Goal: Contribute content: Contribute content

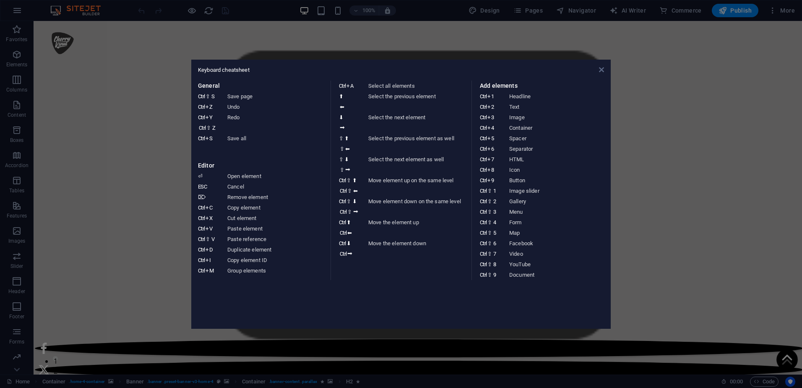
click at [603, 67] on icon at bounding box center [601, 69] width 5 height 7
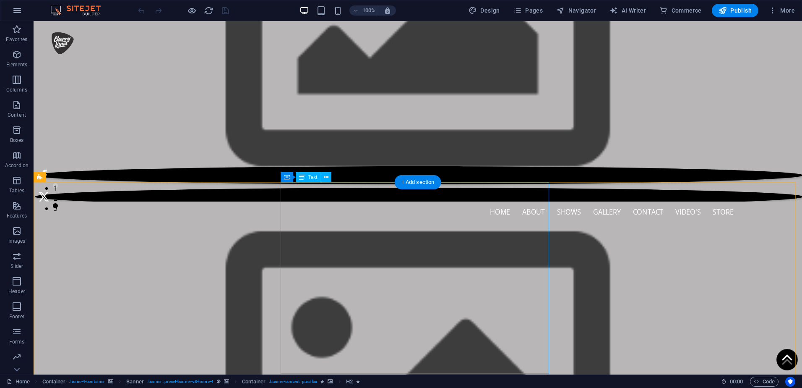
scroll to position [210, 0]
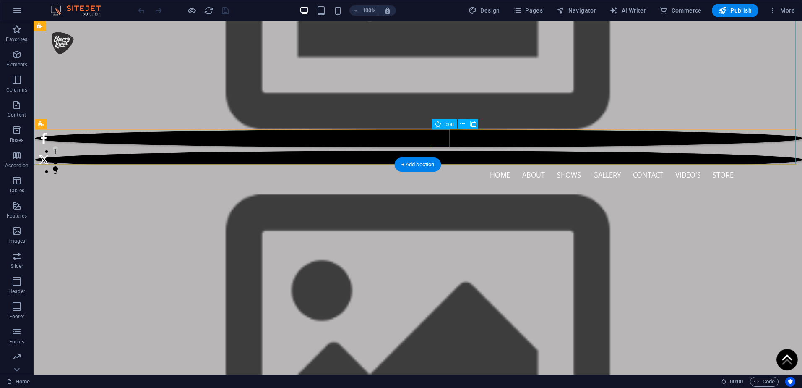
click at [443, 172] on figure at bounding box center [419, 181] width 769 height 18
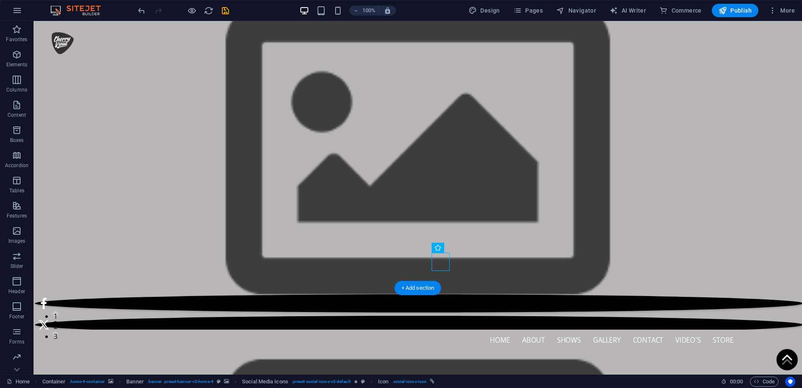
scroll to position [42, 0]
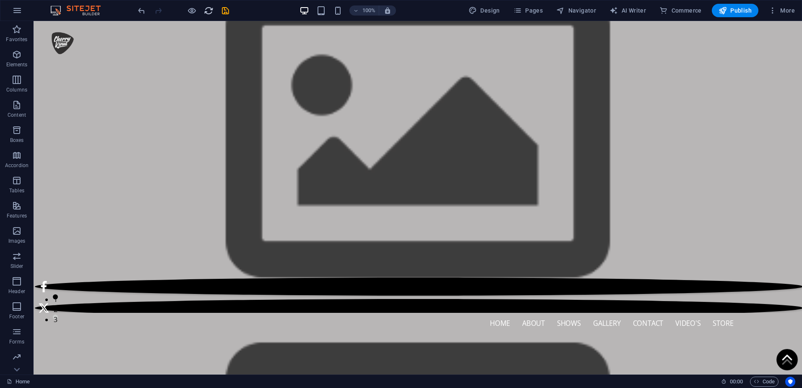
scroll to position [0, 0]
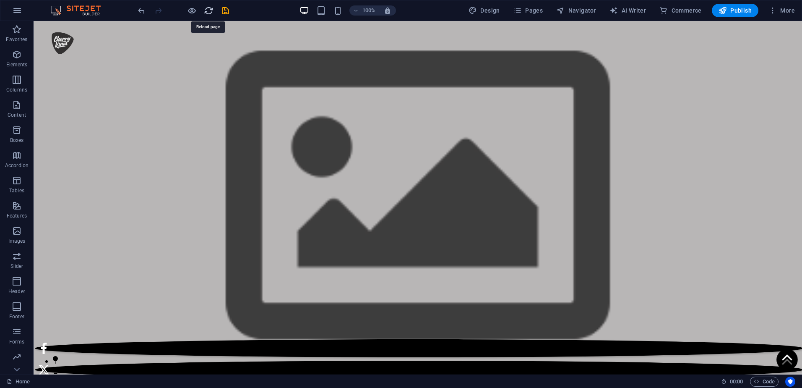
click at [205, 7] on icon "reload" at bounding box center [209, 11] width 10 height 10
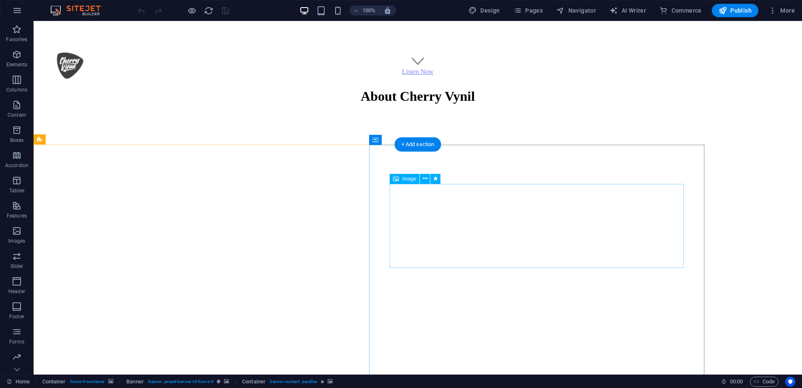
scroll to position [1091, 0]
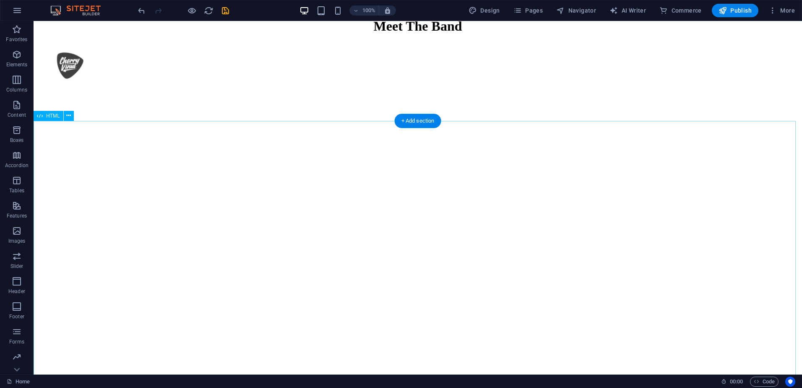
scroll to position [1594, 0]
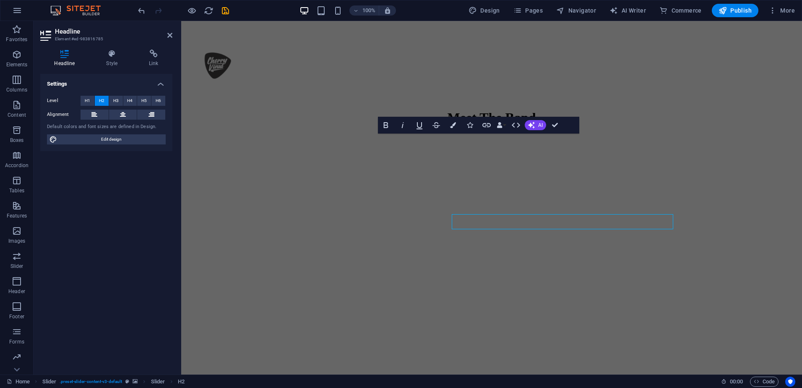
scroll to position [1543, 0]
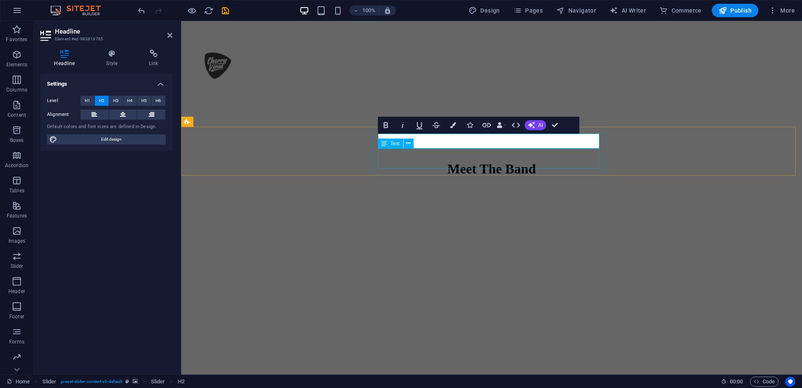
click at [380, 142] on div "Text" at bounding box center [390, 143] width 25 height 10
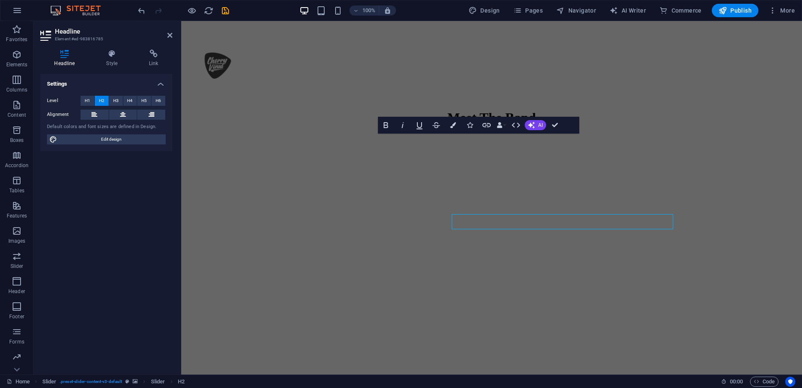
scroll to position [1543, 0]
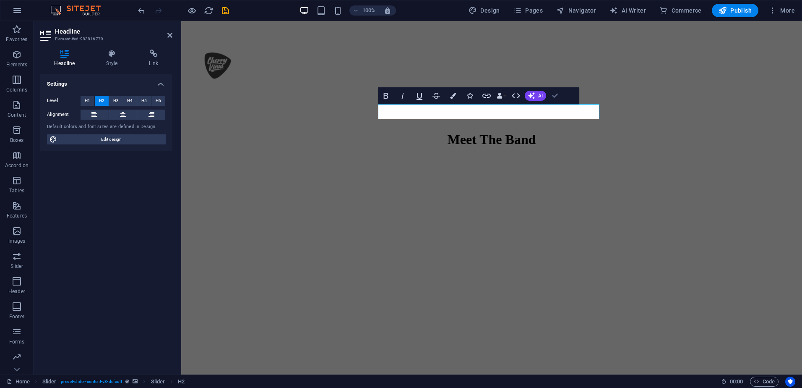
scroll to position [1653, 0]
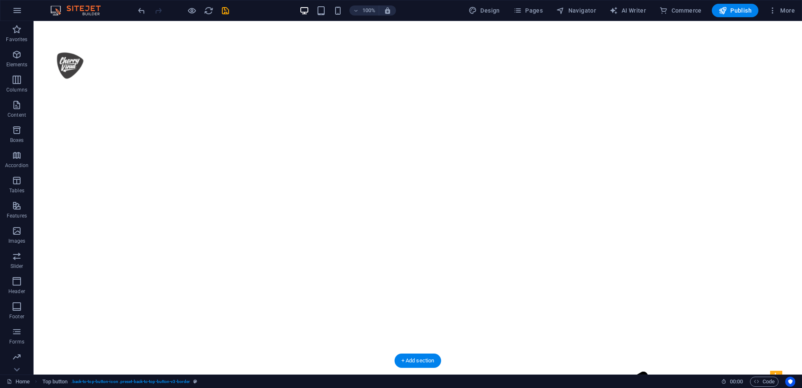
scroll to position [0, 0]
click at [229, 11] on icon "save" at bounding box center [226, 11] width 10 height 10
checkbox input "false"
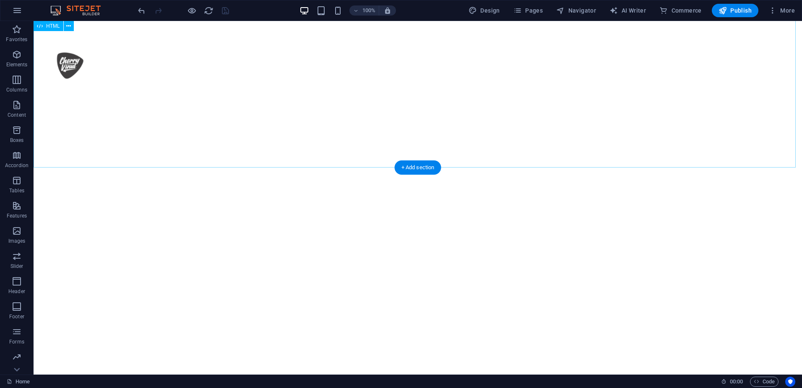
scroll to position [1725, 0]
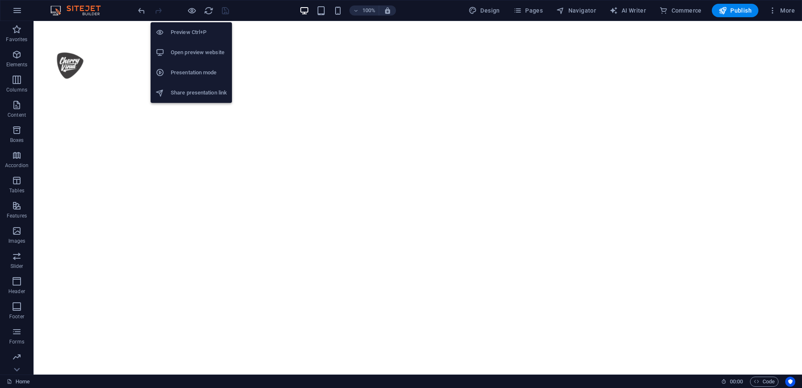
click at [190, 53] on h6 "Open preview website" at bounding box center [199, 52] width 56 height 10
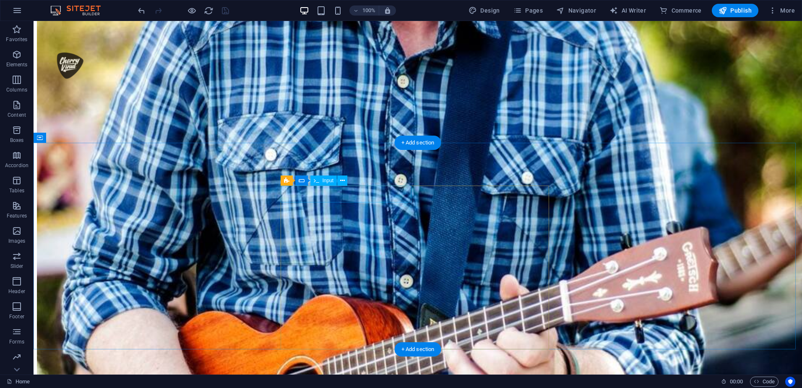
scroll to position [2616, 0]
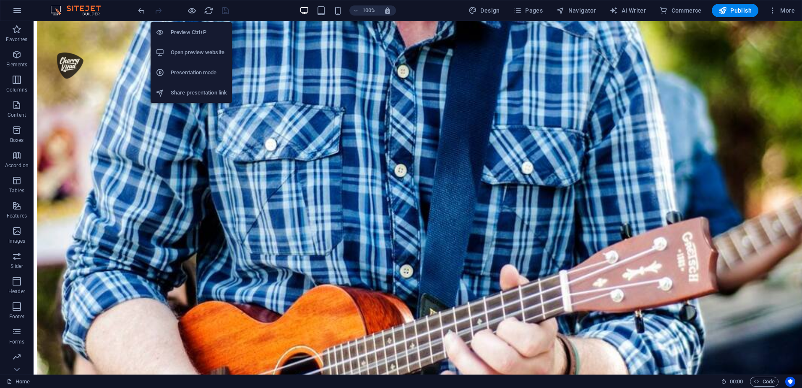
click at [194, 47] on li "Open preview website" at bounding box center [191, 52] width 81 height 20
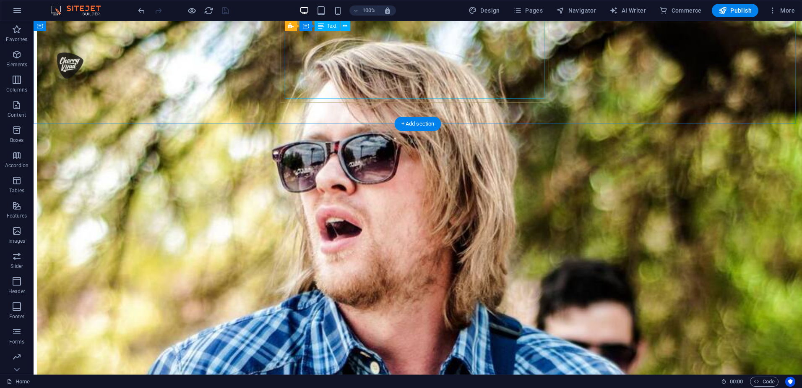
scroll to position [2238, 0]
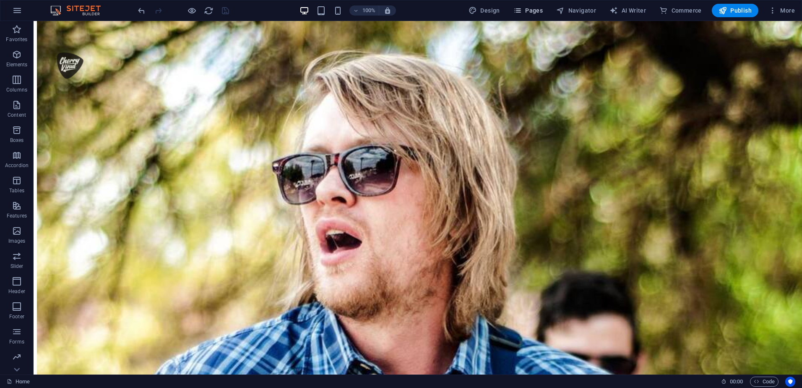
click at [541, 10] on span "Pages" at bounding box center [527, 10] width 29 height 8
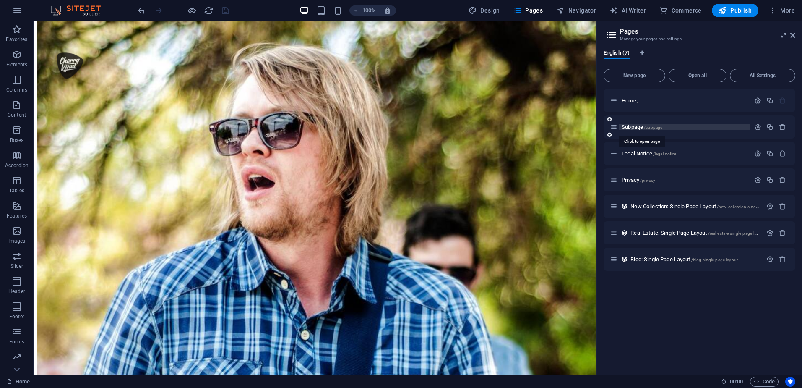
click at [633, 126] on span "Subpage /subpage" at bounding box center [642, 127] width 41 height 6
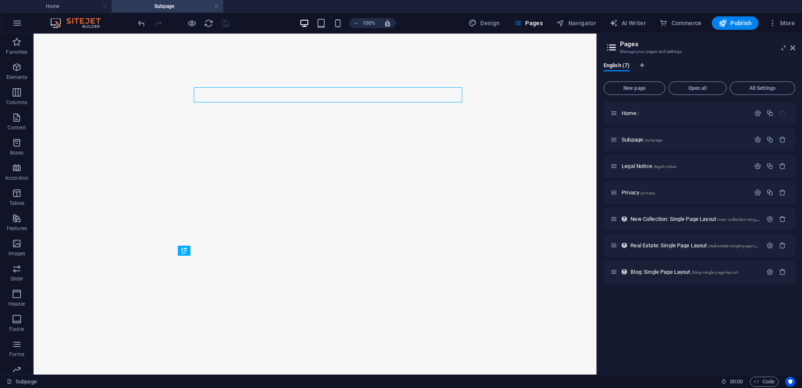
scroll to position [0, 0]
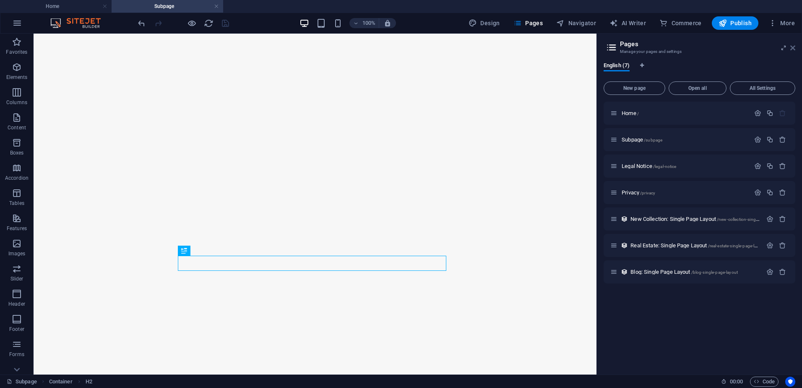
click at [791, 44] on icon at bounding box center [792, 47] width 5 height 7
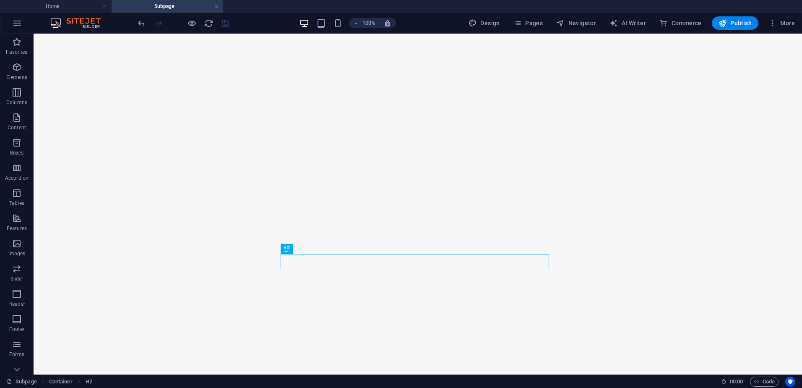
scroll to position [126, 0]
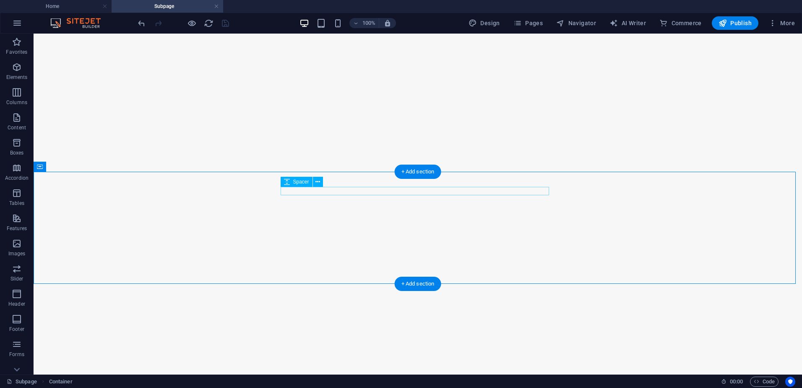
scroll to position [168, 0]
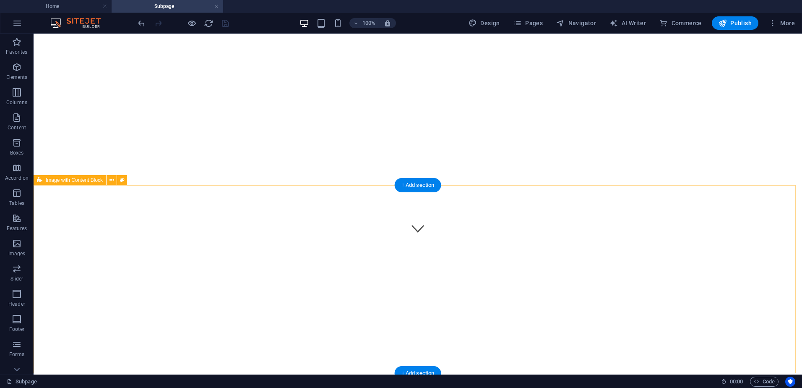
scroll to position [57, 0]
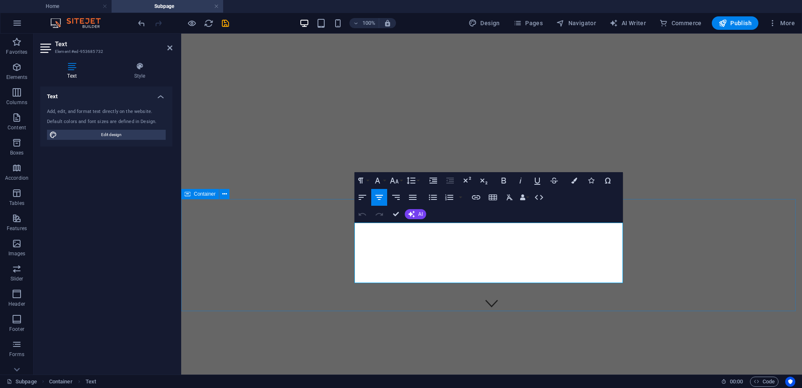
drag, startPoint x: 510, startPoint y: 278, endPoint x: 351, endPoint y: 223, distance: 168.2
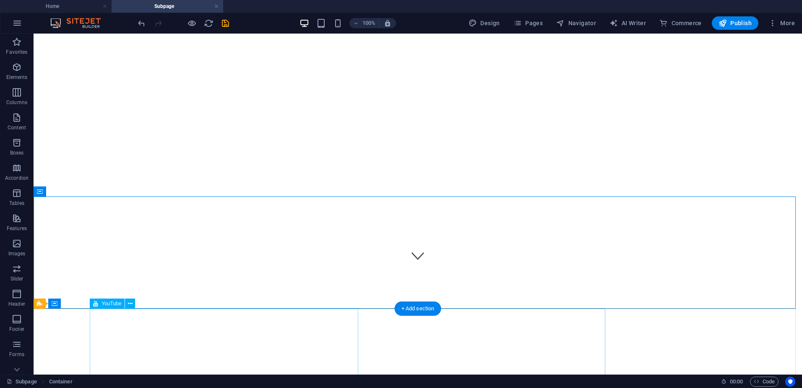
scroll to position [182, 0]
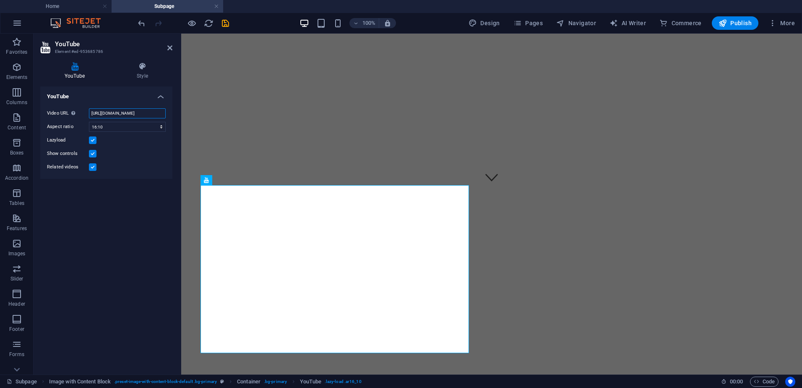
scroll to position [0, 23]
drag, startPoint x: 90, startPoint y: 114, endPoint x: 178, endPoint y: 114, distance: 88.1
click at [178, 114] on div "YouTube Style YouTube Video URL Insert (or paste) a video URL. https://www.yout…" at bounding box center [107, 214] width 146 height 319
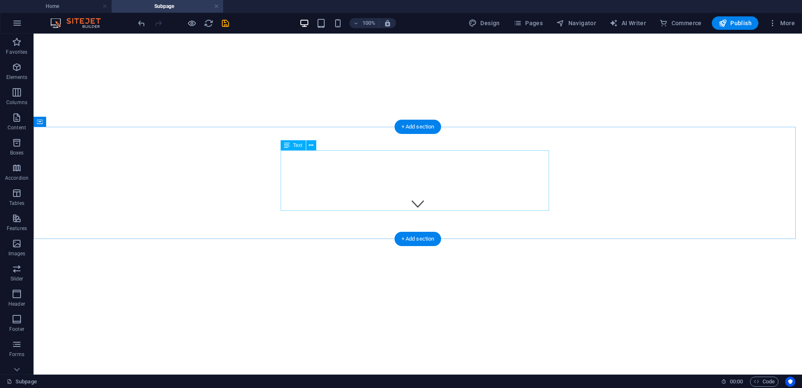
scroll to position [168, 0]
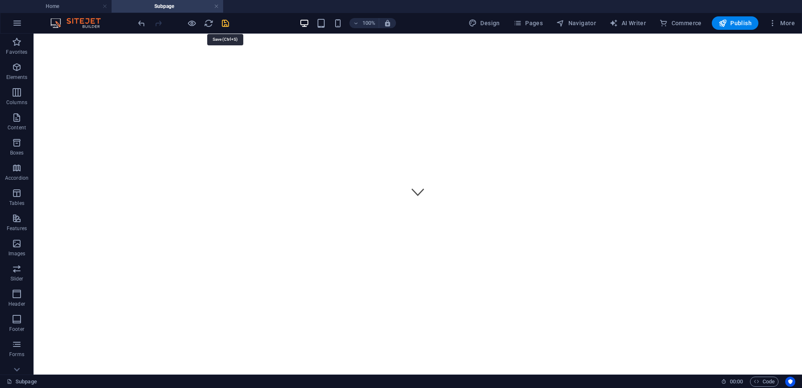
click at [229, 25] on icon "save" at bounding box center [226, 23] width 10 height 10
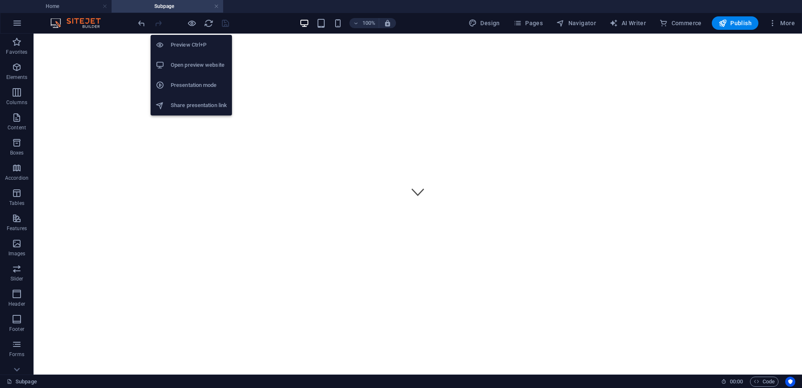
click at [193, 62] on h6 "Open preview website" at bounding box center [199, 65] width 56 height 10
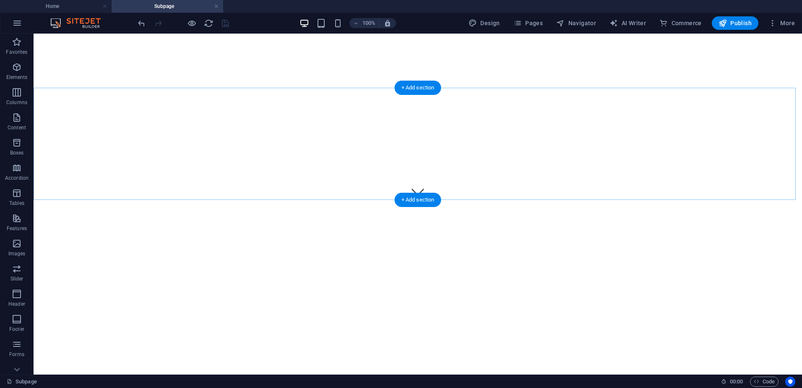
click at [434, 193] on div "+ Add section" at bounding box center [418, 200] width 47 height 14
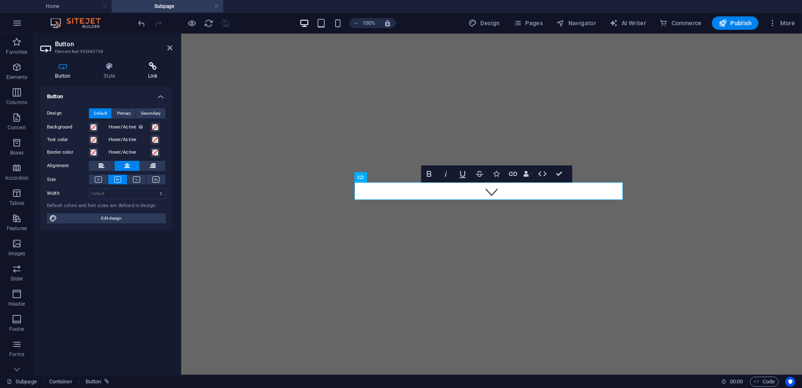
click at [157, 74] on h4 "Link" at bounding box center [152, 71] width 39 height 18
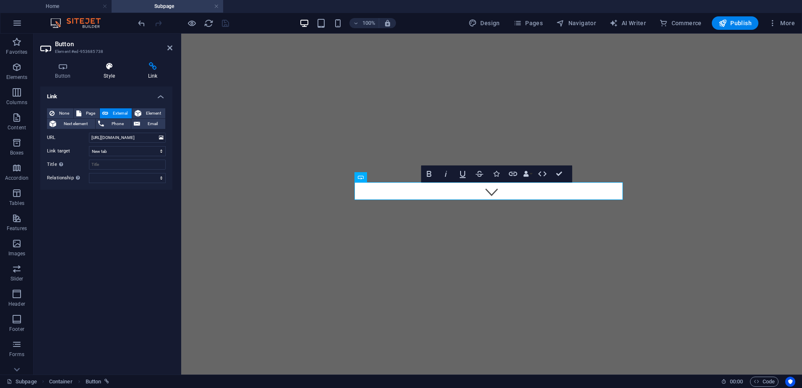
click at [109, 76] on h4 "Style" at bounding box center [111, 71] width 44 height 18
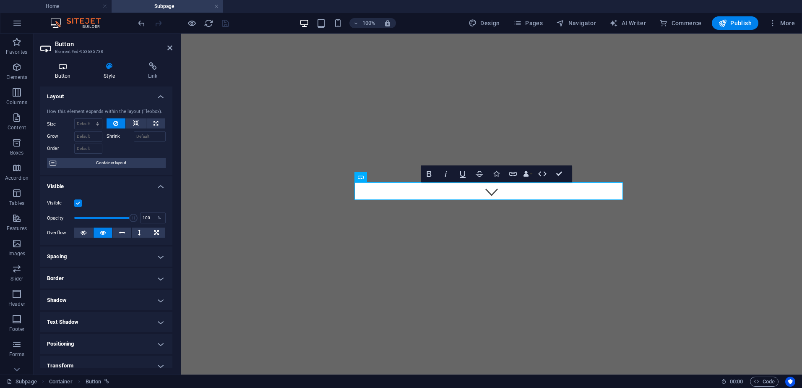
click at [66, 73] on h4 "Button" at bounding box center [64, 71] width 49 height 18
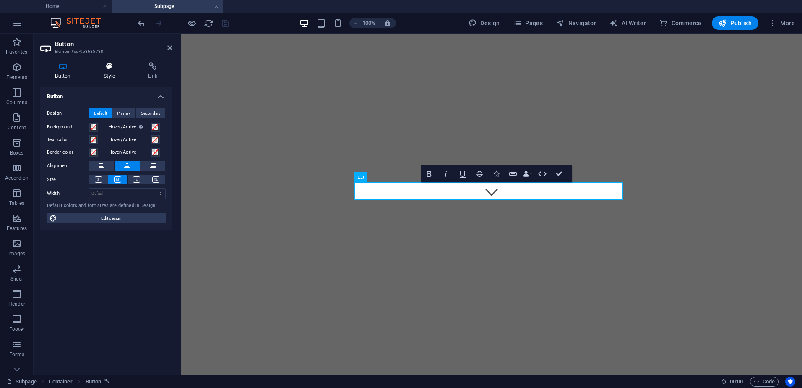
click at [114, 68] on icon at bounding box center [109, 66] width 41 height 8
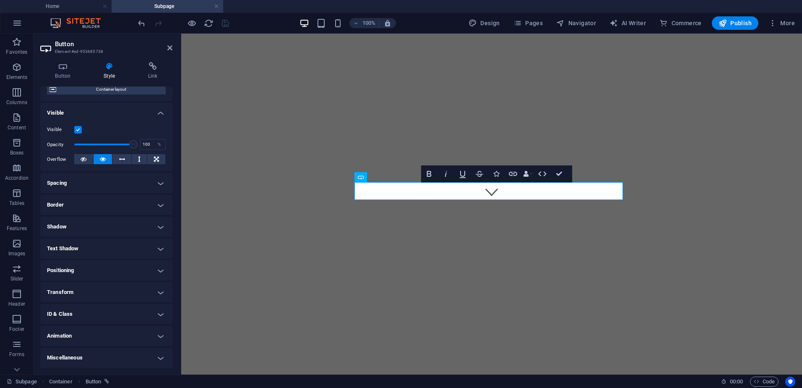
scroll to position [0, 0]
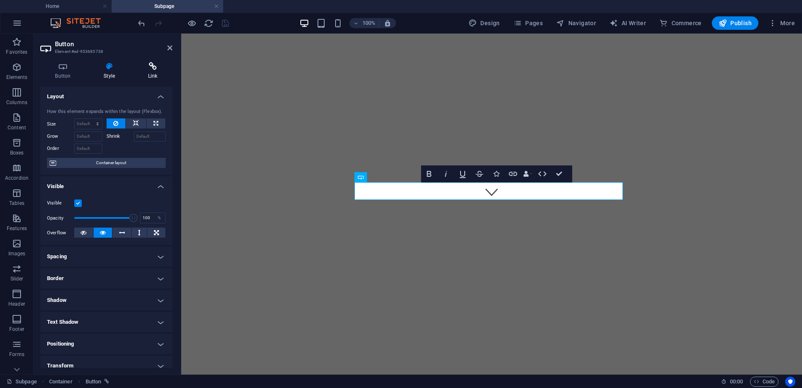
click at [151, 64] on icon at bounding box center [152, 66] width 39 height 8
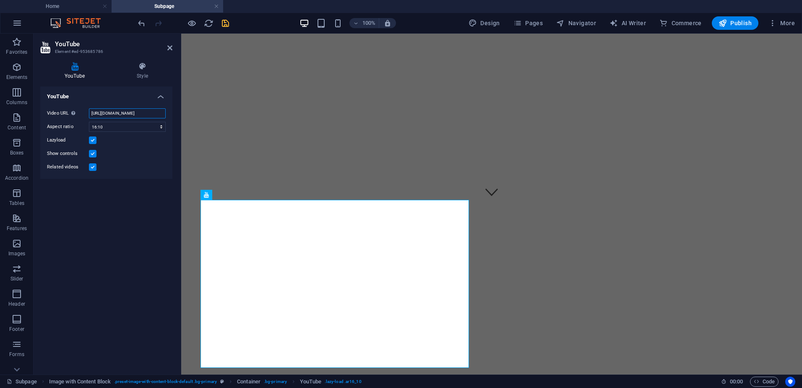
scroll to position [0, 23]
drag, startPoint x: 272, startPoint y: 145, endPoint x: 193, endPoint y: 110, distance: 86.4
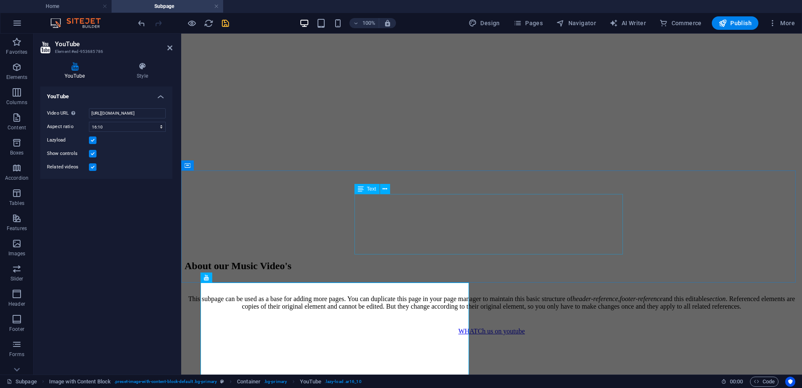
scroll to position [84, 0]
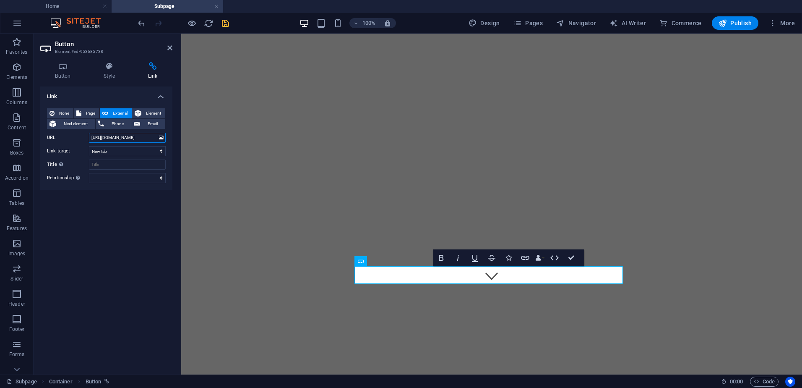
scroll to position [0, 124]
drag, startPoint x: 271, startPoint y: 171, endPoint x: 250, endPoint y: 154, distance: 27.2
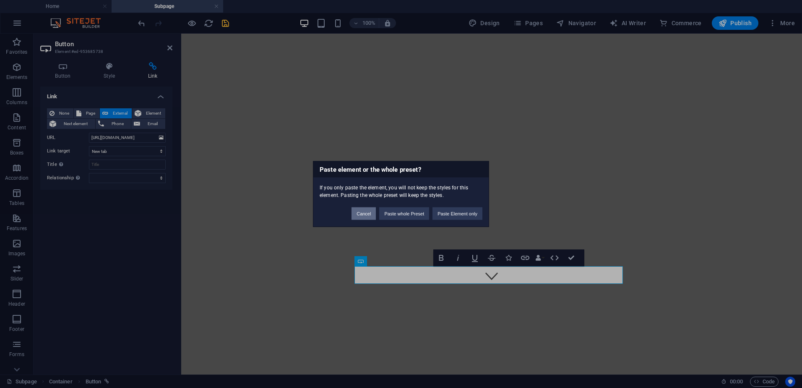
click at [368, 216] on button "Cancel" at bounding box center [364, 213] width 24 height 13
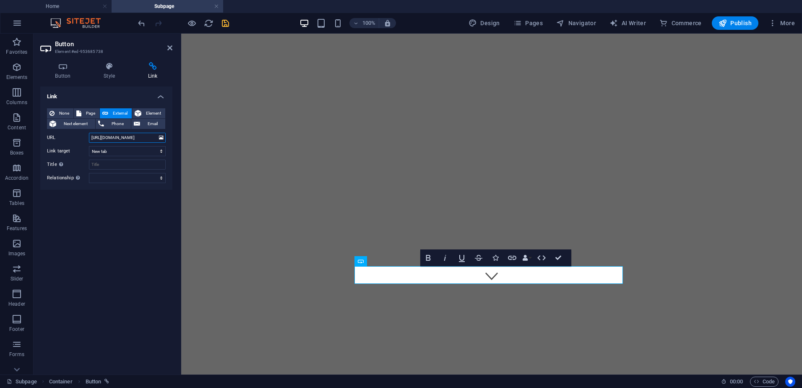
scroll to position [0, 124]
drag, startPoint x: 271, startPoint y: 169, endPoint x: 190, endPoint y: 134, distance: 88.7
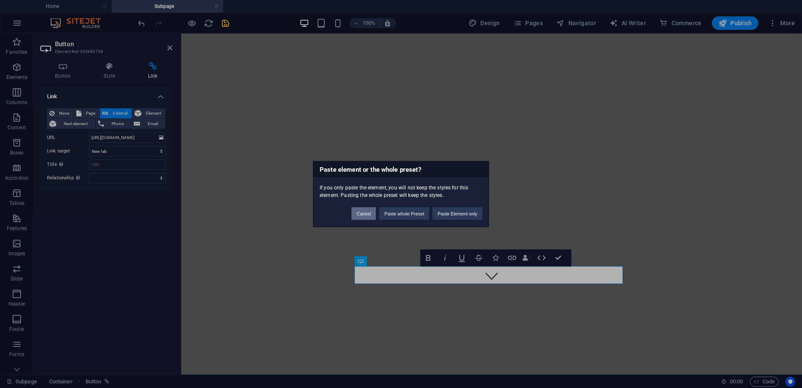
click at [359, 210] on button "Cancel" at bounding box center [364, 213] width 24 height 13
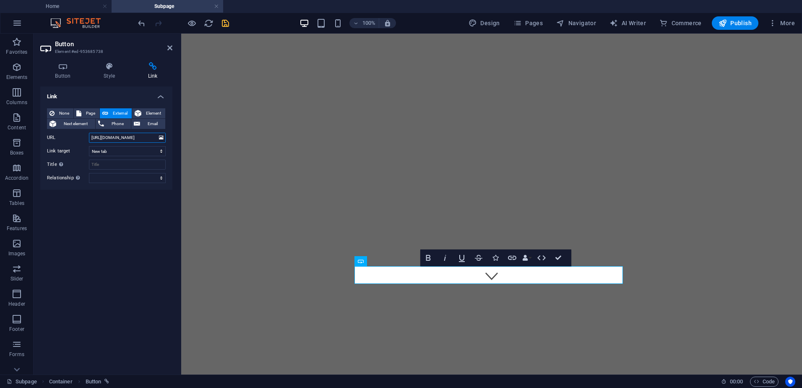
click at [95, 137] on input "https://support.thewebsiteeditor.com/hc/en-us/articles/13251544769559-How-to-cr…" at bounding box center [127, 138] width 77 height 10
click at [117, 137] on input "https://support.thewebsiteeditor.com/hc/en-us/articles/13251544769559-How-to-cr…" at bounding box center [127, 138] width 77 height 10
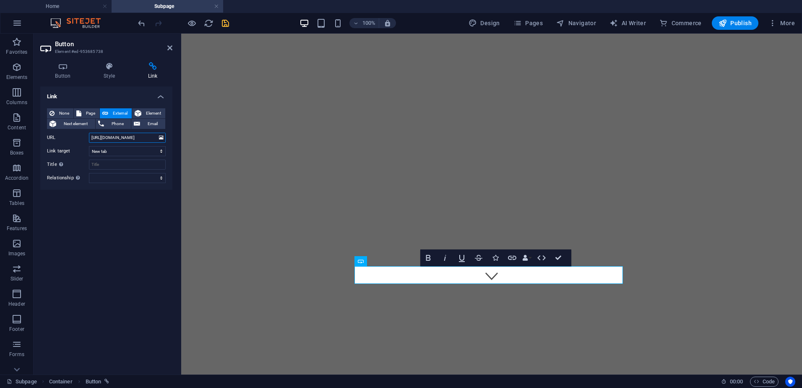
click at [117, 137] on input "https://support.thewebsiteeditor.com/hc/en-us/articles/13251544769559-How-to-cr…" at bounding box center [127, 138] width 77 height 10
paste input "www.youtube.com/@cherryvynilband"
type input "https://www.youtube.com/@cherryvynilband"
click at [122, 232] on div "Link None Page External Element Next element Phone Email Page Home Subpage Lega…" at bounding box center [106, 226] width 132 height 281
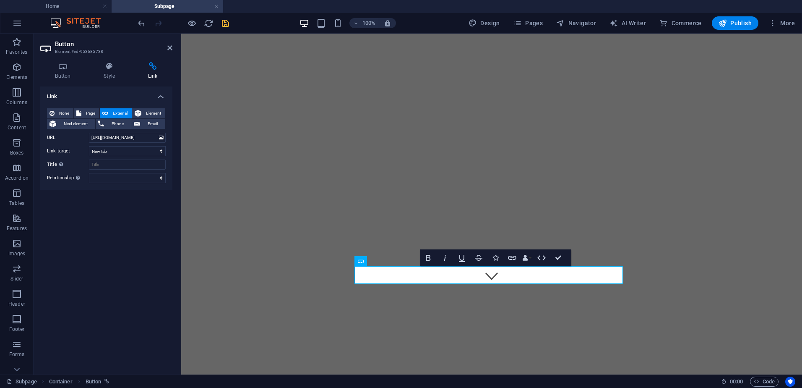
scroll to position [0, 0]
click at [170, 46] on icon at bounding box center [169, 47] width 5 height 7
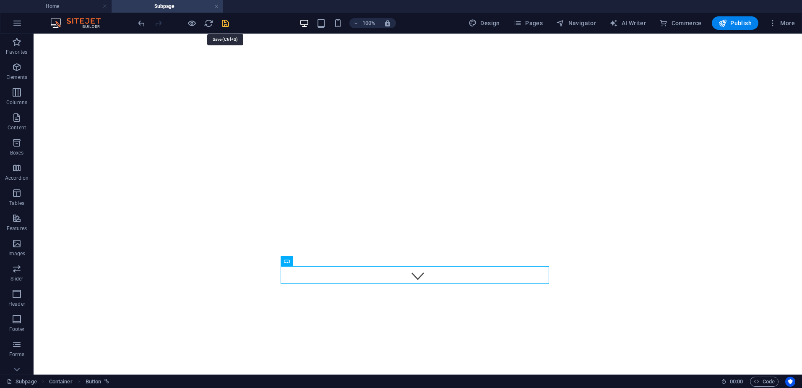
click at [227, 25] on icon "save" at bounding box center [226, 23] width 10 height 10
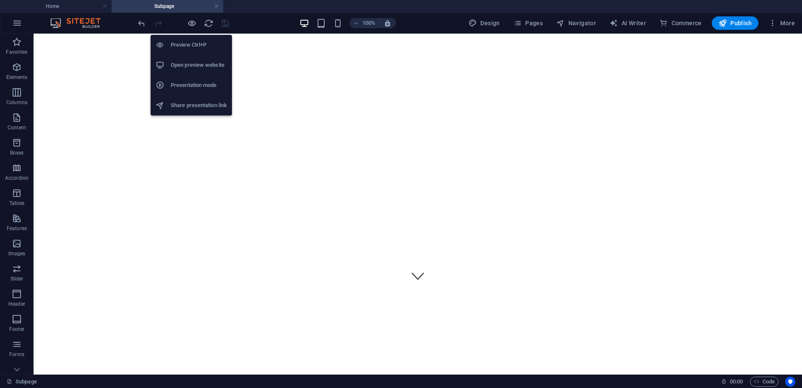
click at [195, 62] on h6 "Open preview website" at bounding box center [199, 65] width 56 height 10
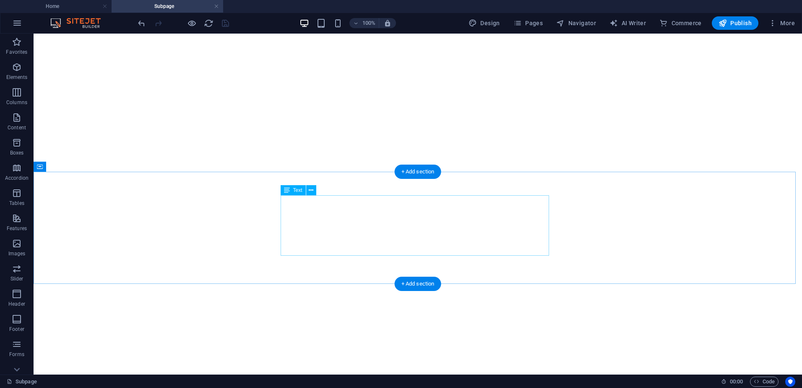
scroll to position [294, 0]
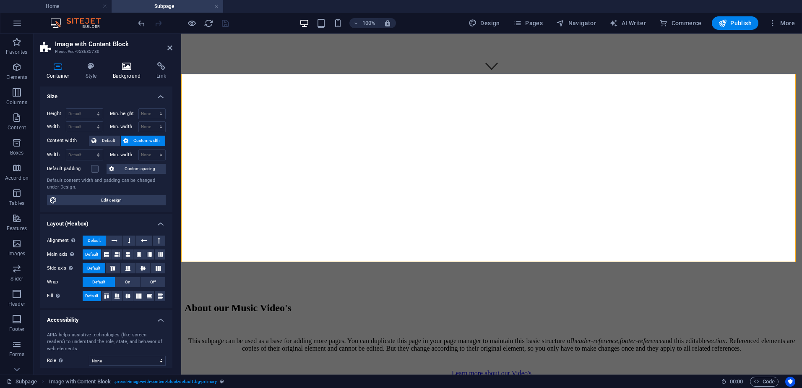
click at [127, 73] on h4 "Background" at bounding box center [129, 71] width 44 height 18
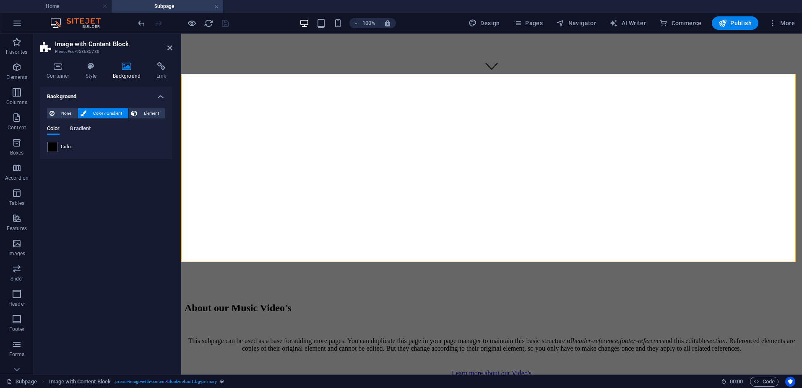
click at [81, 128] on span "Gradient" at bounding box center [80, 129] width 21 height 12
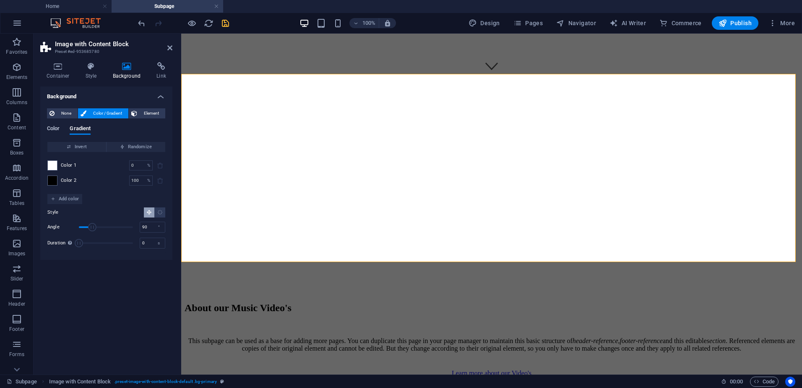
click at [57, 126] on span "Color" at bounding box center [53, 129] width 13 height 12
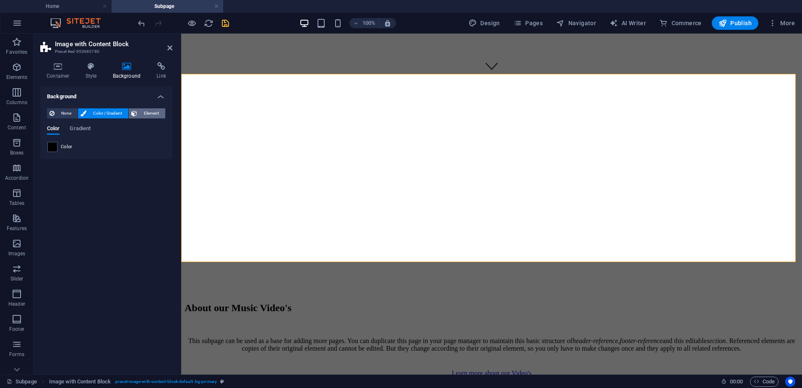
click at [149, 112] on span "Element" at bounding box center [151, 113] width 23 height 10
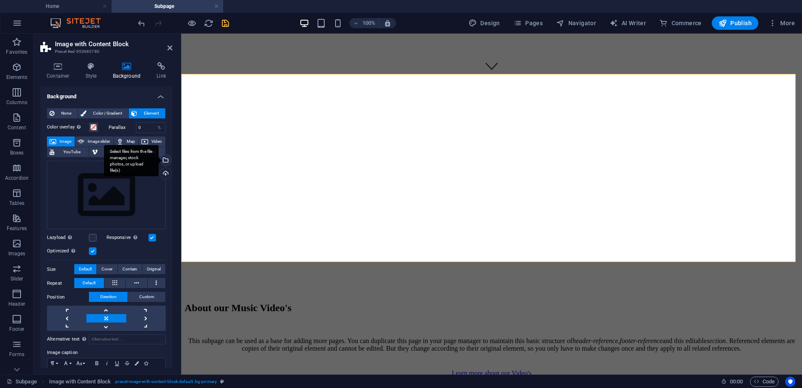
click at [164, 160] on div "Select files from the file manager, stock photos, or upload file(s)" at bounding box center [165, 160] width 13 height 13
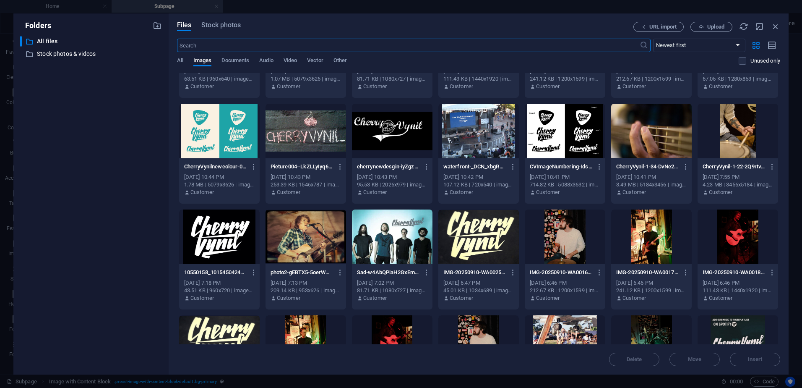
scroll to position [1217, 0]
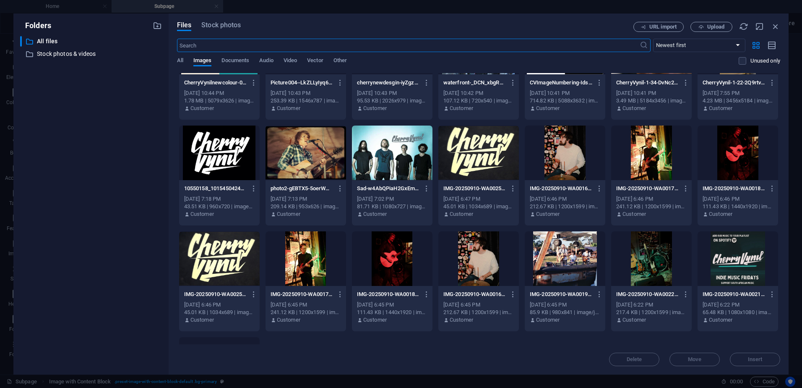
click at [303, 161] on div at bounding box center [306, 152] width 81 height 55
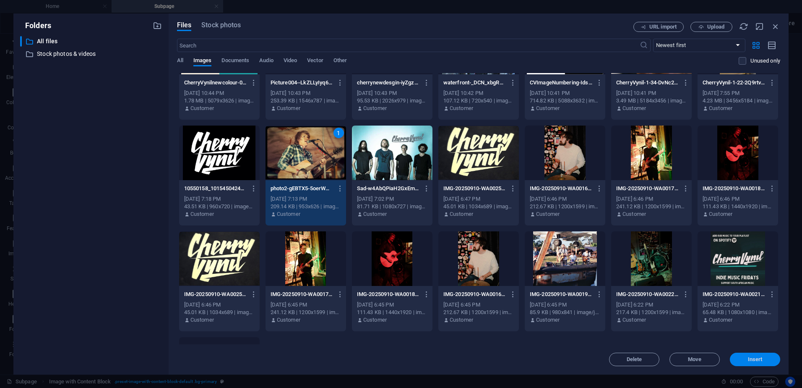
click at [744, 360] on span "Insert" at bounding box center [755, 359] width 44 height 5
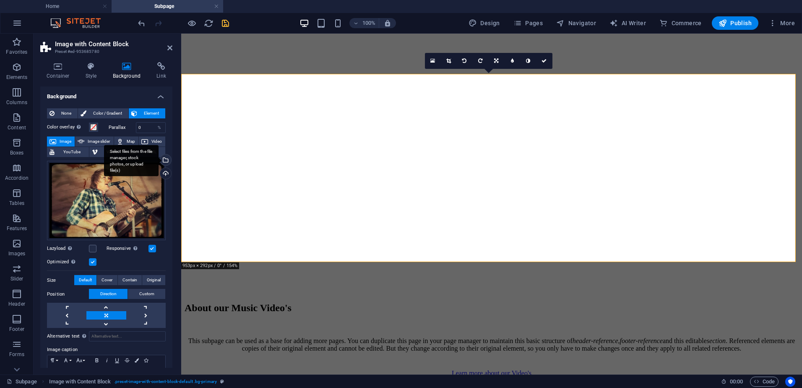
click at [159, 159] on div "Select files from the file manager, stock photos, or upload file(s)" at bounding box center [131, 160] width 55 height 31
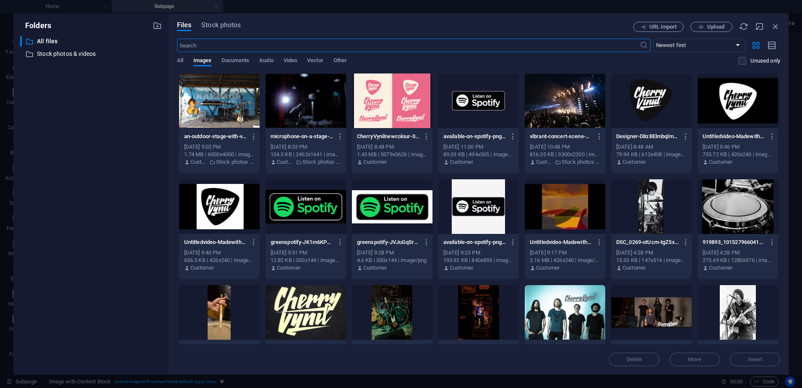
scroll to position [252, 0]
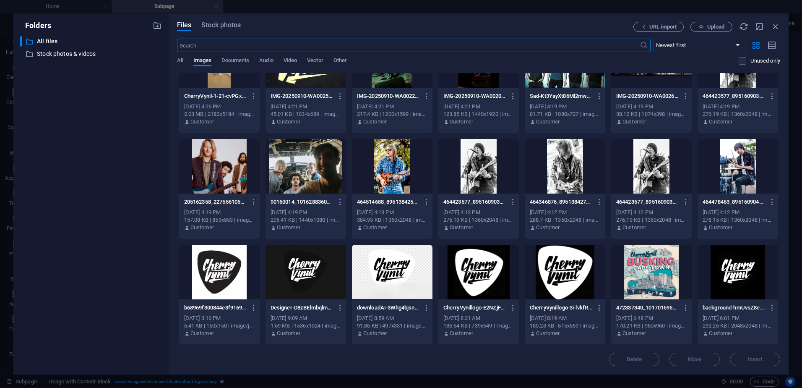
click at [662, 277] on div at bounding box center [651, 272] width 81 height 55
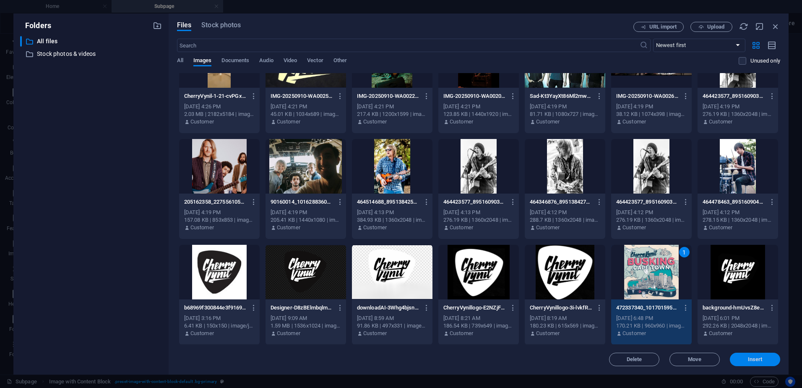
click at [755, 354] on button "Insert" at bounding box center [755, 358] width 50 height 13
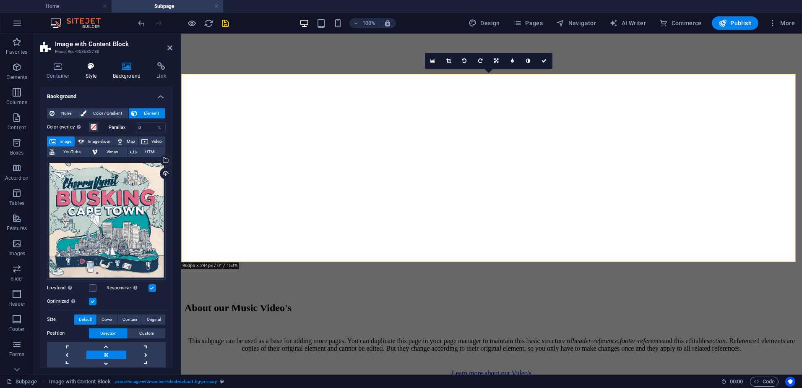
click at [89, 73] on h4 "Style" at bounding box center [92, 71] width 27 height 18
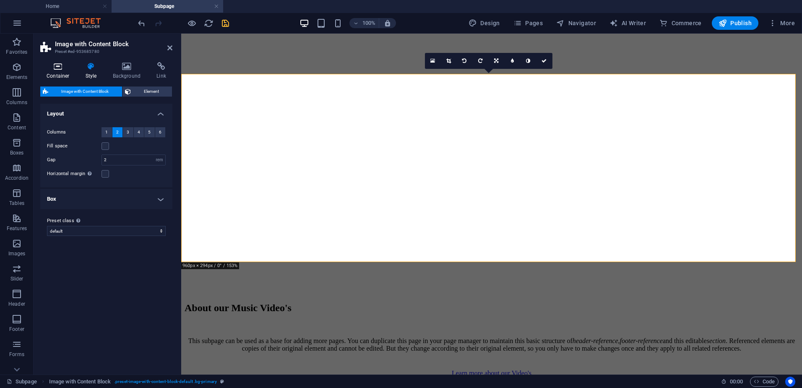
click at [59, 72] on h4 "Container" at bounding box center [59, 71] width 39 height 18
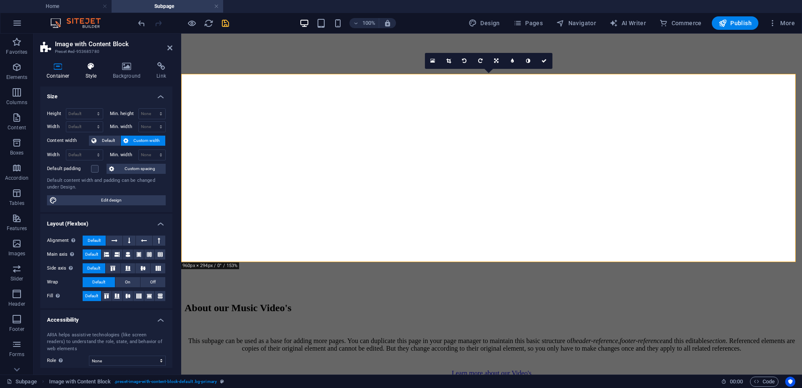
click at [90, 69] on icon at bounding box center [91, 66] width 24 height 8
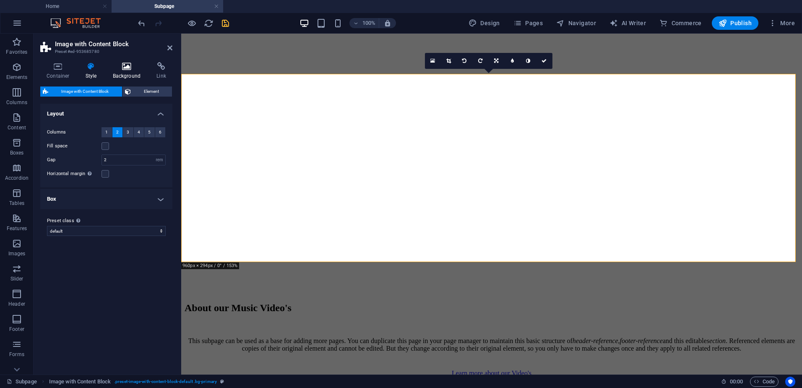
click at [117, 71] on h4 "Background" at bounding box center [129, 71] width 44 height 18
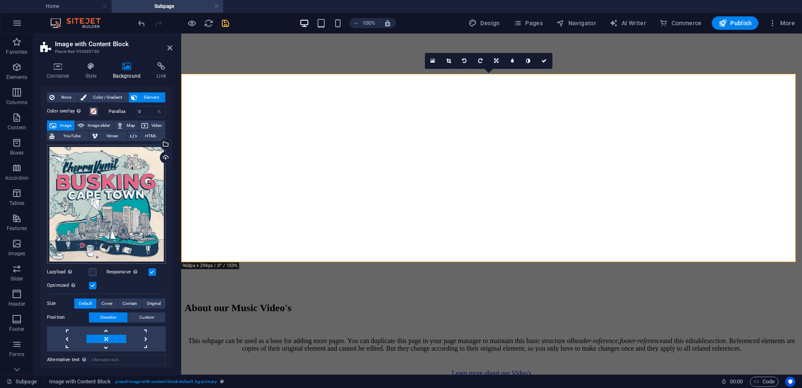
scroll to position [0, 0]
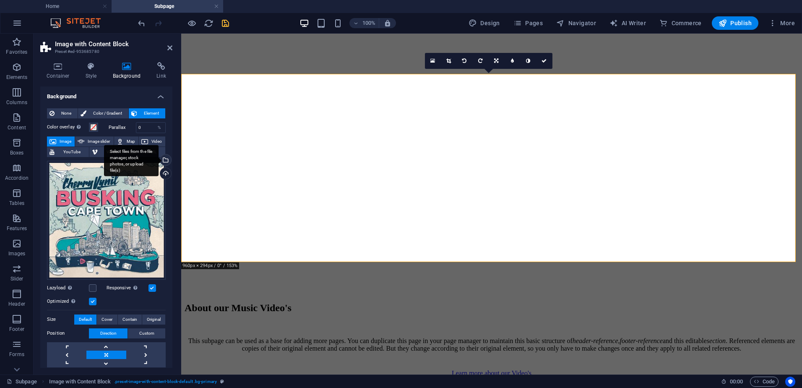
click at [167, 158] on div "Select files from the file manager, stock photos, or upload file(s)" at bounding box center [165, 160] width 13 height 13
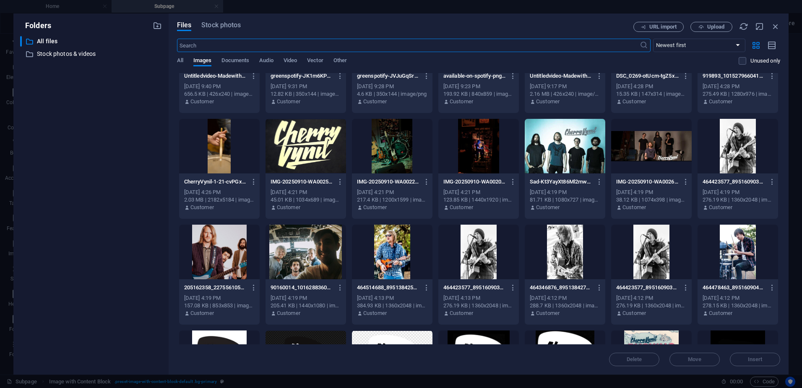
scroll to position [210, 0]
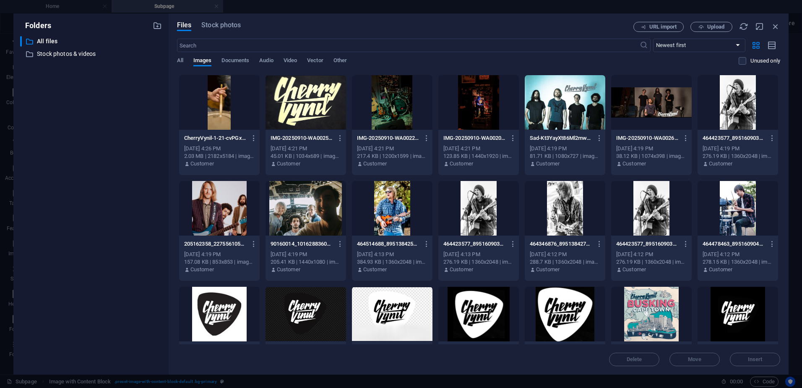
click at [221, 120] on div at bounding box center [219, 102] width 81 height 55
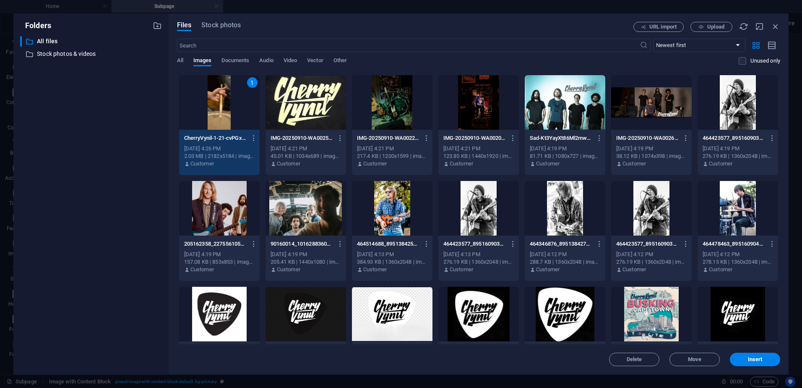
scroll to position [294, 0]
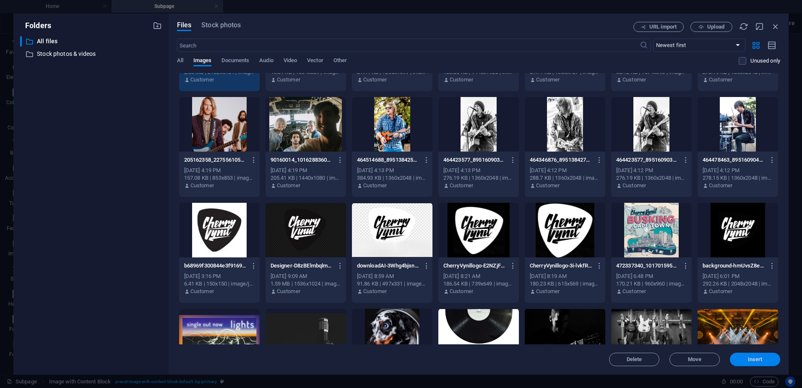
drag, startPoint x: 766, startPoint y: 358, endPoint x: 532, endPoint y: 302, distance: 240.2
click at [766, 358] on span "Insert" at bounding box center [755, 359] width 44 height 5
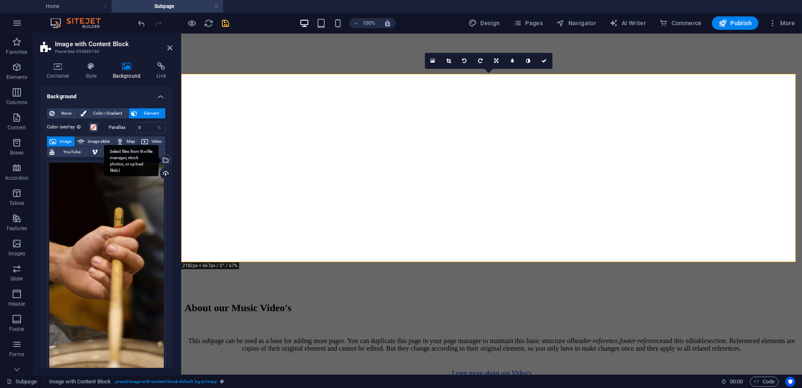
click at [167, 161] on div "Select files from the file manager, stock photos, or upload file(s)" at bounding box center [165, 160] width 13 height 13
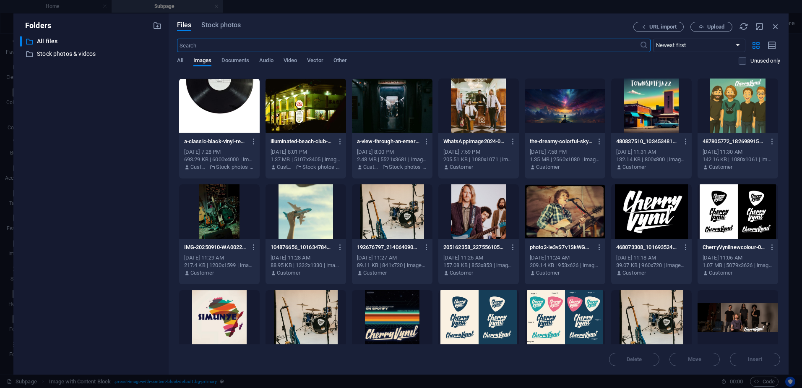
scroll to position [461, 0]
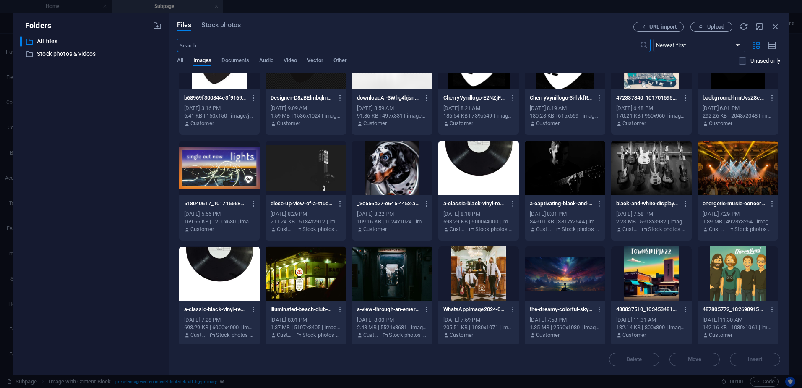
click at [311, 180] on div at bounding box center [306, 168] width 81 height 55
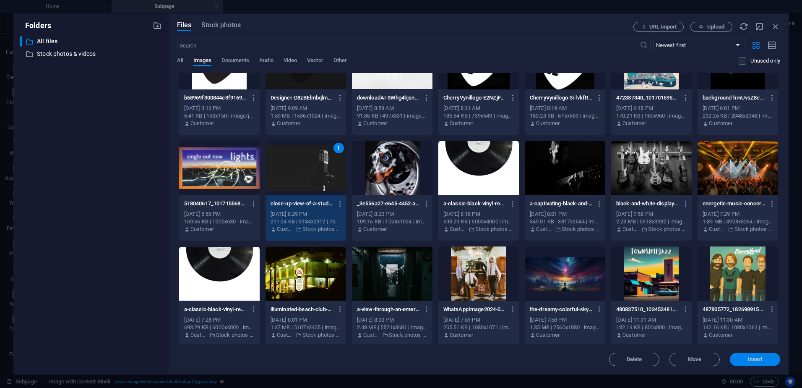
click at [757, 360] on span "Insert" at bounding box center [755, 359] width 15 height 5
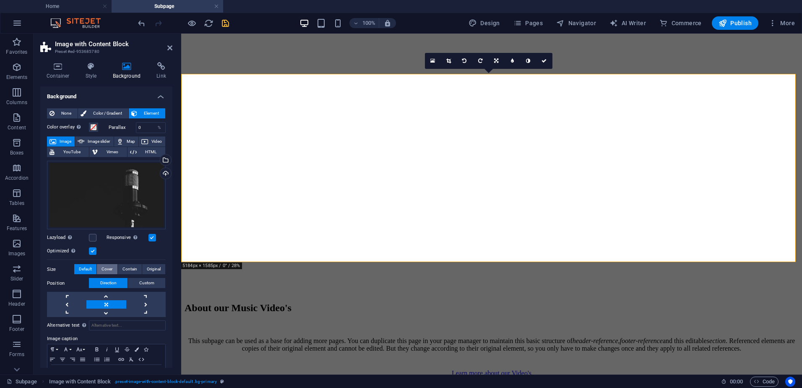
click at [109, 267] on span "Cover" at bounding box center [107, 269] width 11 height 10
click at [126, 269] on span "Contain" at bounding box center [129, 269] width 15 height 10
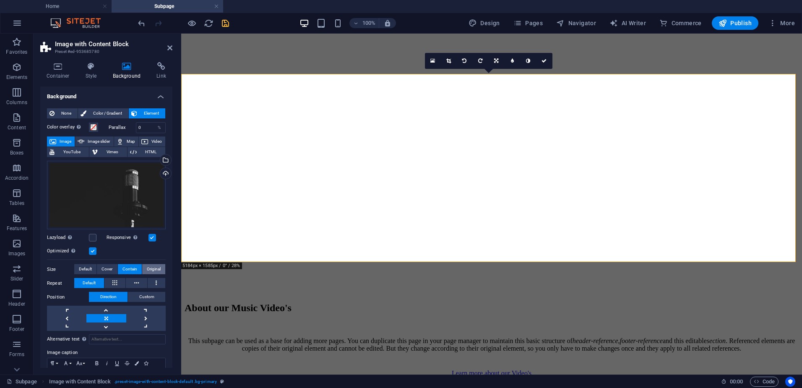
click at [155, 271] on span "Original" at bounding box center [154, 269] width 14 height 10
click at [88, 266] on span "Default" at bounding box center [85, 269] width 13 height 10
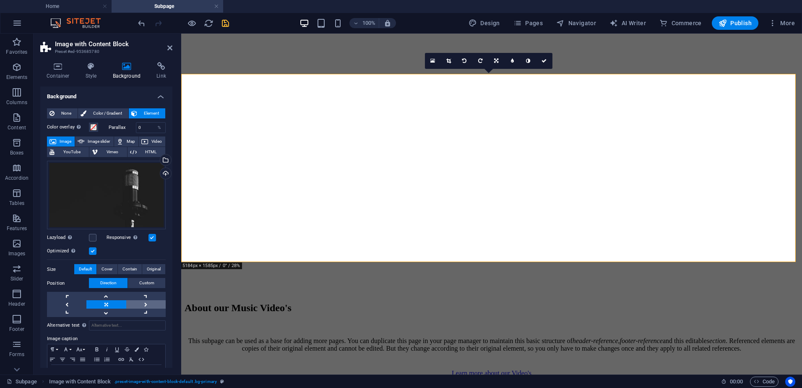
click at [146, 303] on link at bounding box center [145, 304] width 39 height 8
click at [101, 302] on link at bounding box center [105, 304] width 39 height 8
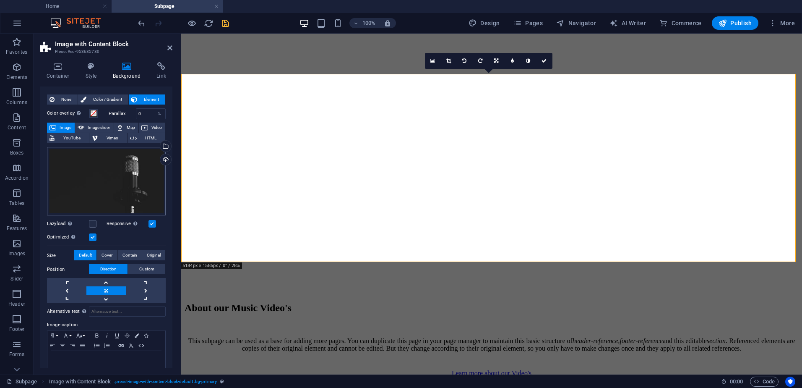
scroll to position [0, 0]
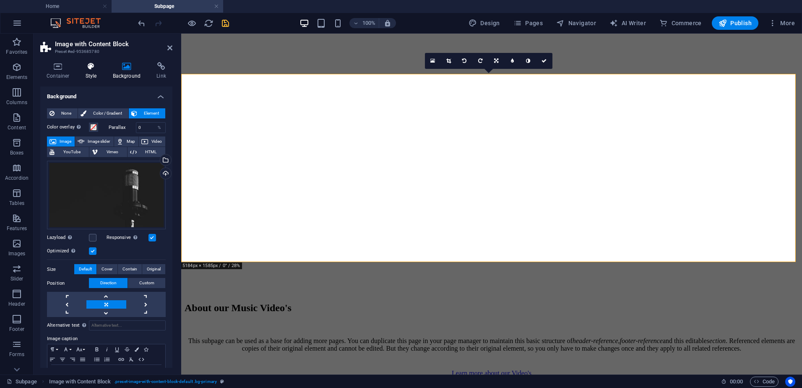
click at [96, 78] on h4 "Style" at bounding box center [92, 71] width 27 height 18
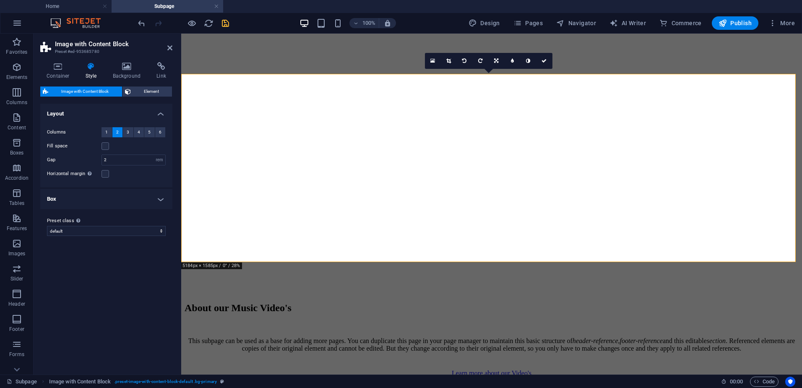
click at [135, 203] on h4 "Box" at bounding box center [106, 199] width 132 height 20
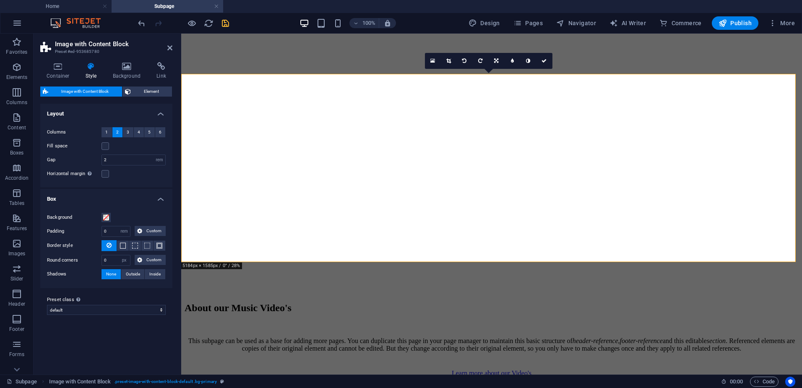
click at [128, 195] on h4 "Box" at bounding box center [106, 196] width 132 height 15
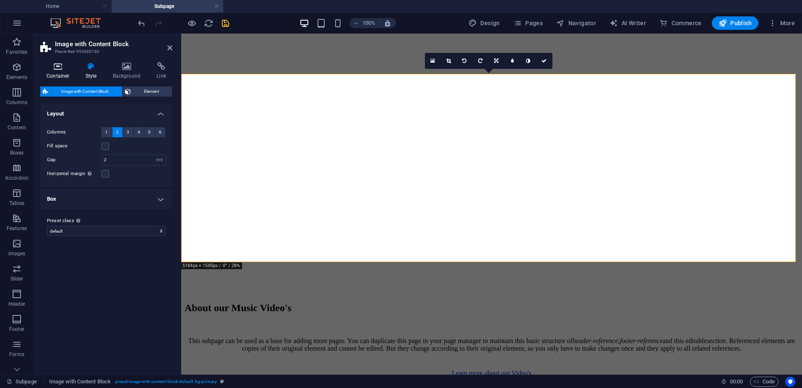
click at [53, 65] on icon at bounding box center [58, 66] width 36 height 8
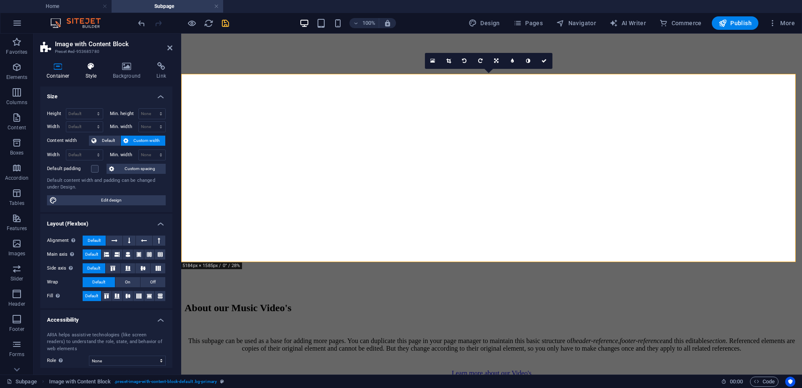
click at [91, 72] on h4 "Style" at bounding box center [92, 71] width 27 height 18
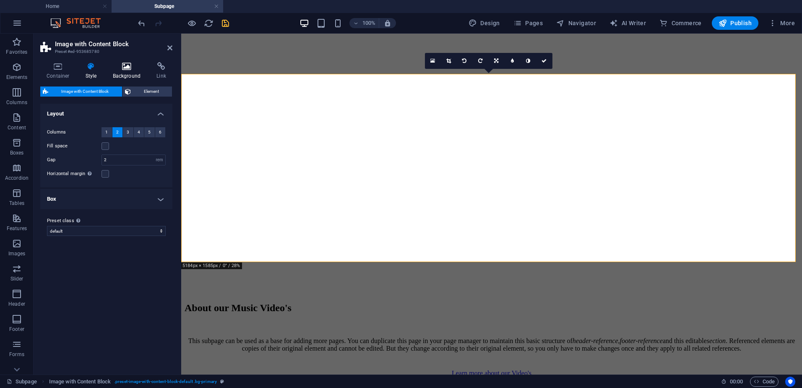
click at [119, 70] on icon at bounding box center [127, 66] width 41 height 8
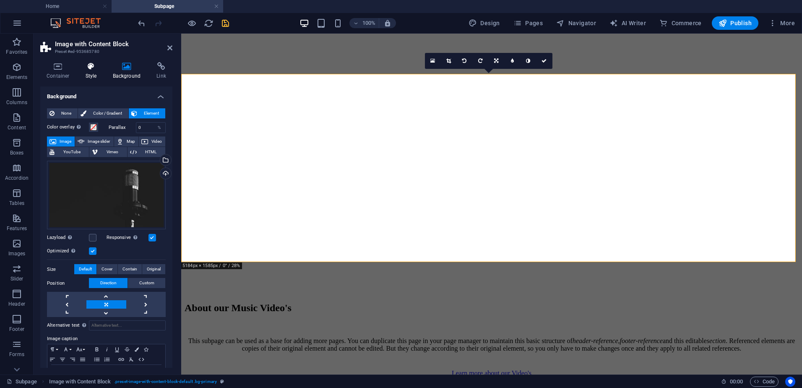
click at [94, 72] on h4 "Style" at bounding box center [92, 71] width 27 height 18
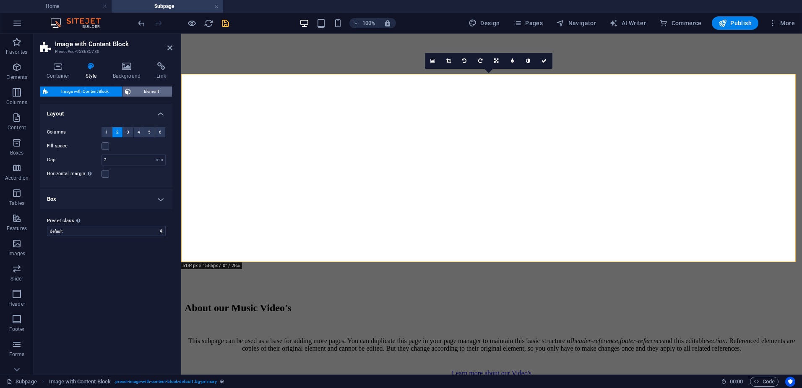
click at [143, 87] on span "Element" at bounding box center [151, 91] width 36 height 10
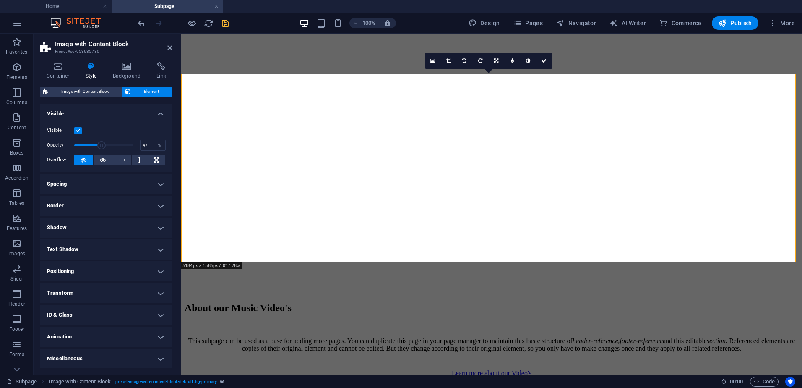
drag, startPoint x: 131, startPoint y: 146, endPoint x: 101, endPoint y: 146, distance: 29.8
click at [101, 146] on span at bounding box center [102, 145] width 8 height 8
drag, startPoint x: 101, startPoint y: 146, endPoint x: 90, endPoint y: 145, distance: 11.0
click at [91, 145] on span at bounding box center [92, 145] width 8 height 8
type input "100"
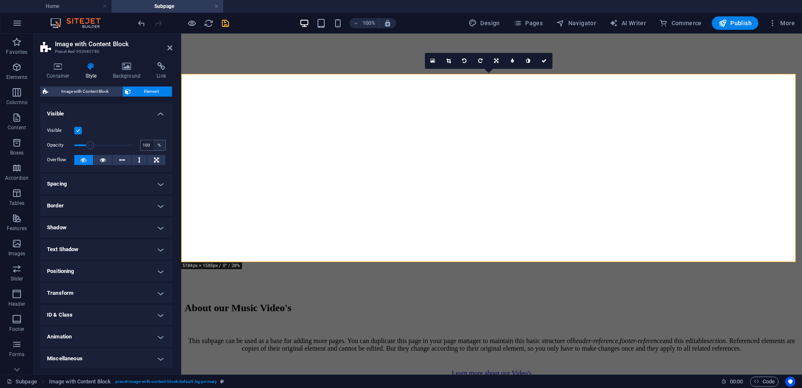
drag, startPoint x: 90, startPoint y: 145, endPoint x: 162, endPoint y: 147, distance: 71.3
click at [160, 146] on div "Opacity 100 %" at bounding box center [106, 145] width 119 height 13
click at [125, 66] on icon at bounding box center [127, 66] width 41 height 8
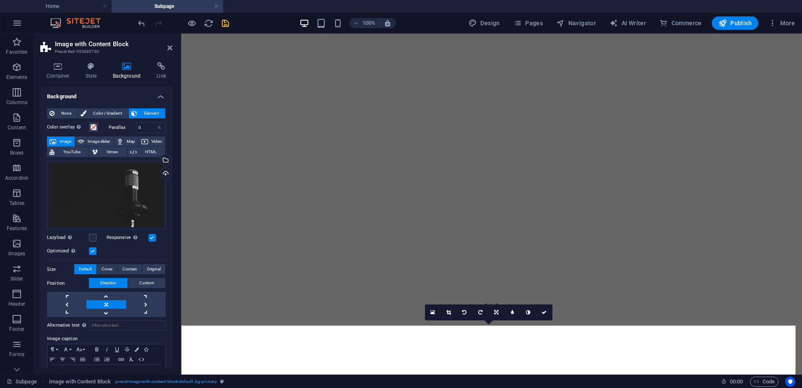
scroll to position [42, 0]
click at [546, 313] on icon at bounding box center [544, 312] width 5 height 5
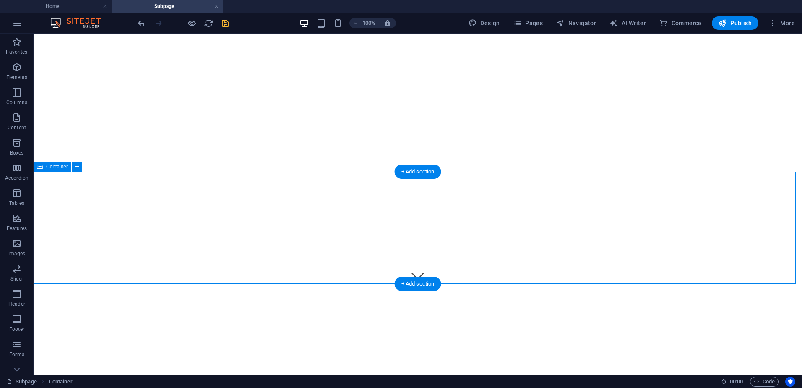
scroll to position [0, 0]
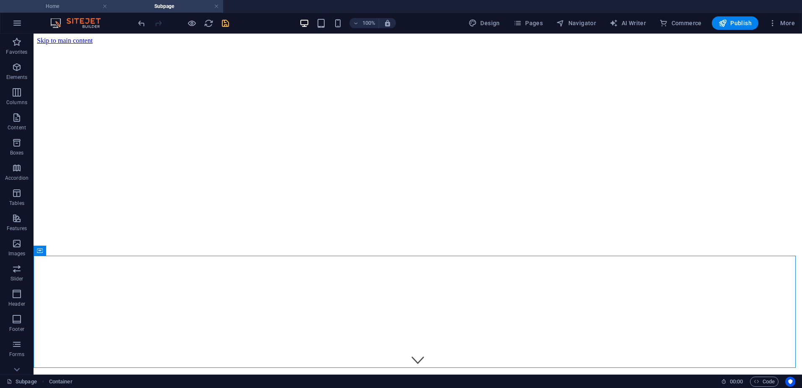
click at [60, 10] on h4 "Home" at bounding box center [56, 6] width 112 height 9
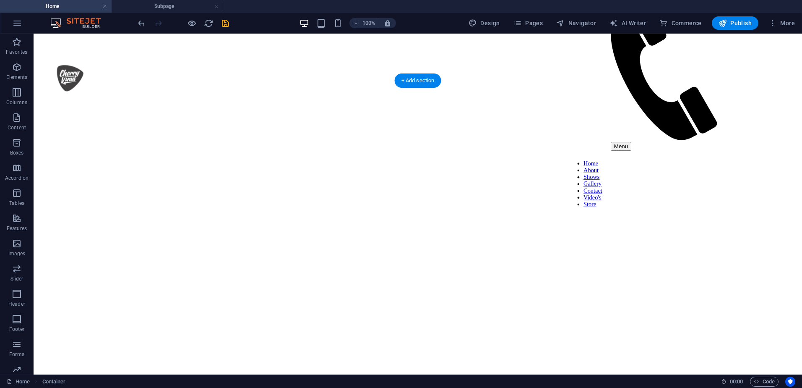
scroll to position [350, 0]
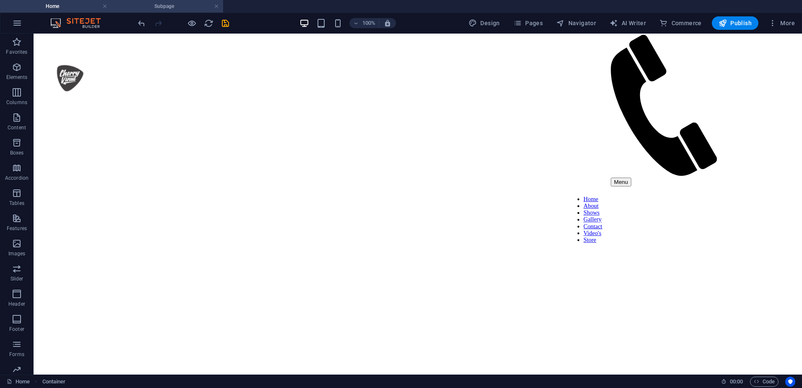
click at [163, 5] on h4 "Subpage" at bounding box center [168, 6] width 112 height 9
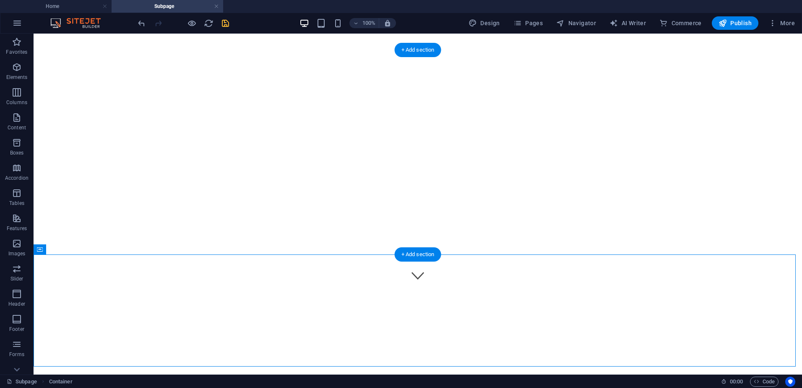
scroll to position [168, 0]
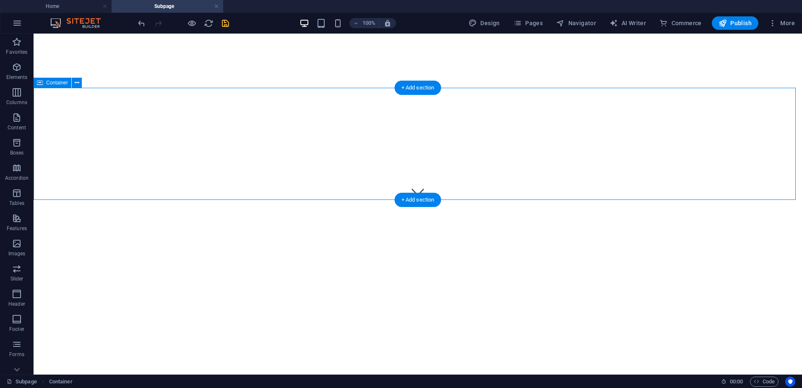
click at [53, 85] on span "Container" at bounding box center [57, 82] width 22 height 5
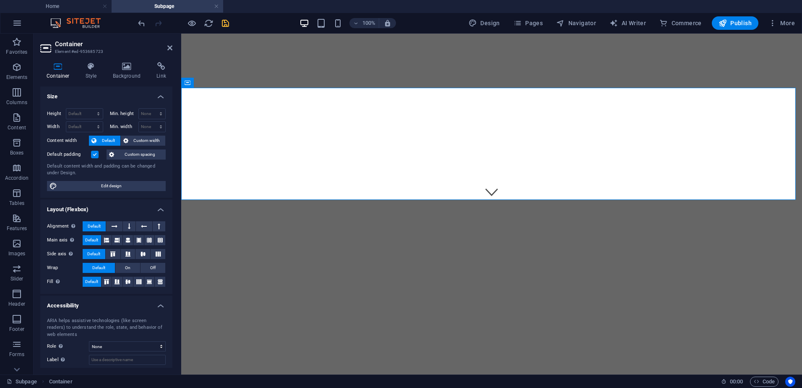
click at [126, 73] on h4 "Background" at bounding box center [129, 71] width 44 height 18
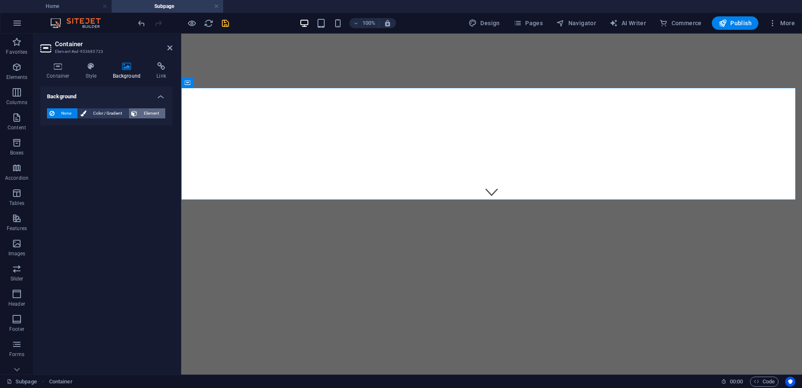
click at [146, 109] on span "Element" at bounding box center [151, 113] width 23 height 10
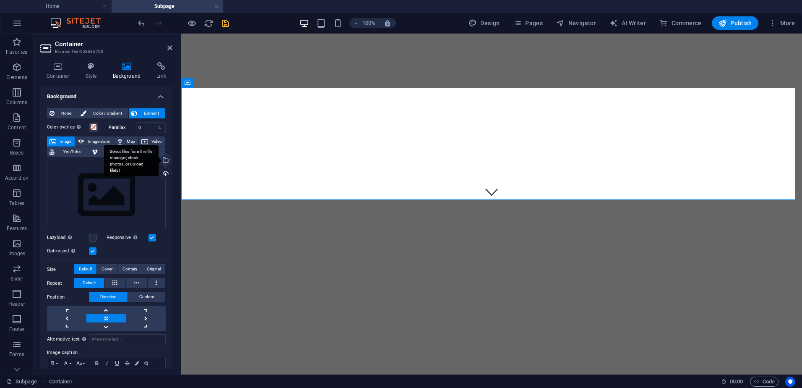
click at [165, 163] on div "Select files from the file manager, stock photos, or upload file(s)" at bounding box center [165, 160] width 13 height 13
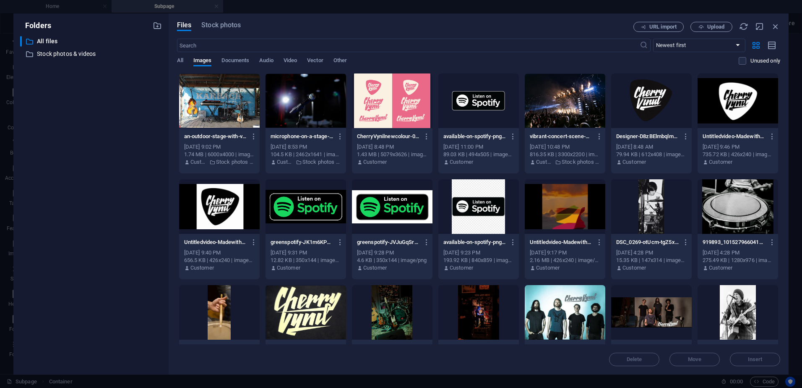
click at [736, 211] on div at bounding box center [738, 206] width 81 height 55
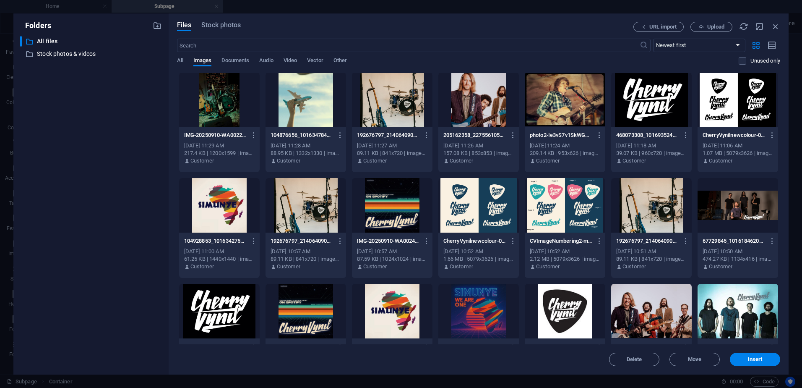
scroll to position [755, 0]
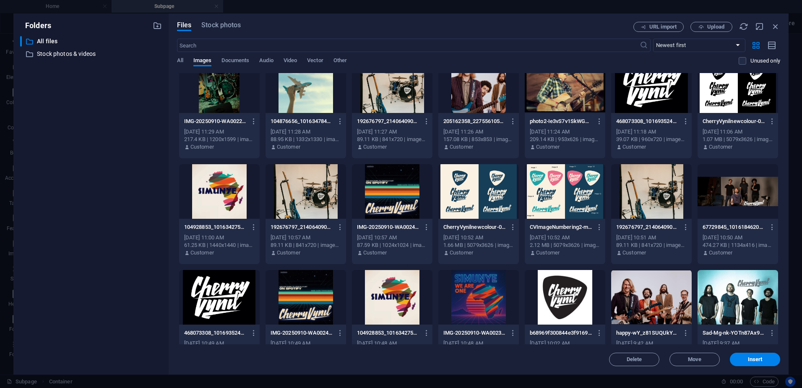
click at [392, 187] on div at bounding box center [392, 191] width 81 height 55
click at [758, 361] on span "Insert" at bounding box center [755, 359] width 15 height 5
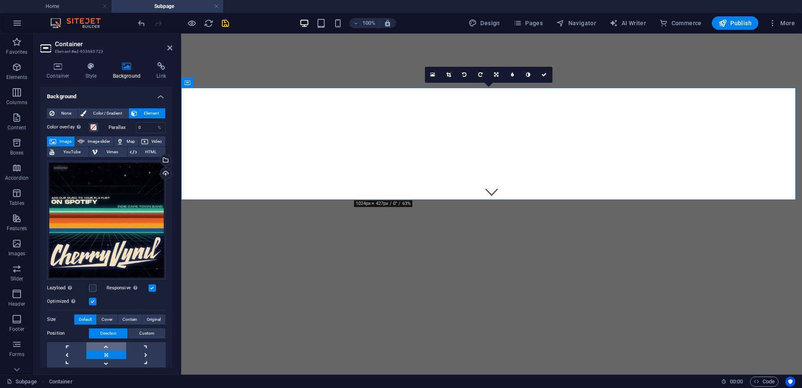
click at [113, 345] on link at bounding box center [105, 346] width 39 height 8
click at [109, 365] on link at bounding box center [105, 363] width 39 height 8
click at [107, 363] on link at bounding box center [105, 363] width 39 height 8
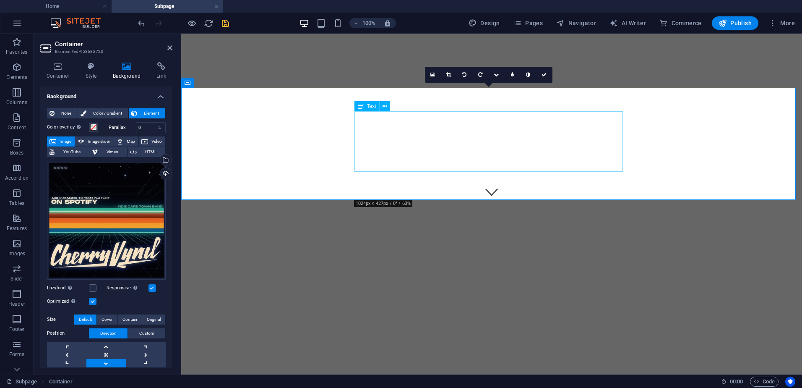
scroll to position [126, 0]
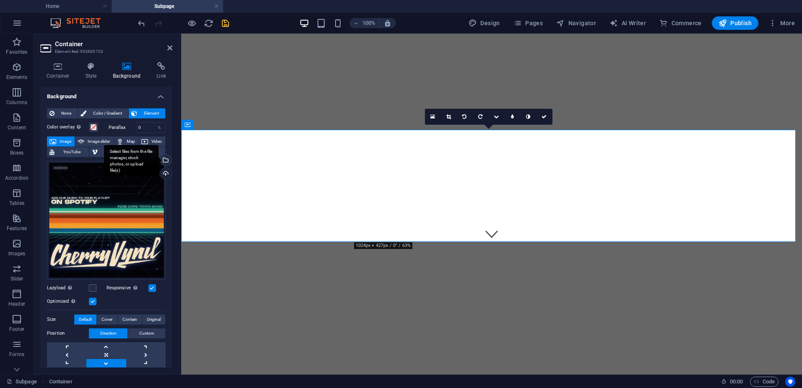
click at [159, 157] on div "Select files from the file manager, stock photos, or upload file(s)" at bounding box center [131, 160] width 55 height 31
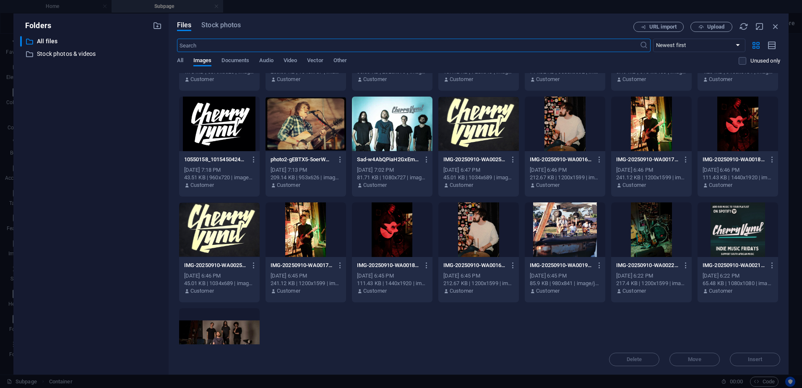
scroll to position [1226, 0]
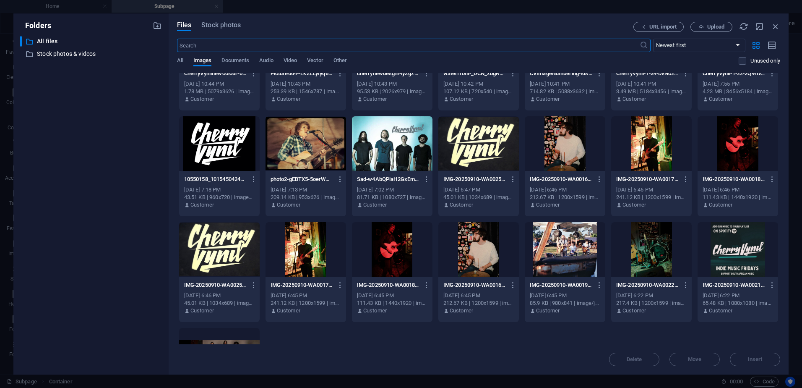
click at [555, 234] on div at bounding box center [565, 249] width 81 height 55
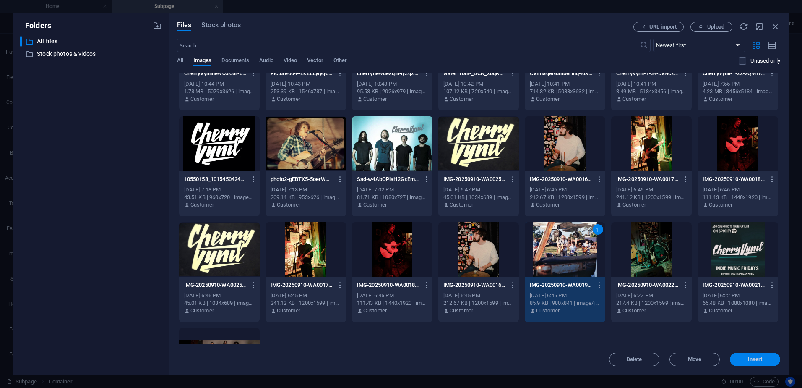
click at [756, 357] on span "Insert" at bounding box center [755, 359] width 15 height 5
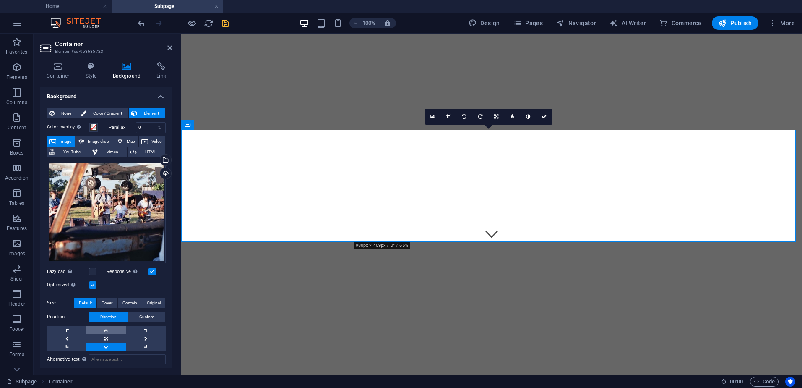
click at [106, 328] on link at bounding box center [105, 330] width 39 height 8
click at [164, 160] on div "Select files from the file manager, stock photos, or upload file(s)" at bounding box center [165, 160] width 13 height 13
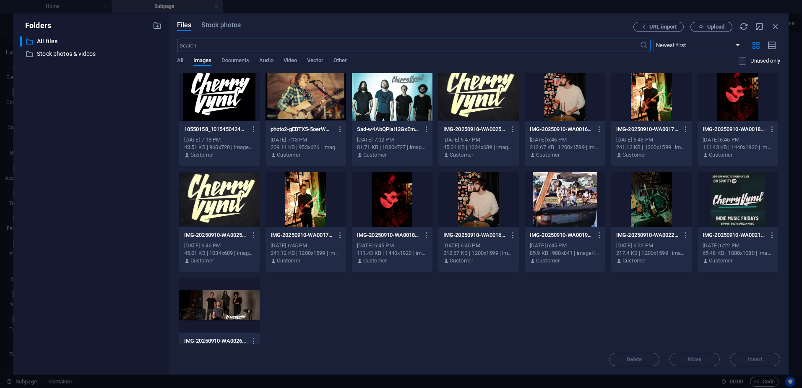
scroll to position [1310, 0]
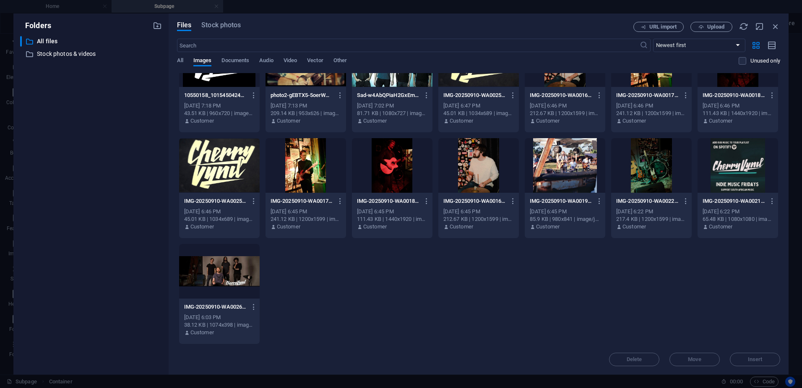
drag, startPoint x: 431, startPoint y: 270, endPoint x: 439, endPoint y: 267, distance: 8.6
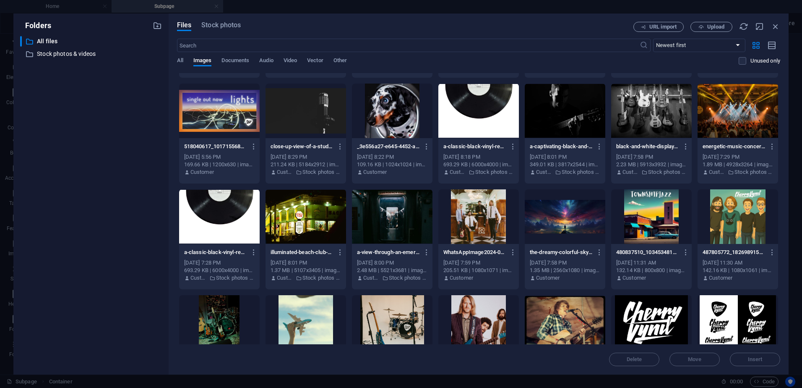
scroll to position [471, 0]
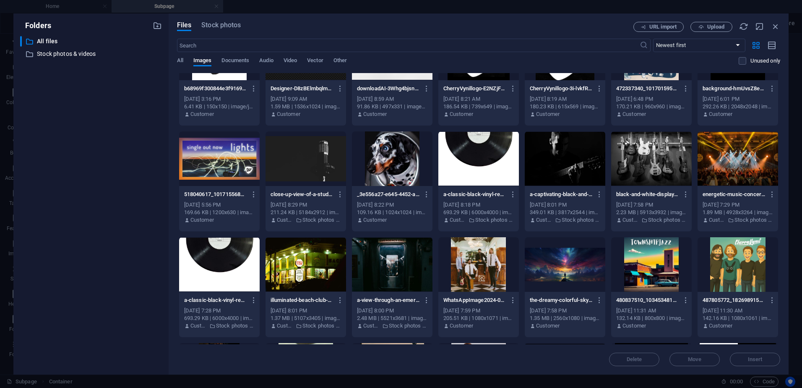
drag, startPoint x: 662, startPoint y: 151, endPoint x: 687, endPoint y: 220, distance: 72.9
click at [662, 151] on div at bounding box center [651, 158] width 81 height 55
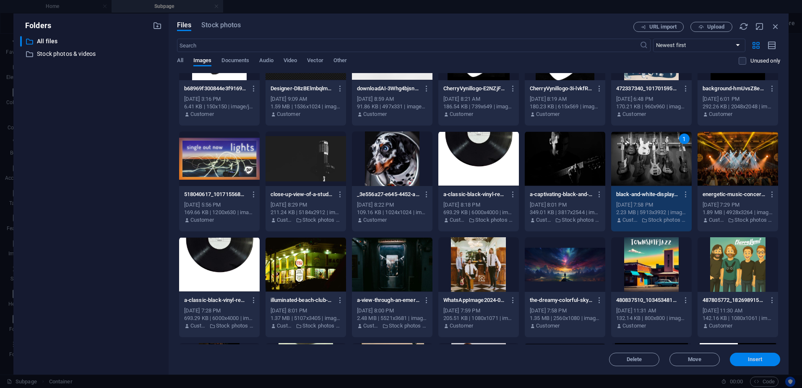
click at [756, 359] on span "Insert" at bounding box center [755, 359] width 15 height 5
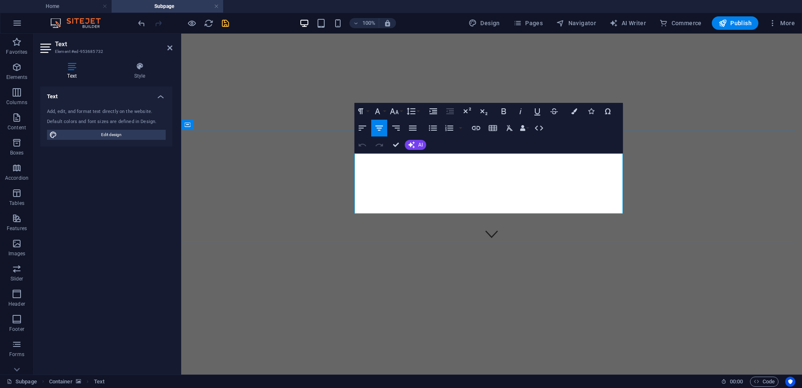
drag, startPoint x: 360, startPoint y: 156, endPoint x: 529, endPoint y: 209, distance: 176.9
click at [573, 115] on button "Colors" at bounding box center [574, 111] width 16 height 17
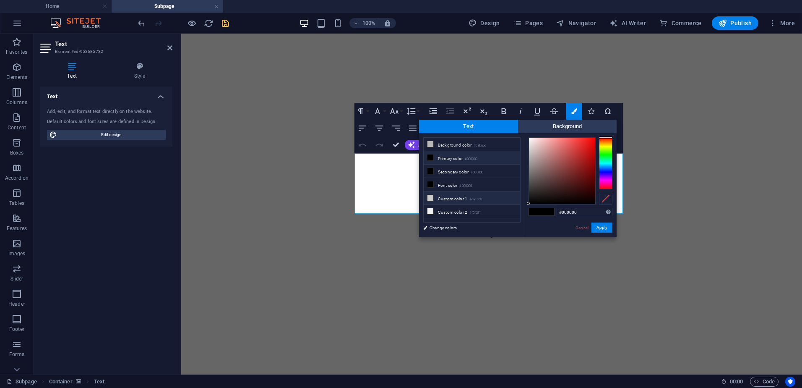
click at [455, 197] on li "Custom color 1 #cacccb" at bounding box center [472, 197] width 96 height 13
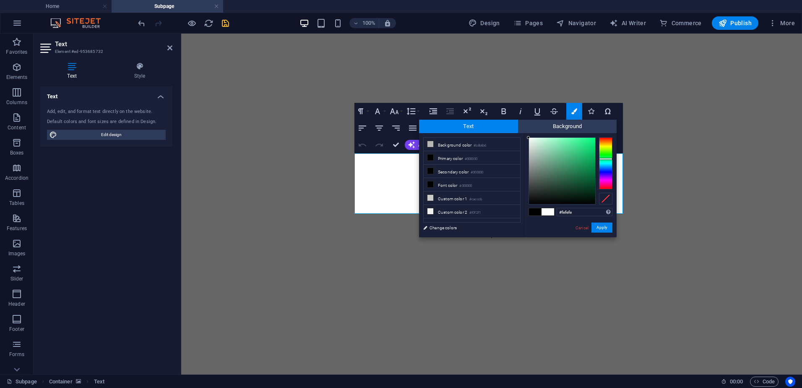
type input "#ffffff"
drag, startPoint x: 529, startPoint y: 149, endPoint x: 529, endPoint y: 137, distance: 11.8
click at [529, 137] on div at bounding box center [528, 136] width 3 height 3
click at [602, 226] on button "Apply" at bounding box center [601, 227] width 21 height 10
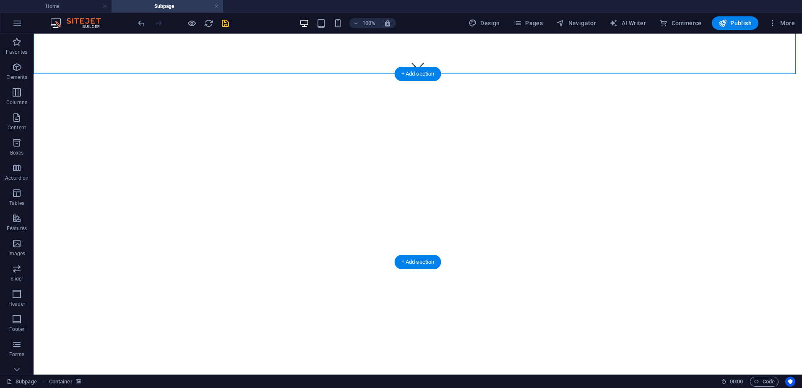
scroll to position [419, 0]
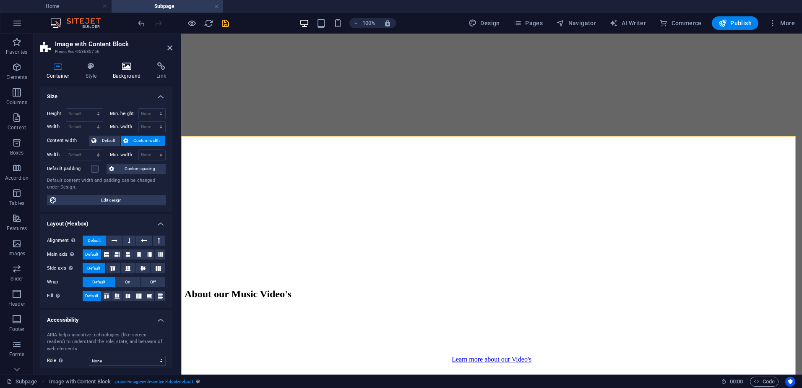
click at [125, 71] on h4 "Background" at bounding box center [129, 71] width 44 height 18
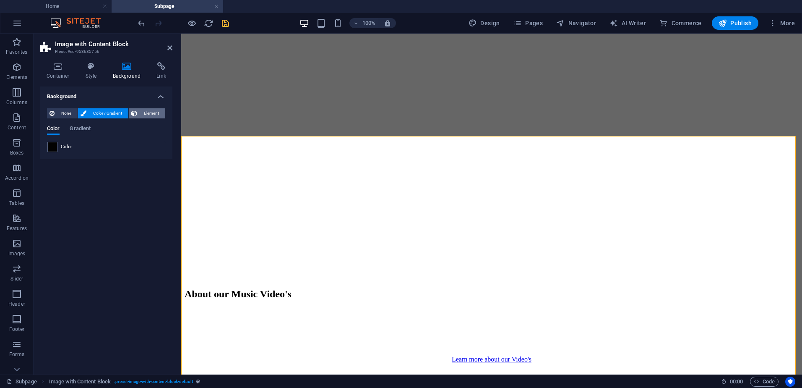
click at [148, 114] on span "Element" at bounding box center [151, 113] width 23 height 10
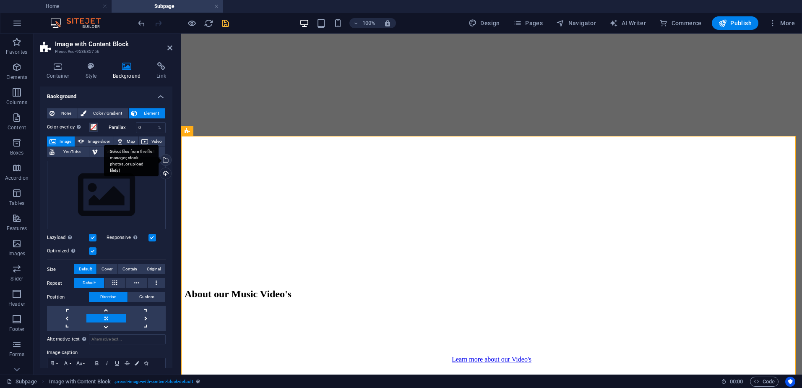
click at [167, 162] on div "Select files from the file manager, stock photos, or upload file(s)" at bounding box center [165, 160] width 13 height 13
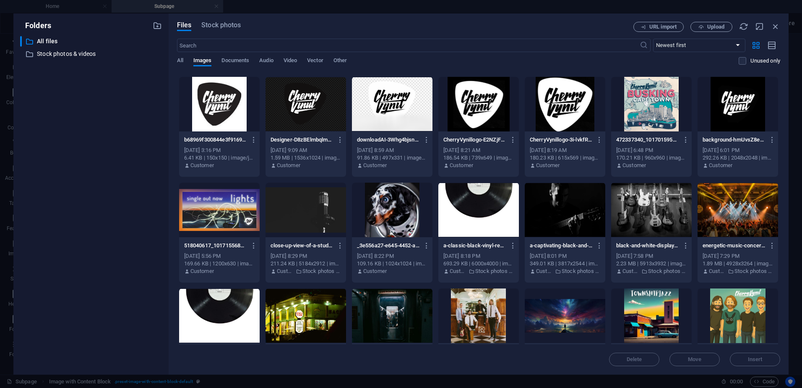
click at [569, 220] on div at bounding box center [565, 209] width 81 height 55
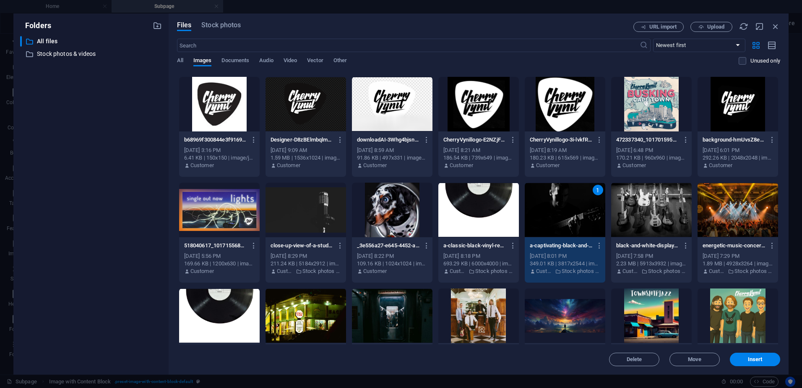
drag, startPoint x: 745, startPoint y: 350, endPoint x: 753, endPoint y: 359, distance: 11.6
click at [745, 350] on div "Delete Move Insert" at bounding box center [478, 355] width 603 height 22
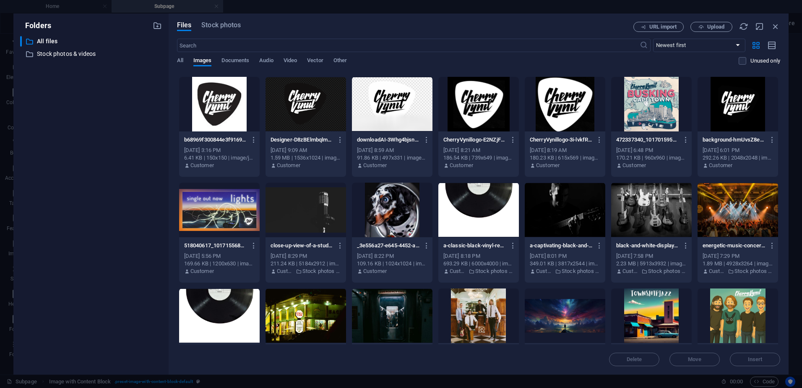
click at [753, 359] on div "Delete Move Insert" at bounding box center [478, 355] width 603 height 22
click at [579, 214] on div at bounding box center [565, 209] width 81 height 55
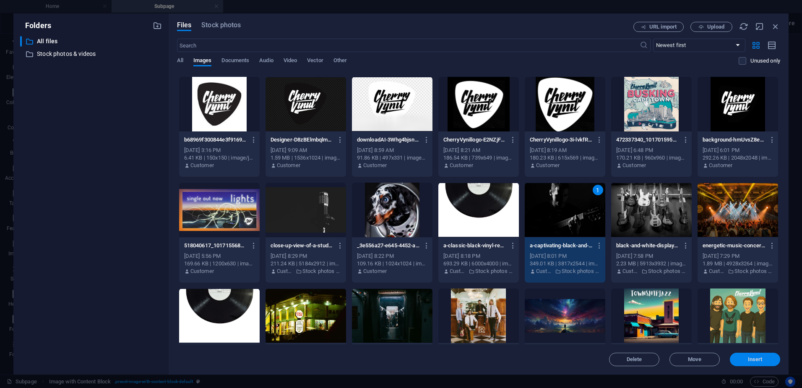
click at [750, 360] on span "Insert" at bounding box center [755, 359] width 15 height 5
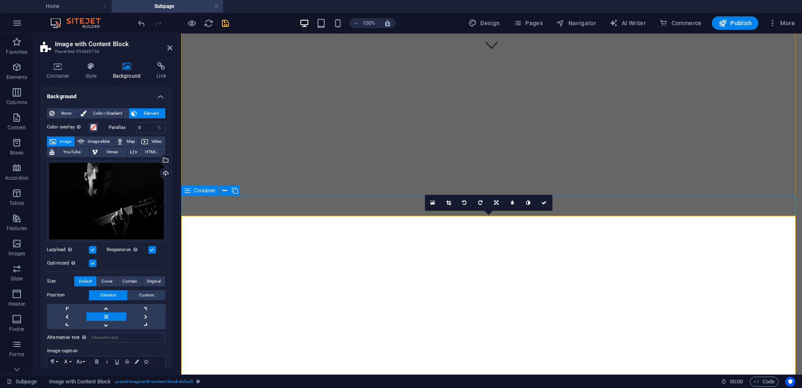
scroll to position [392, 0]
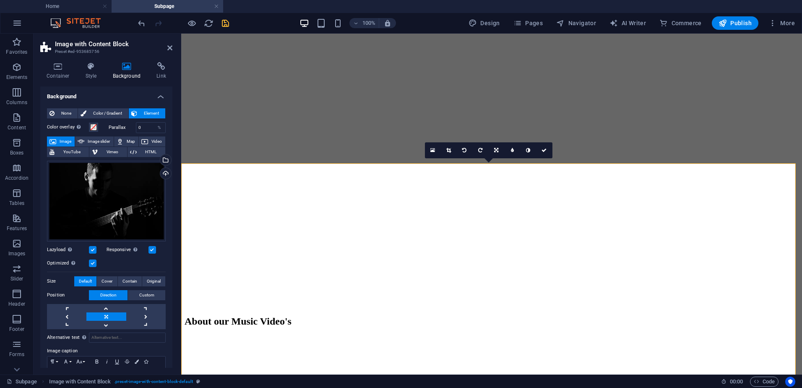
click at [543, 150] on icon at bounding box center [544, 150] width 5 height 5
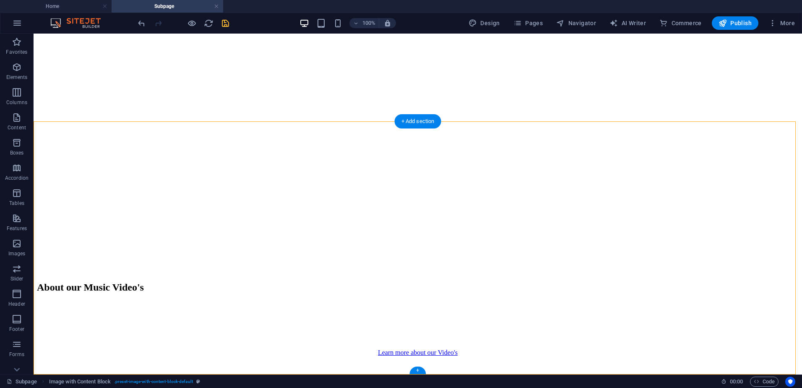
scroll to position [434, 0]
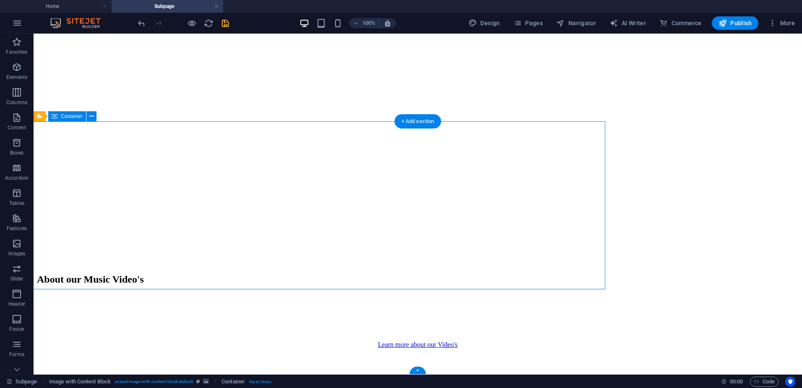
select select "px"
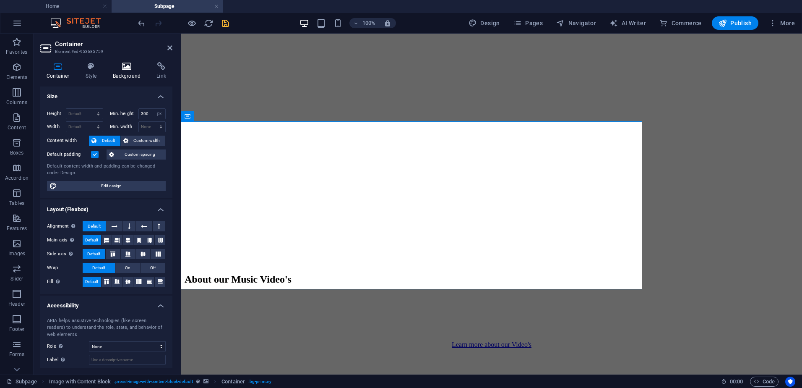
click at [126, 69] on icon at bounding box center [127, 66] width 41 height 8
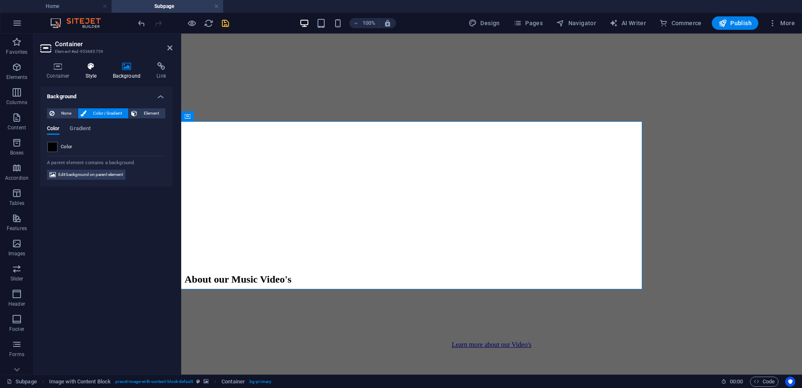
click at [91, 67] on icon at bounding box center [91, 66] width 24 height 8
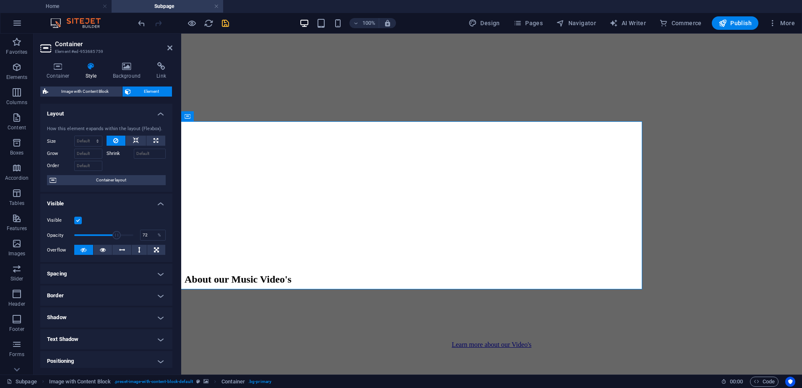
drag, startPoint x: 133, startPoint y: 234, endPoint x: 115, endPoint y: 232, distance: 17.7
click at [115, 232] on span at bounding box center [116, 235] width 8 height 8
drag, startPoint x: 115, startPoint y: 232, endPoint x: 109, endPoint y: 232, distance: 6.3
click at [112, 232] on span at bounding box center [116, 235] width 8 height 8
click at [112, 232] on span at bounding box center [111, 235] width 8 height 8
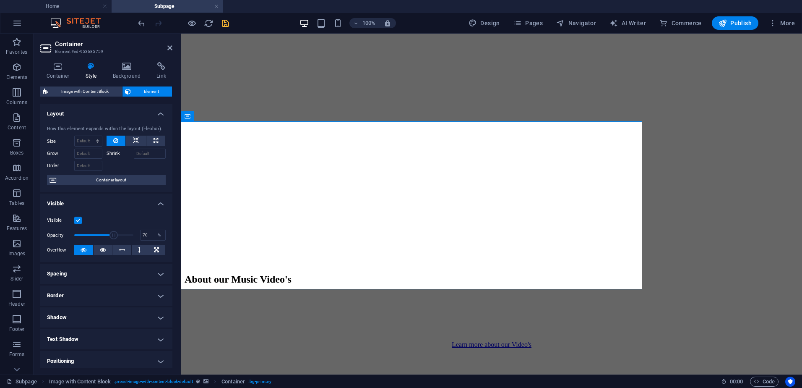
click at [115, 232] on span at bounding box center [113, 235] width 8 height 8
click at [119, 232] on span at bounding box center [120, 235] width 8 height 8
click at [116, 232] on span at bounding box center [120, 235] width 8 height 8
type input "75"
click at [117, 233] on span at bounding box center [118, 235] width 8 height 8
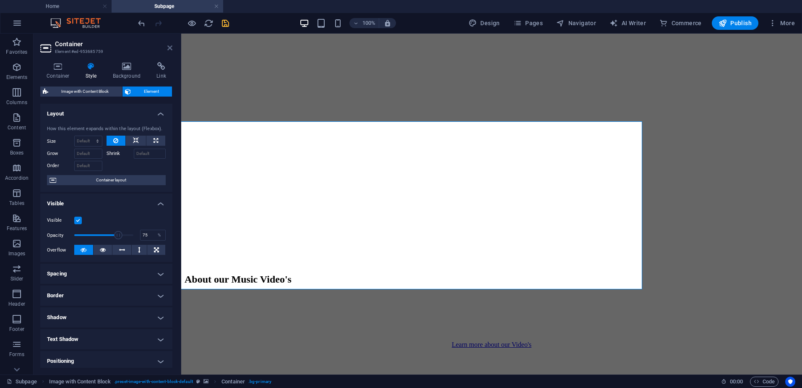
click at [168, 49] on icon at bounding box center [169, 47] width 5 height 7
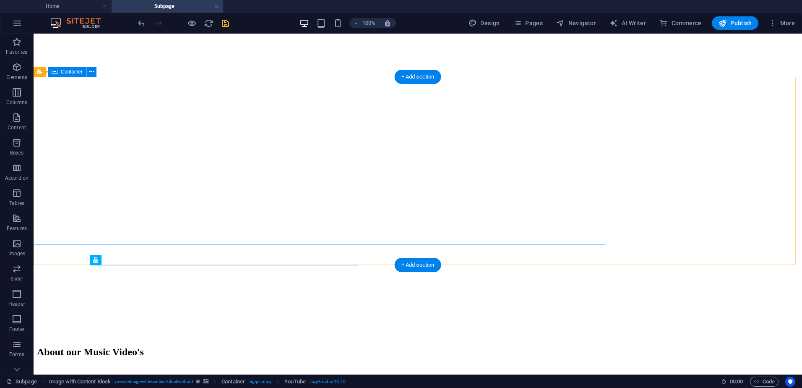
scroll to position [266, 0]
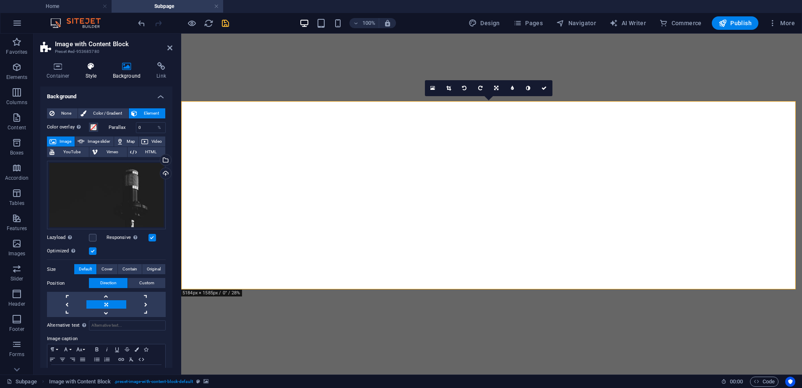
click at [98, 66] on icon at bounding box center [91, 66] width 24 height 8
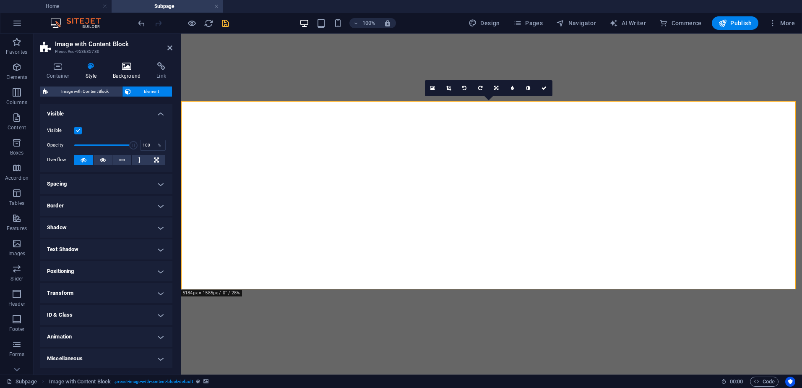
click at [116, 68] on icon at bounding box center [127, 66] width 41 height 8
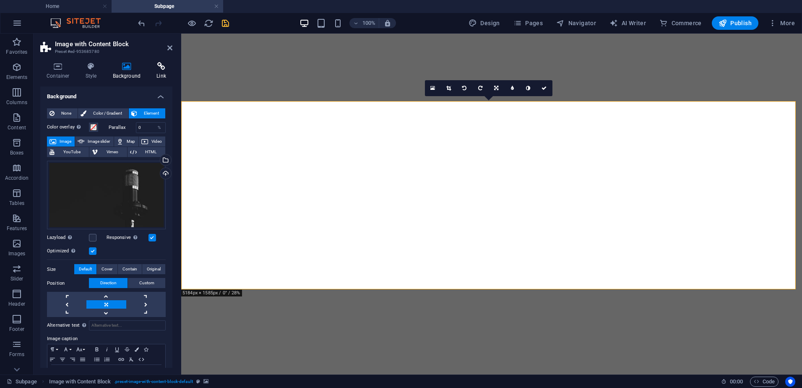
click at [161, 69] on icon at bounding box center [161, 66] width 22 height 8
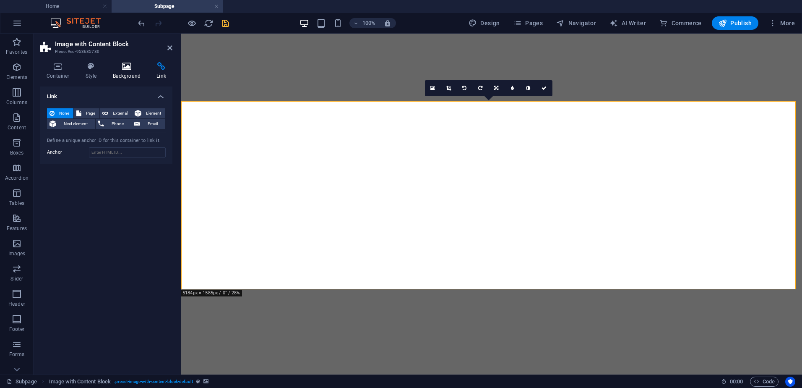
click at [128, 72] on h4 "Background" at bounding box center [129, 71] width 44 height 18
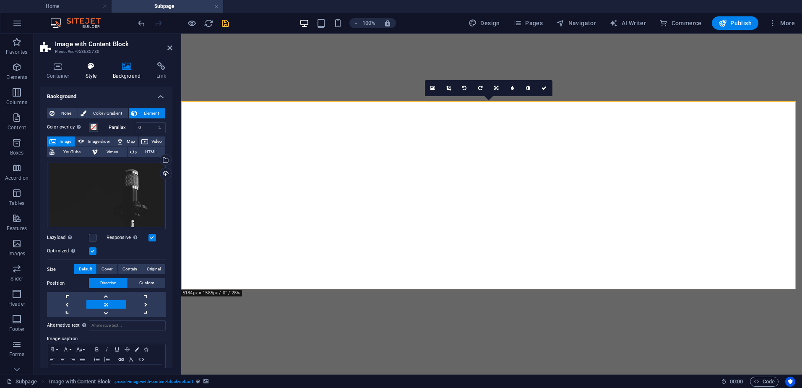
click at [92, 70] on h4 "Style" at bounding box center [92, 71] width 27 height 18
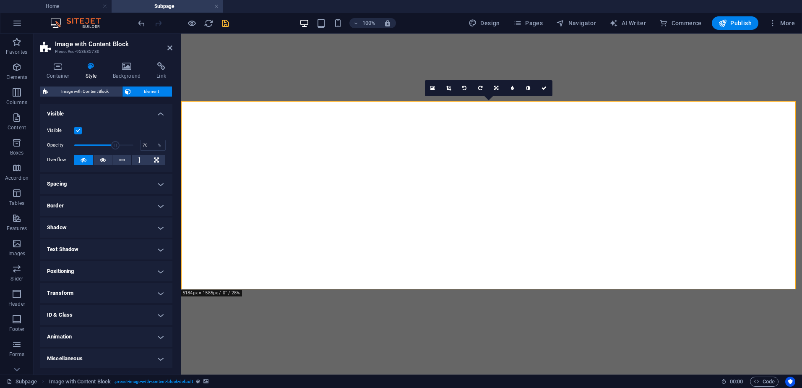
drag, startPoint x: 132, startPoint y: 146, endPoint x: 114, endPoint y: 145, distance: 18.1
click at [114, 145] on span at bounding box center [115, 145] width 8 height 8
drag, startPoint x: 114, startPoint y: 143, endPoint x: 109, endPoint y: 143, distance: 5.0
click at [111, 143] on span at bounding box center [115, 145] width 8 height 8
drag, startPoint x: 109, startPoint y: 143, endPoint x: 97, endPoint y: 142, distance: 11.8
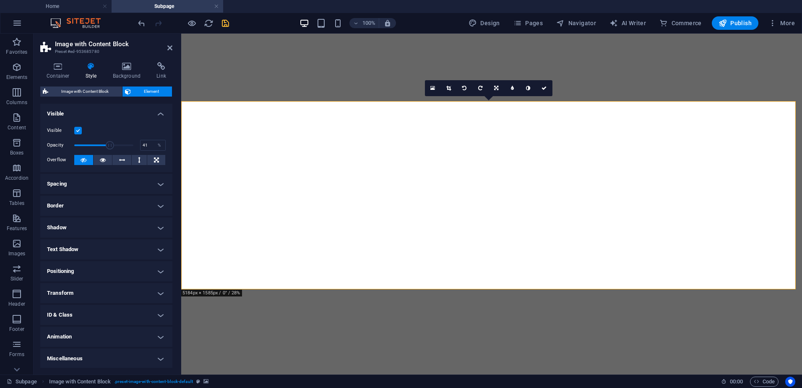
click at [106, 142] on span at bounding box center [110, 145] width 8 height 8
type input "100"
drag, startPoint x: 99, startPoint y: 145, endPoint x: 177, endPoint y: 150, distance: 78.6
click at [175, 148] on div "Container Style Background Link Size Height Default px rem % vh vw Min. height …" at bounding box center [107, 214] width 146 height 319
drag, startPoint x: 176, startPoint y: 120, endPoint x: 270, endPoint y: 170, distance: 107.0
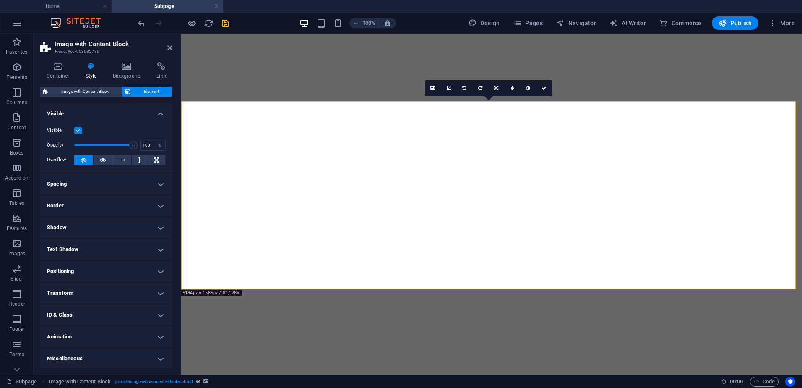
click at [176, 120] on div "Container Style Background Link Size Height Default px rem % vh vw Min. height …" at bounding box center [107, 214] width 146 height 319
click at [206, 97] on div "Container" at bounding box center [215, 96] width 38 height 10
select select "px"
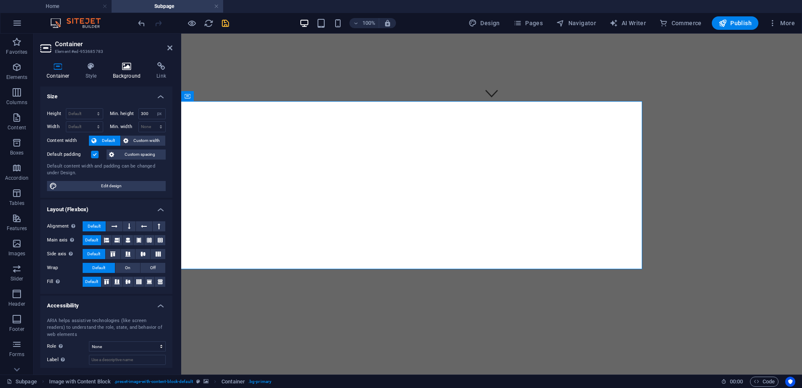
click at [129, 74] on h4 "Background" at bounding box center [129, 71] width 44 height 18
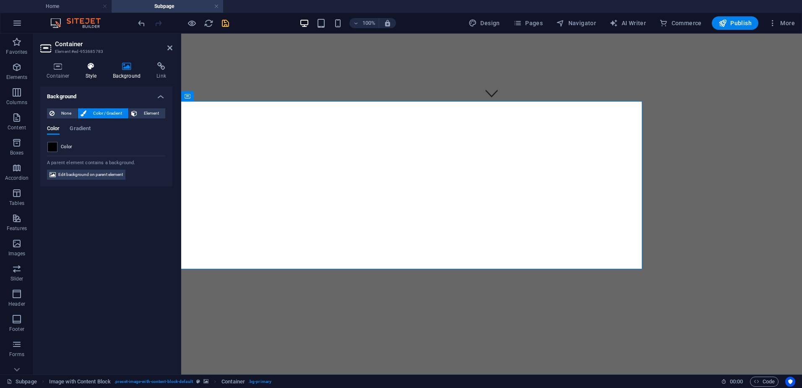
click at [85, 76] on h4 "Style" at bounding box center [92, 71] width 27 height 18
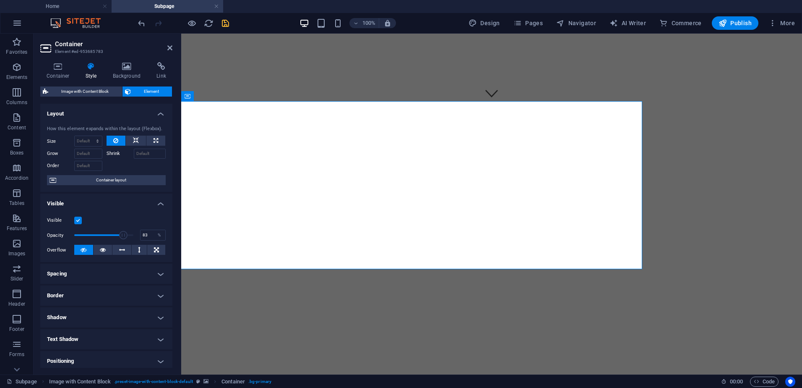
drag, startPoint x: 130, startPoint y: 234, endPoint x: 122, endPoint y: 234, distance: 8.0
click at [122, 234] on span at bounding box center [123, 235] width 8 height 8
click at [118, 234] on span at bounding box center [119, 235] width 8 height 8
type input "75"
click at [117, 233] on span at bounding box center [118, 235] width 8 height 8
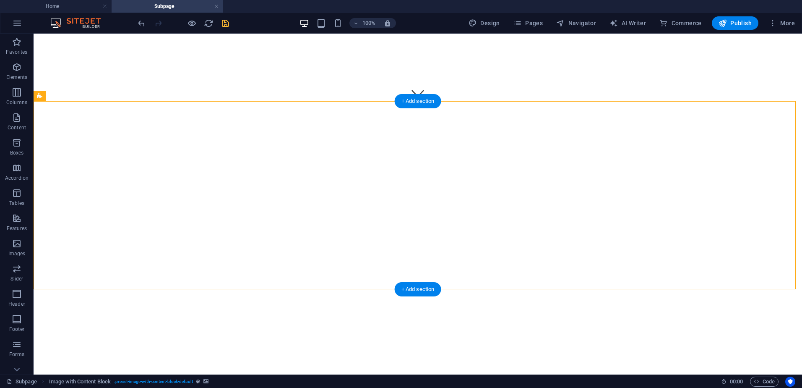
click at [72, 99] on span "Container" at bounding box center [72, 96] width 22 height 5
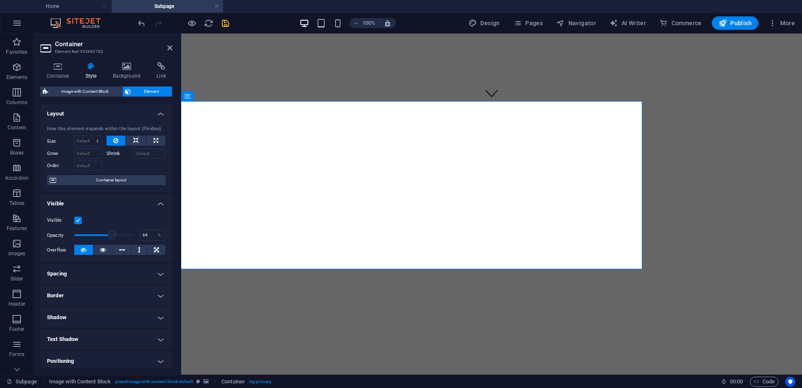
click at [111, 234] on span at bounding box center [112, 235] width 8 height 8
click at [108, 234] on span at bounding box center [112, 235] width 8 height 8
click at [107, 234] on span at bounding box center [108, 235] width 8 height 8
click at [106, 235] on span at bounding box center [106, 235] width 8 height 8
type input "55.00"
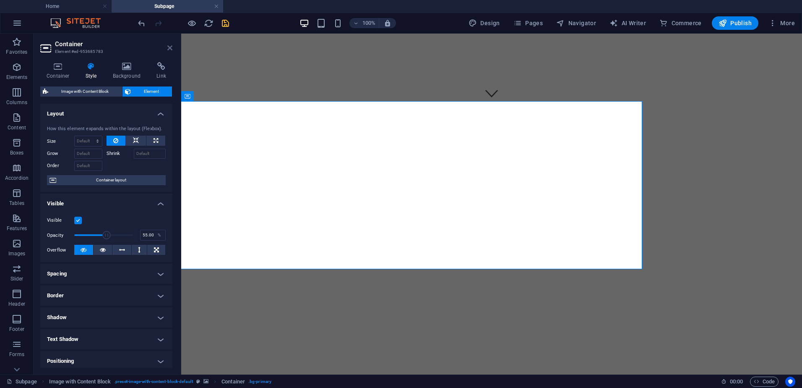
click at [170, 48] on icon at bounding box center [169, 47] width 5 height 7
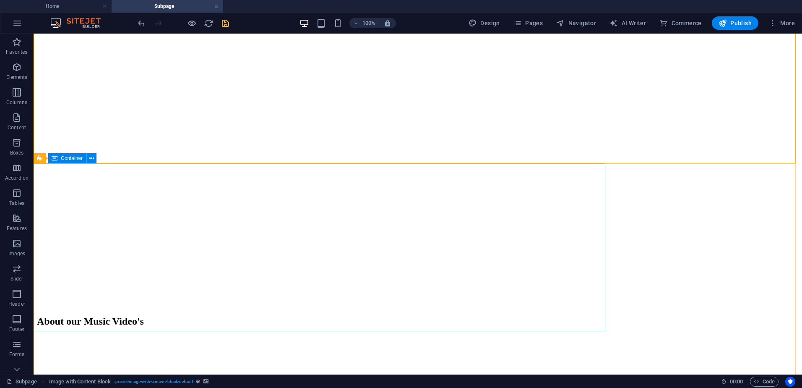
click at [61, 156] on span "Container" at bounding box center [72, 158] width 22 height 5
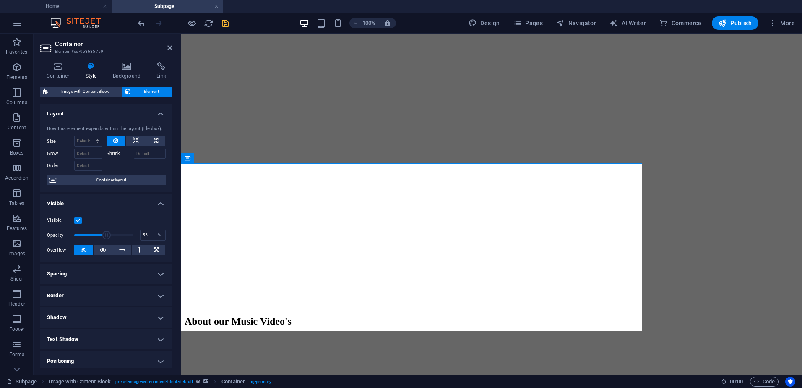
drag, startPoint x: 117, startPoint y: 236, endPoint x: 106, endPoint y: 235, distance: 11.3
click at [106, 235] on span at bounding box center [106, 235] width 8 height 8
type input "55.00"
click at [170, 48] on icon at bounding box center [169, 47] width 5 height 7
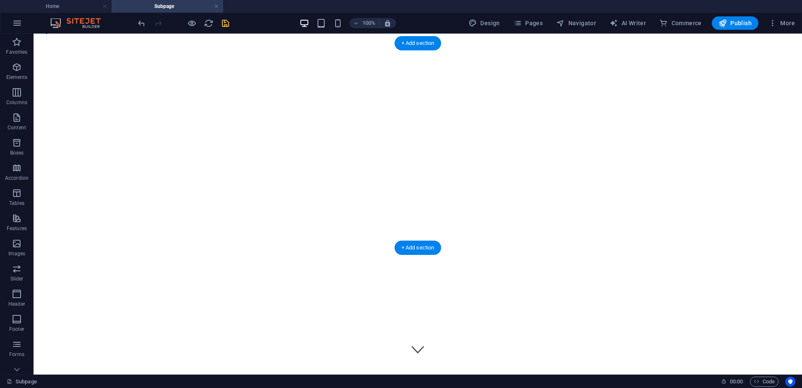
scroll to position [0, 0]
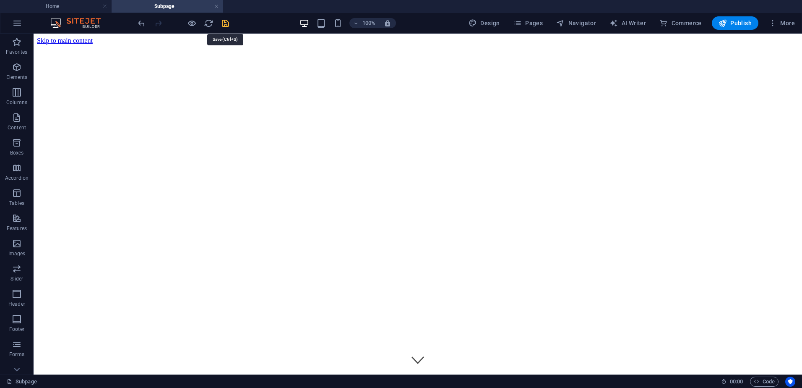
click at [226, 26] on icon "save" at bounding box center [226, 23] width 10 height 10
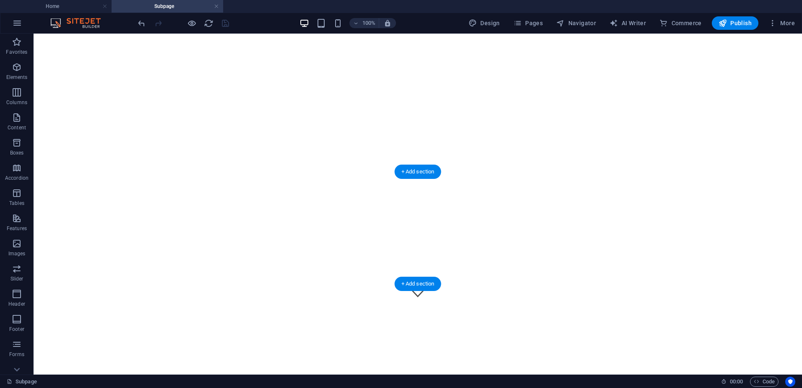
scroll to position [84, 0]
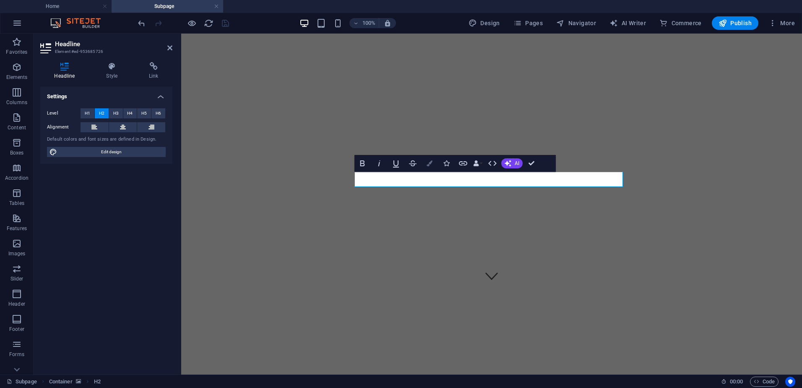
click at [432, 164] on icon "button" at bounding box center [430, 163] width 6 height 6
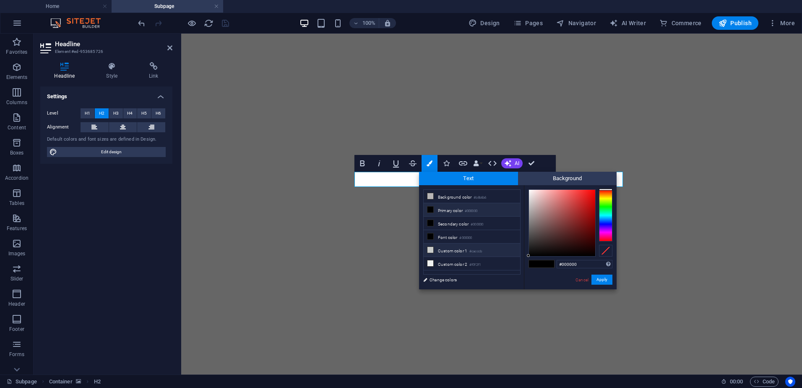
click at [456, 247] on li "Custom color 1 #cacccb" at bounding box center [472, 249] width 96 height 13
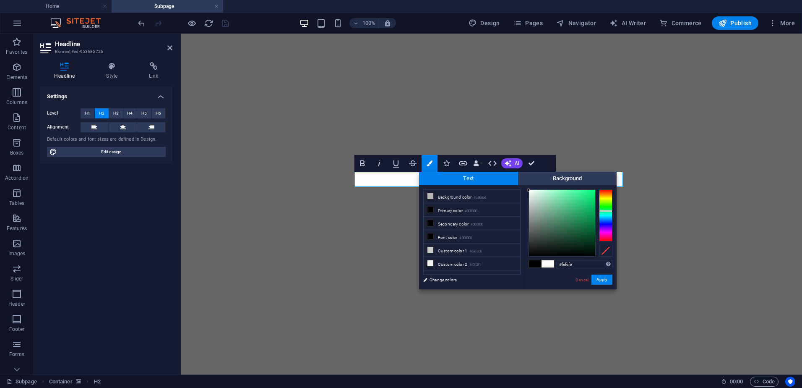
type input "#ffffff"
drag, startPoint x: 529, startPoint y: 202, endPoint x: 529, endPoint y: 189, distance: 13.0
click at [529, 189] on div at bounding box center [528, 189] width 3 height 3
click at [605, 277] on button "Apply" at bounding box center [601, 279] width 21 height 10
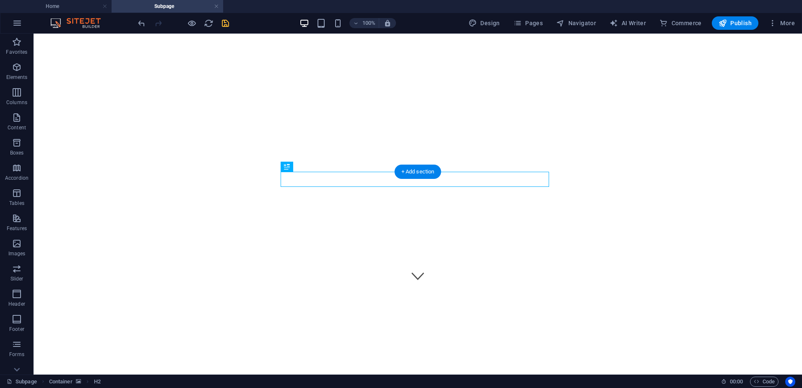
click at [633, 36] on div at bounding box center [418, 36] width 762 height 0
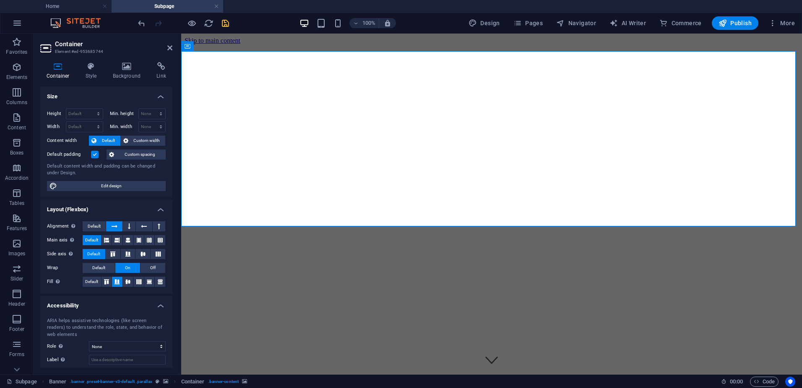
click at [100, 62] on div "Container Style Background Link Size Height Default px rem % vh vw Min. height …" at bounding box center [107, 214] width 146 height 319
click at [97, 65] on icon at bounding box center [91, 66] width 24 height 8
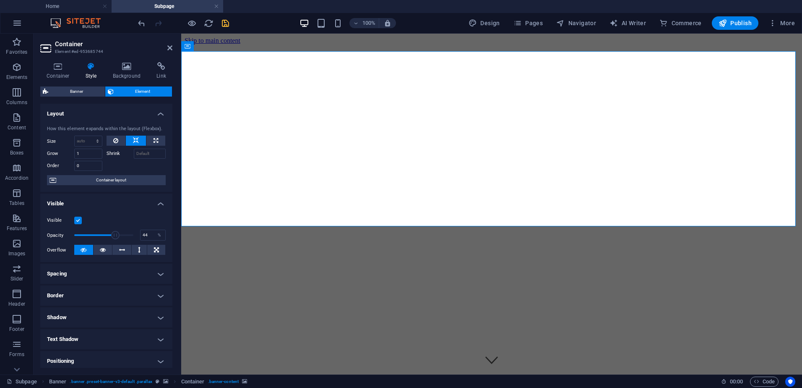
drag, startPoint x: 115, startPoint y: 236, endPoint x: 99, endPoint y: 232, distance: 15.5
click at [111, 232] on span at bounding box center [115, 235] width 8 height 8
drag, startPoint x: 84, startPoint y: 233, endPoint x: 97, endPoint y: 234, distance: 13.1
click at [74, 232] on span at bounding box center [78, 235] width 8 height 8
drag, startPoint x: 255, startPoint y: 266, endPoint x: 195, endPoint y: 245, distance: 63.0
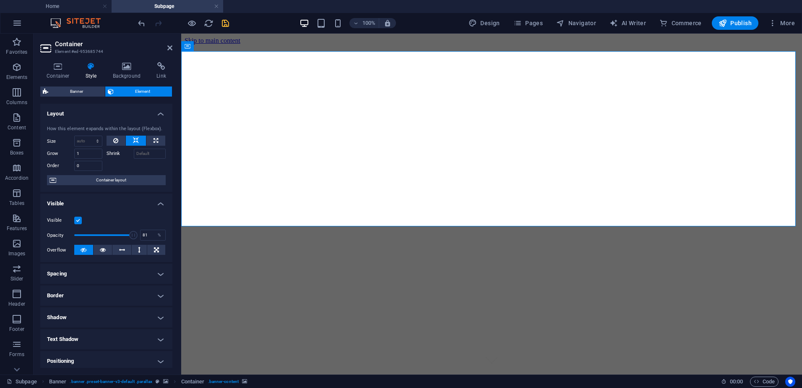
drag, startPoint x: 132, startPoint y: 235, endPoint x: 121, endPoint y: 236, distance: 11.4
click at [129, 236] on span at bounding box center [133, 235] width 8 height 8
type input "100"
drag, startPoint x: 121, startPoint y: 236, endPoint x: 165, endPoint y: 238, distance: 44.1
click at [165, 238] on div "Visible Opacity 100 % Overflow" at bounding box center [106, 234] width 132 height 53
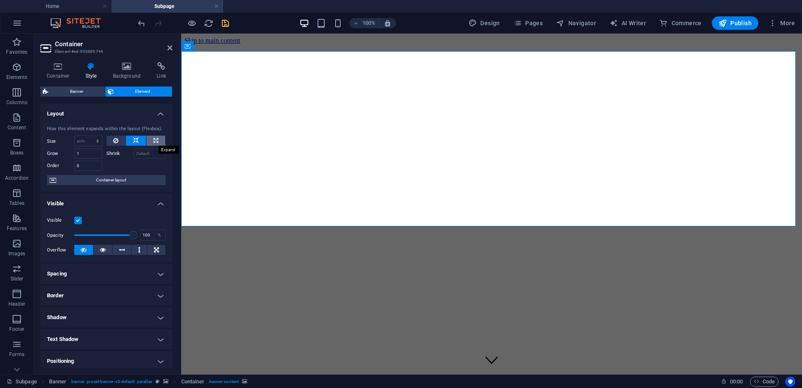
click at [154, 139] on icon at bounding box center [156, 140] width 5 height 10
type input "100"
select select "%"
click at [138, 141] on button at bounding box center [136, 140] width 20 height 10
select select "DISABLED_OPTION_VALUE"
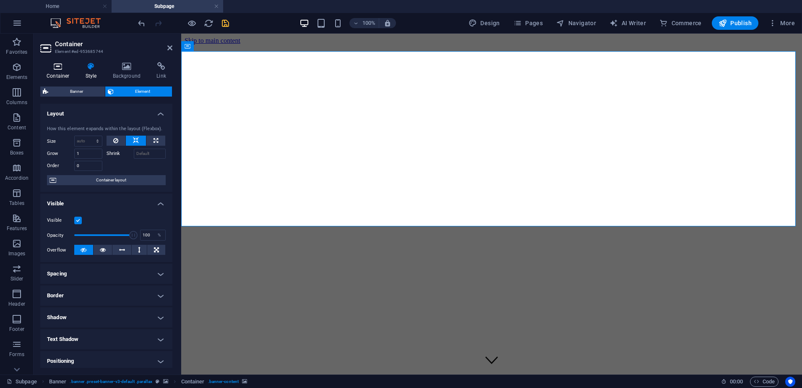
click at [67, 69] on icon at bounding box center [58, 66] width 36 height 8
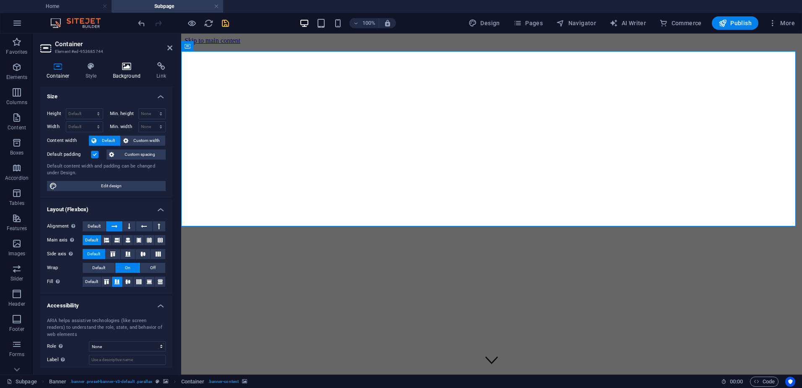
click at [119, 65] on icon at bounding box center [127, 66] width 41 height 8
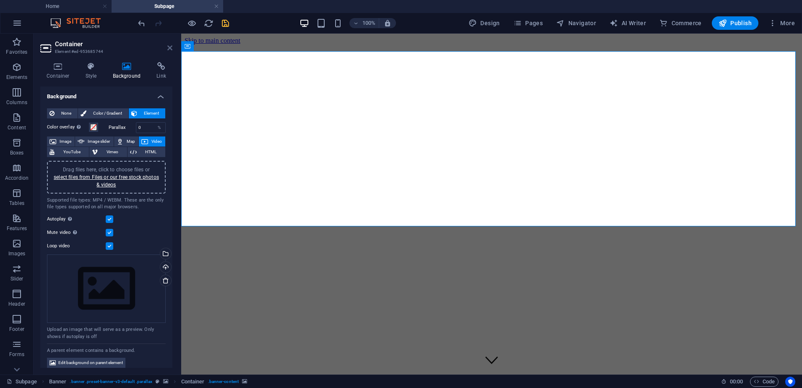
click at [170, 47] on icon at bounding box center [169, 47] width 5 height 7
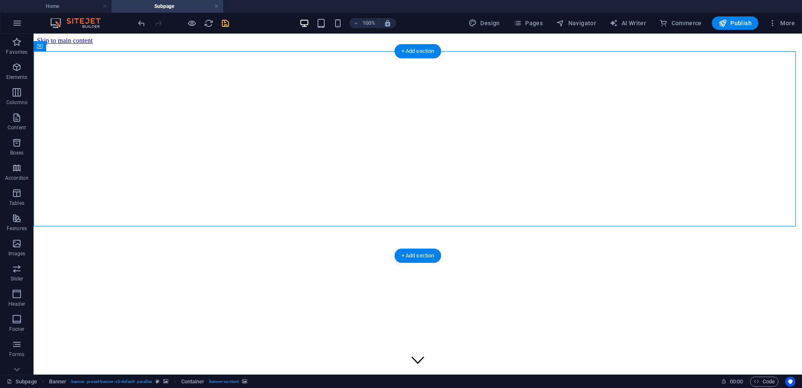
click at [729, 57] on div at bounding box center [418, 57] width 762 height 0
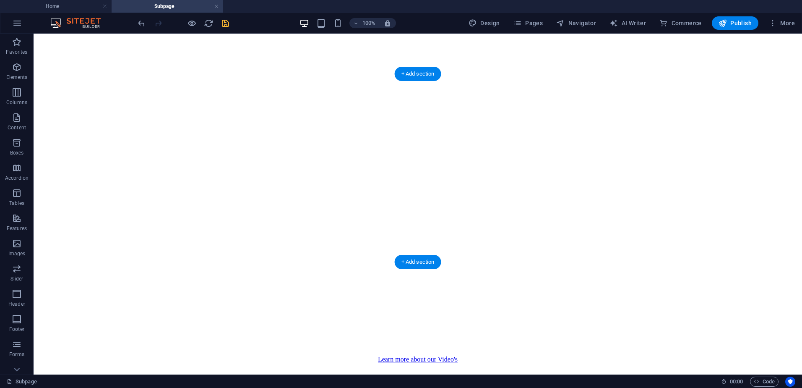
scroll to position [294, 0]
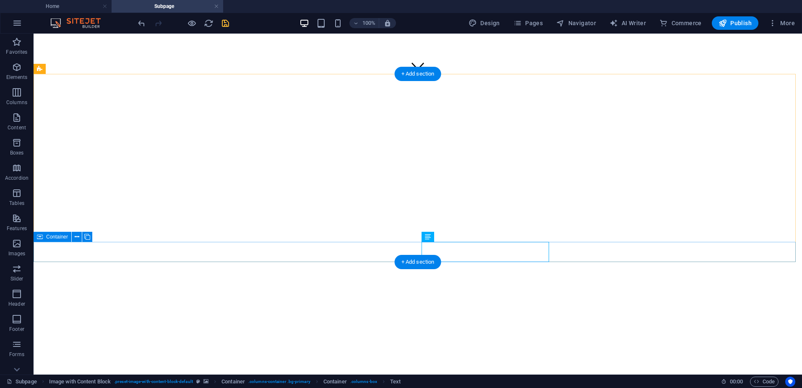
click at [54, 237] on span "Container" at bounding box center [57, 236] width 22 height 5
drag, startPoint x: 54, startPoint y: 237, endPoint x: 120, endPoint y: 318, distance: 104.3
click at [54, 237] on span "Container" at bounding box center [57, 236] width 22 height 5
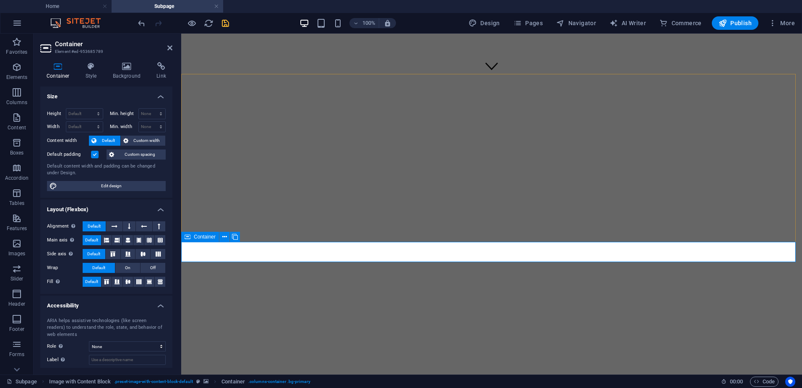
click at [210, 239] on span "Container" at bounding box center [205, 236] width 22 height 5
click at [84, 68] on icon at bounding box center [91, 66] width 24 height 8
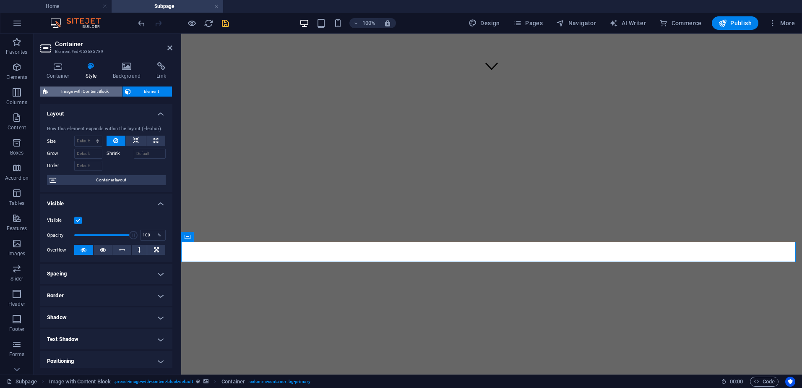
click at [100, 93] on span "Image with Content Block" at bounding box center [85, 91] width 69 height 10
select select "rem"
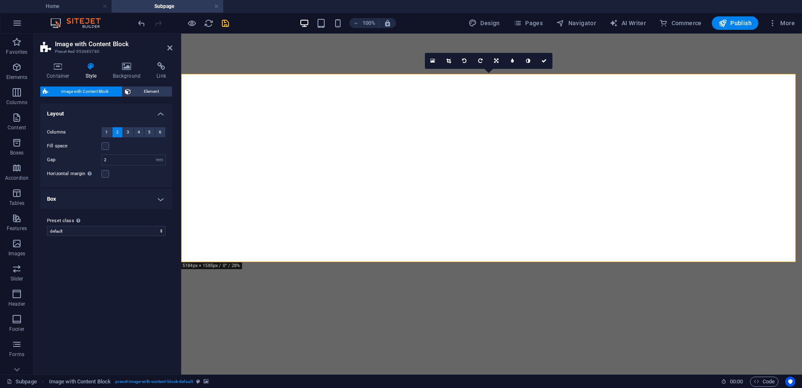
click at [154, 198] on h4 "Box" at bounding box center [106, 199] width 132 height 20
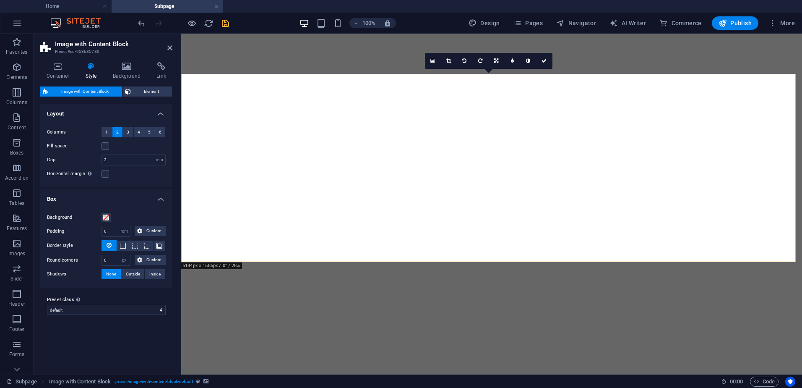
click at [154, 197] on h4 "Box" at bounding box center [106, 196] width 132 height 15
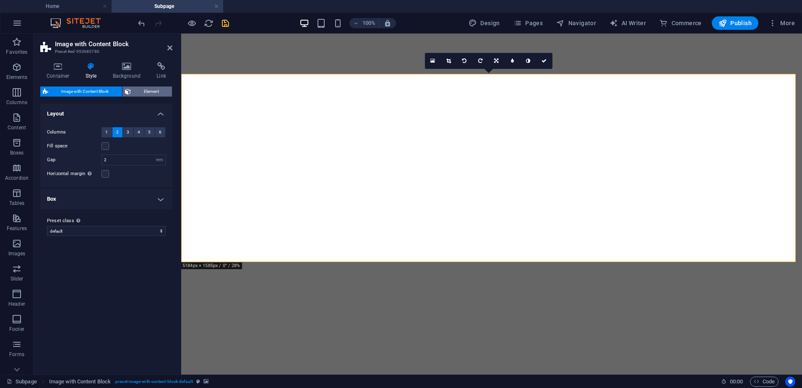
click at [154, 92] on span "Element" at bounding box center [151, 91] width 36 height 10
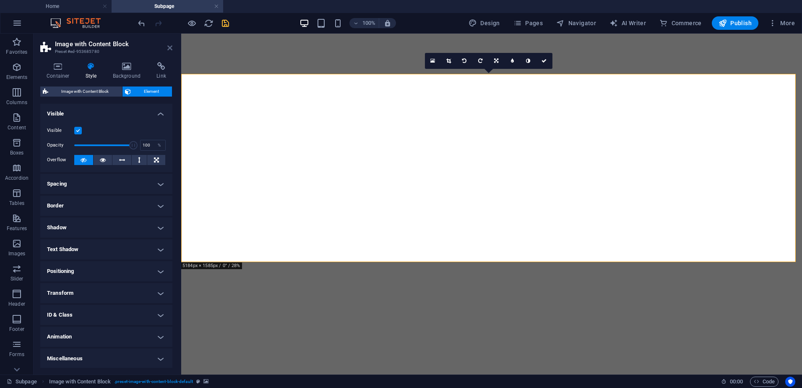
click at [169, 47] on icon at bounding box center [169, 47] width 5 height 7
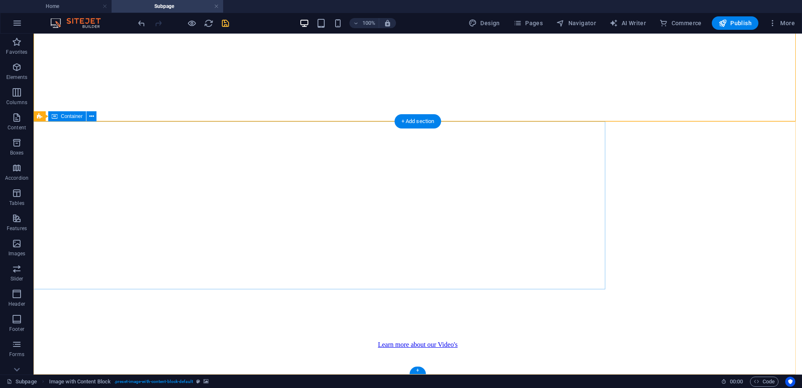
scroll to position [350, 0]
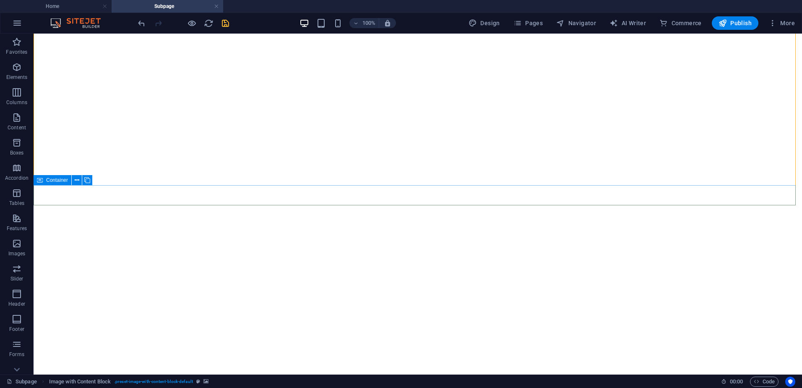
click at [59, 182] on span "Container" at bounding box center [57, 179] width 22 height 5
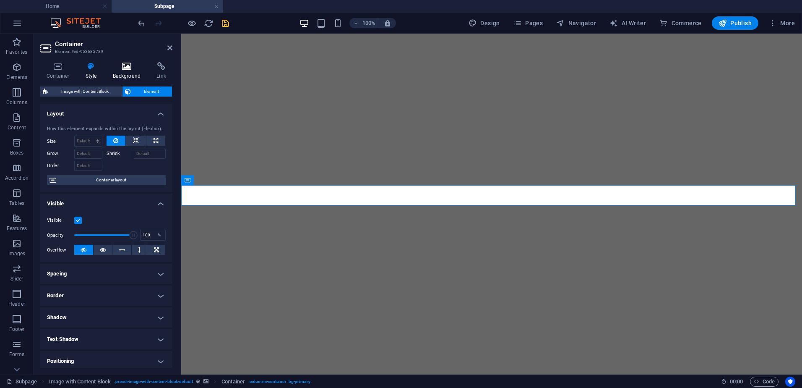
click at [132, 74] on h4 "Background" at bounding box center [129, 71] width 44 height 18
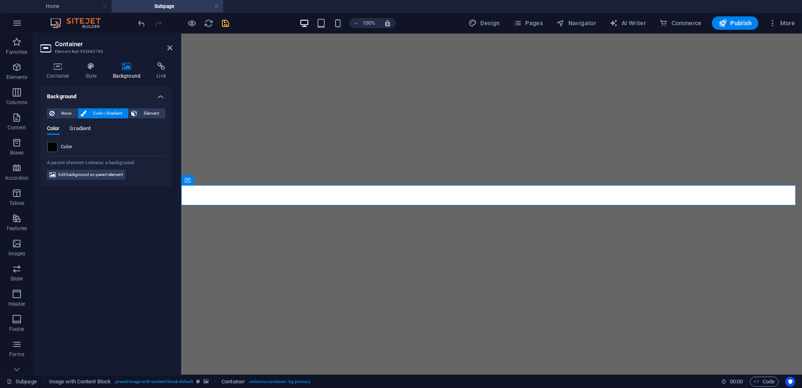
click at [81, 130] on span "Gradient" at bounding box center [80, 129] width 21 height 12
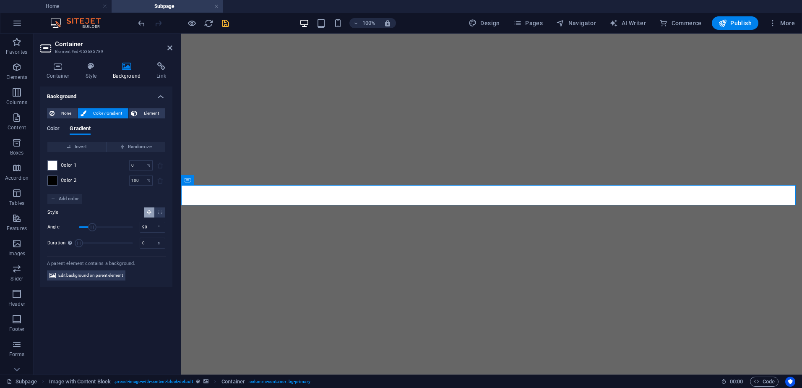
click at [55, 128] on span "Color" at bounding box center [53, 129] width 13 height 12
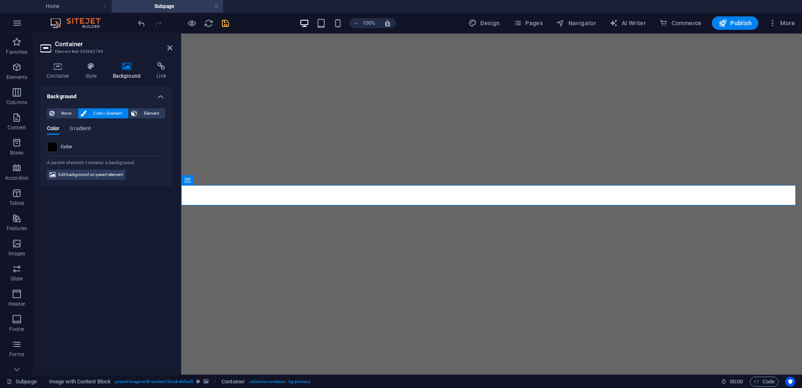
click at [51, 147] on span at bounding box center [52, 146] width 9 height 9
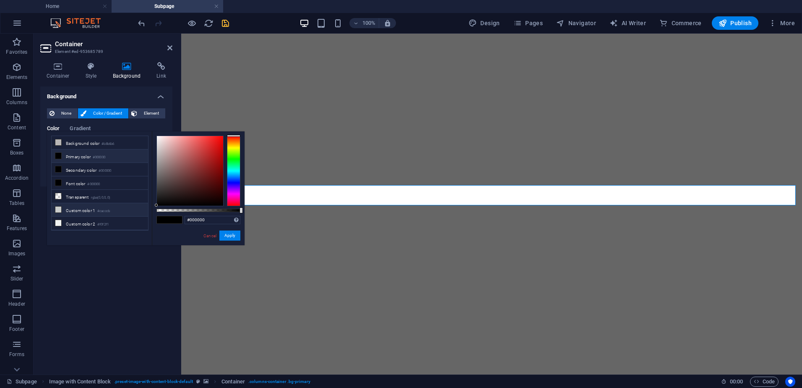
click at [85, 208] on li "Custom color 1 #cacccb" at bounding box center [100, 209] width 96 height 13
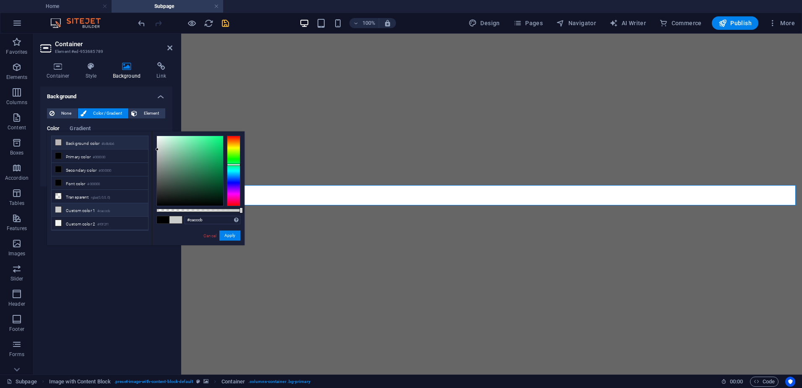
click at [84, 145] on li "Background color #b8b6b6" at bounding box center [100, 142] width 96 height 13
type input "#b8b6b6"
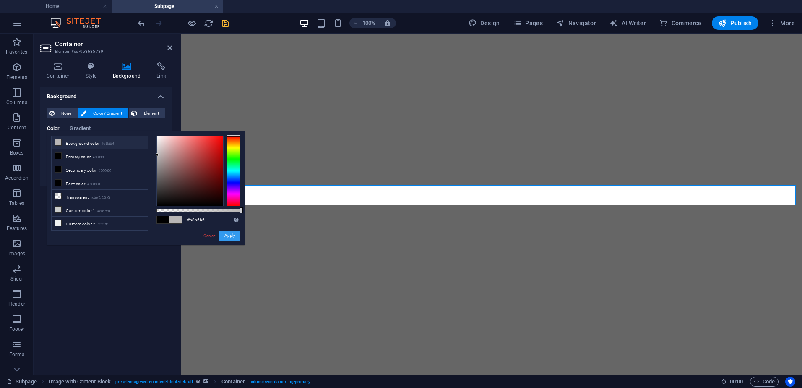
click at [229, 234] on button "Apply" at bounding box center [229, 235] width 21 height 10
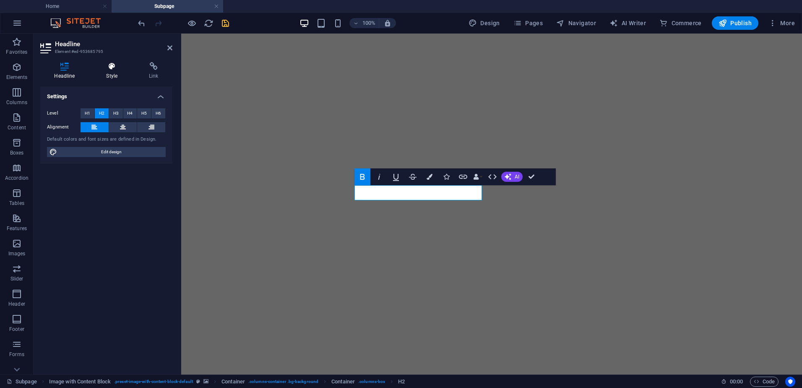
click at [109, 73] on h4 "Style" at bounding box center [113, 71] width 43 height 18
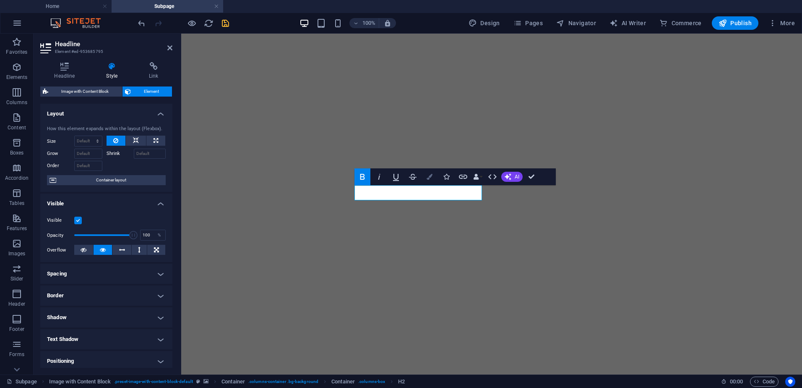
click at [431, 176] on icon "button" at bounding box center [430, 177] width 6 height 6
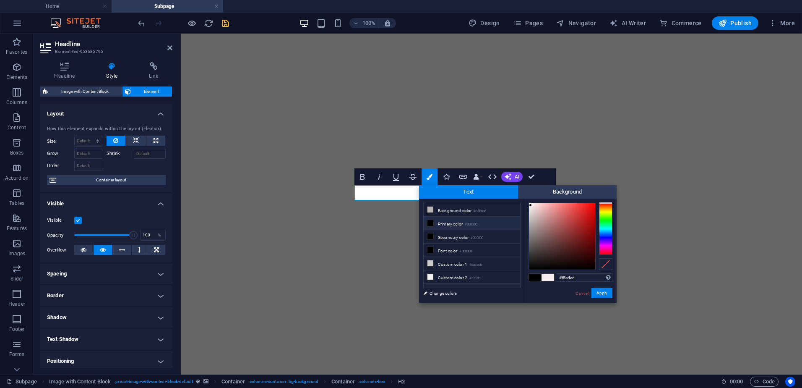
click at [461, 219] on li "Primary color #000000" at bounding box center [472, 222] width 96 height 13
type input "#000000"
click at [599, 290] on button "Apply" at bounding box center [601, 293] width 21 height 10
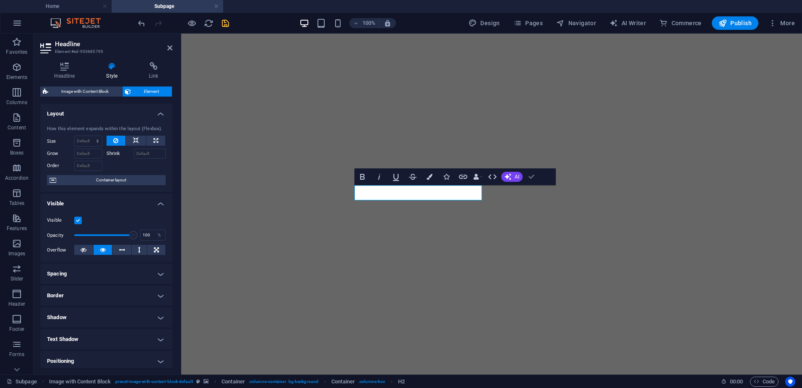
drag, startPoint x: 530, startPoint y: 175, endPoint x: 574, endPoint y: 152, distance: 49.5
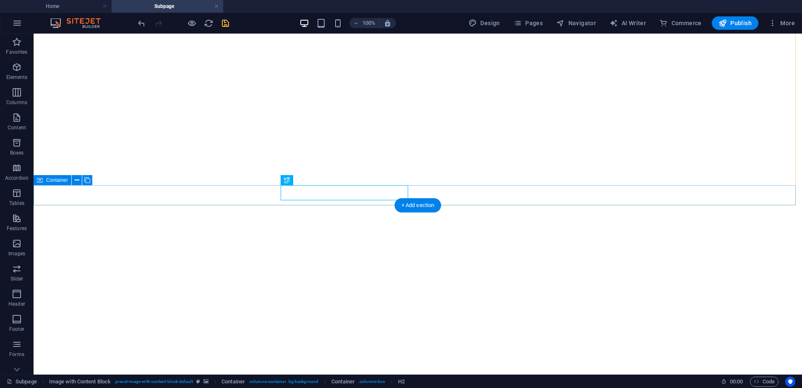
drag, startPoint x: 432, startPoint y: 193, endPoint x: 576, endPoint y: 218, distance: 145.6
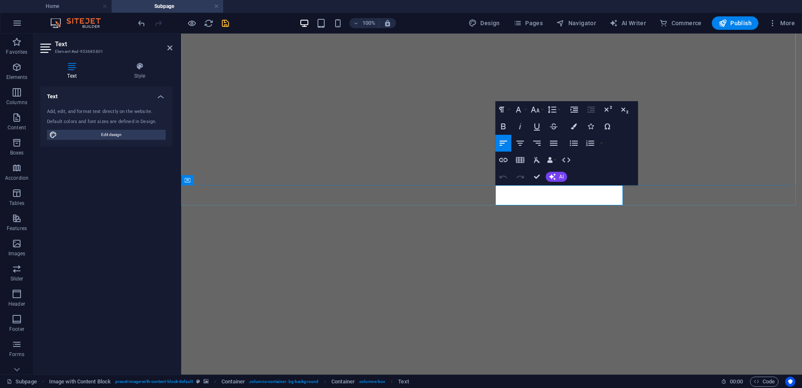
drag, startPoint x: 537, startPoint y: 202, endPoint x: 499, endPoint y: 191, distance: 39.3
drag, startPoint x: 497, startPoint y: 190, endPoint x: 532, endPoint y: 201, distance: 37.2
click at [577, 125] on button "Colors" at bounding box center [574, 126] width 16 height 17
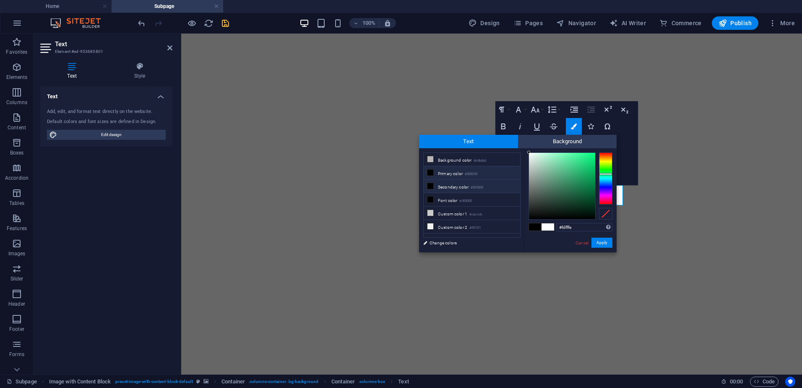
click at [452, 180] on li "Secondary color #000000" at bounding box center [472, 186] width 96 height 13
type input "#000000"
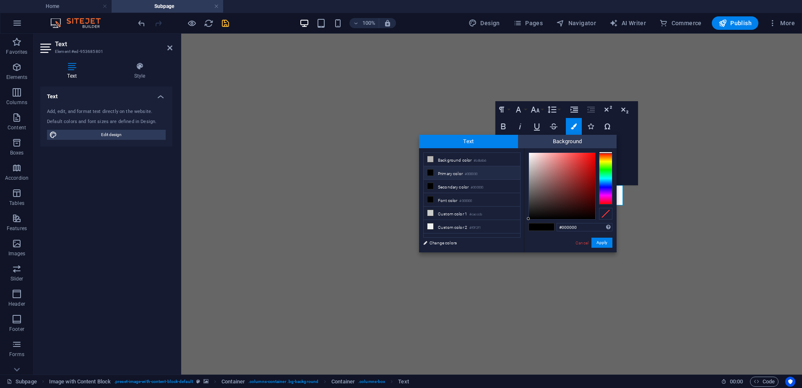
click at [451, 174] on li "Primary color #000000" at bounding box center [472, 172] width 96 height 13
click at [607, 242] on button "Apply" at bounding box center [601, 242] width 21 height 10
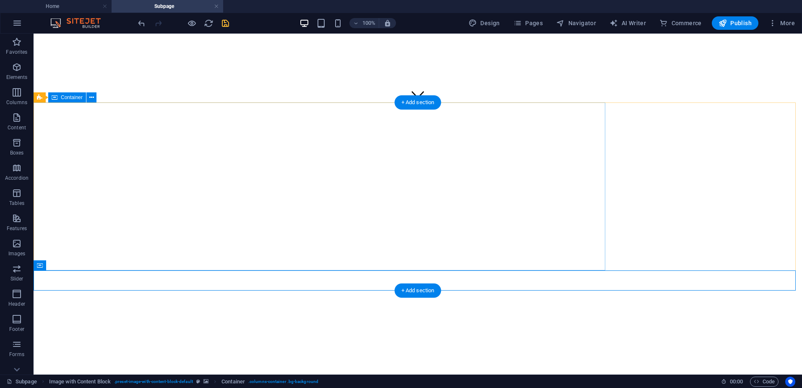
scroll to position [224, 0]
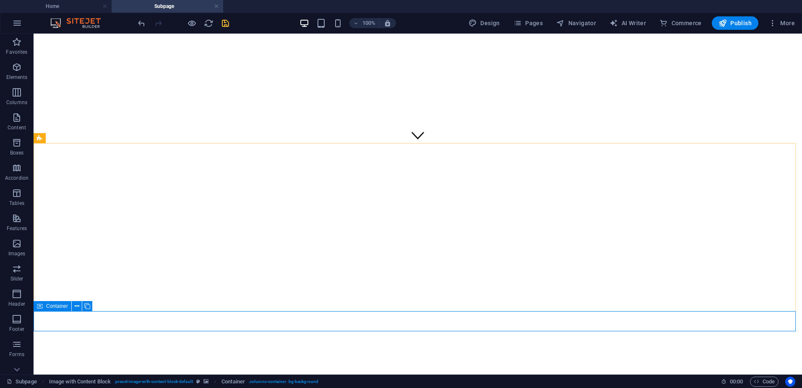
click at [42, 305] on icon at bounding box center [40, 306] width 6 height 10
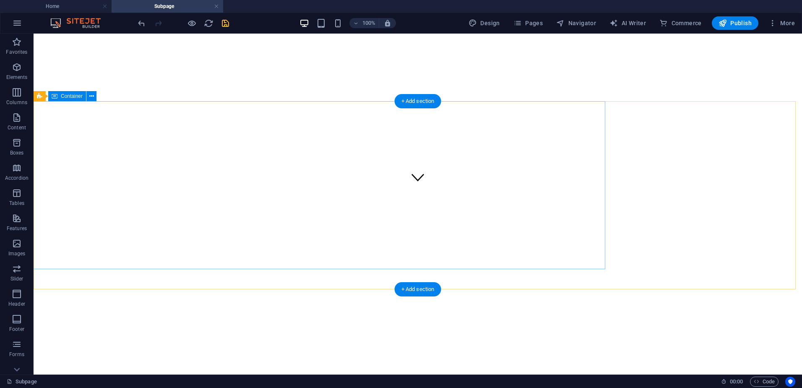
scroll to position [266, 0]
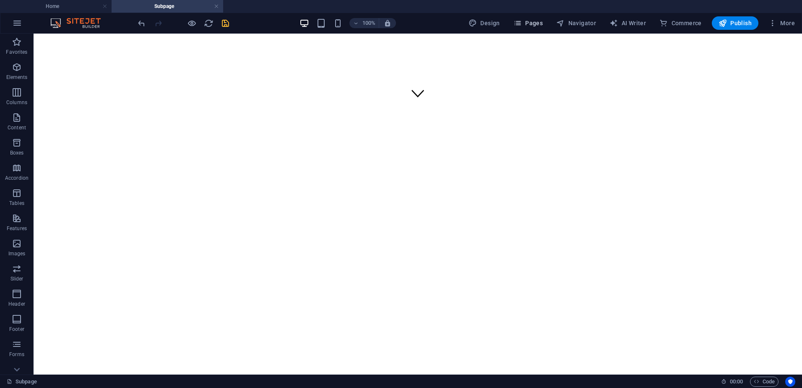
click at [542, 24] on span "Pages" at bounding box center [527, 23] width 29 height 8
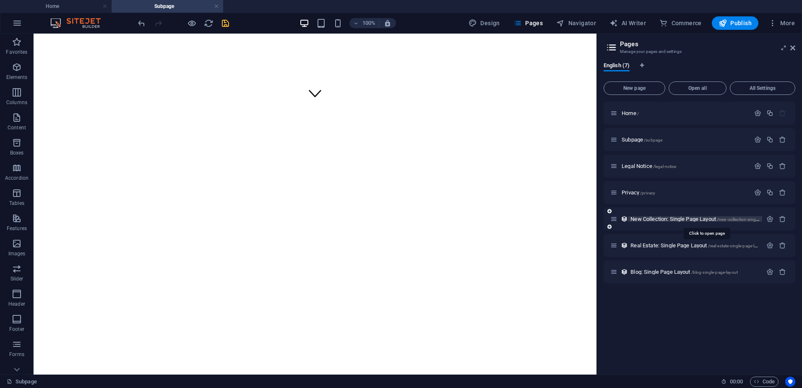
click at [676, 219] on span "New Collection: Single Page Layout /new-collection-single-page-layout" at bounding box center [706, 219] width 152 height 6
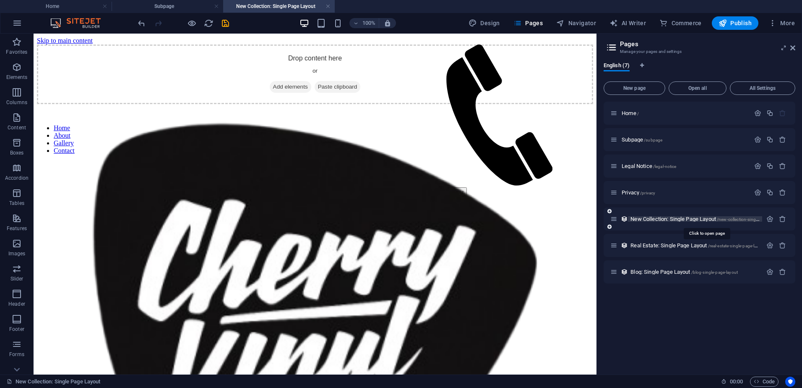
scroll to position [0, 0]
click at [666, 245] on span "Real Estate: Single Page Layout /real-estate-single-page-layout" at bounding box center [697, 245] width 135 height 6
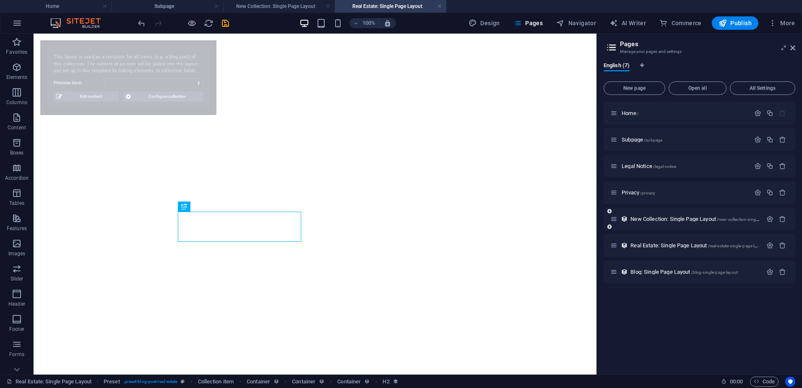
select select "68cd14589f544885ed079511"
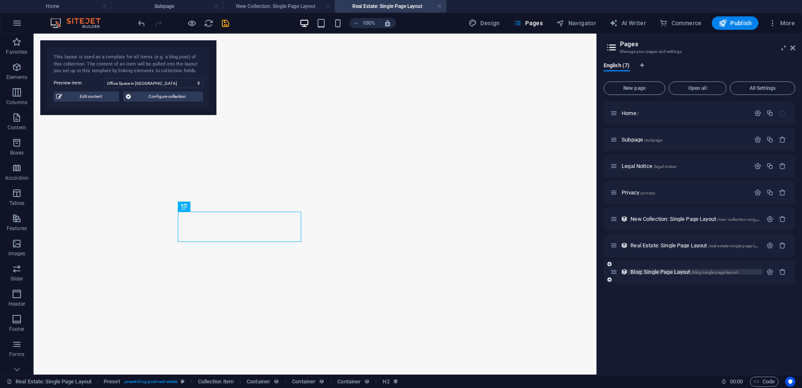
click at [664, 273] on span "Blog: Single Page Layout /blog-single-page-layout" at bounding box center [683, 271] width 107 height 6
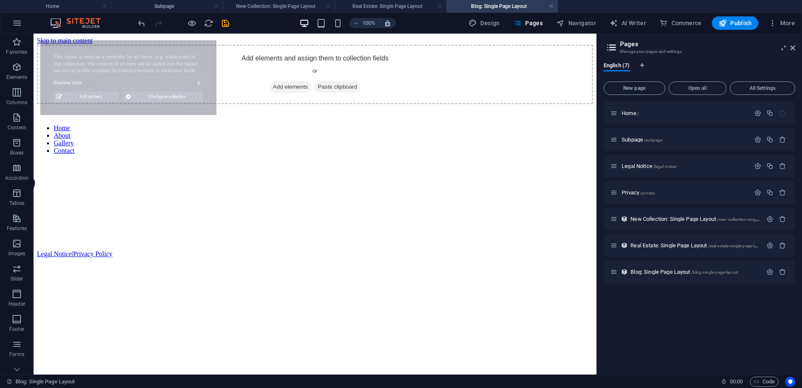
select select "68cd14579f544885ed07950a"
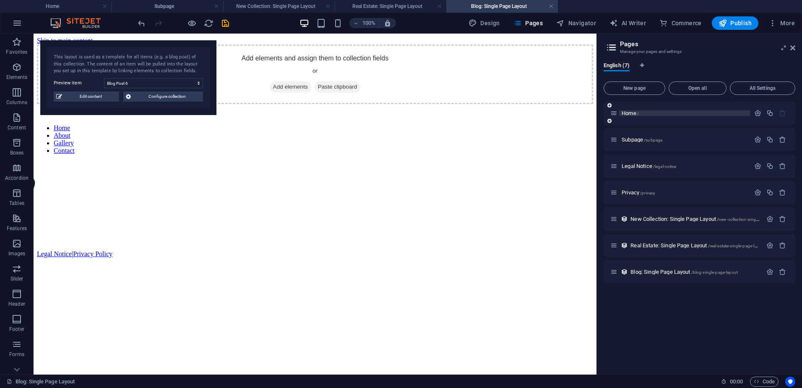
click at [630, 114] on span "Home /" at bounding box center [630, 113] width 17 height 6
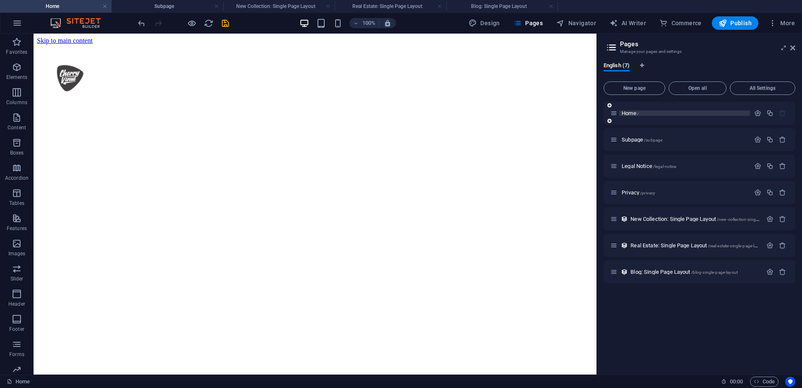
scroll to position [350, 0]
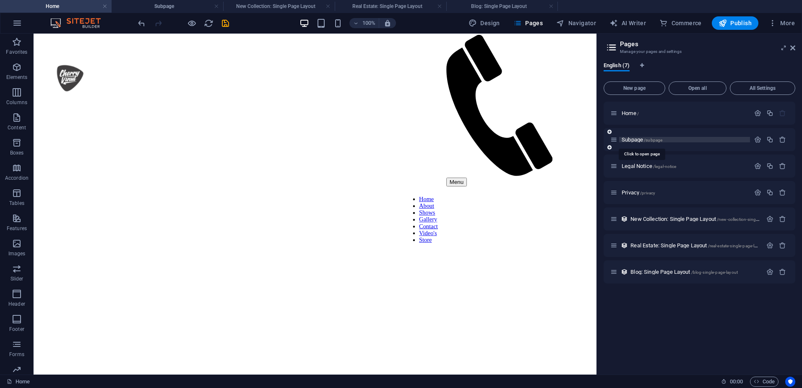
click at [632, 138] on span "Subpage /subpage" at bounding box center [642, 139] width 41 height 6
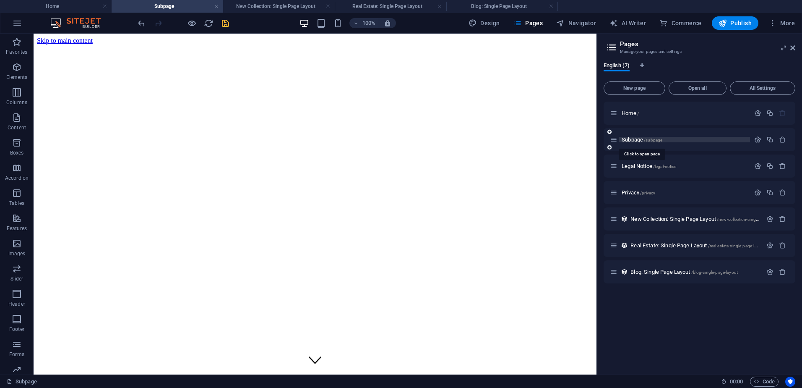
scroll to position [266, 0]
drag, startPoint x: 792, startPoint y: 47, endPoint x: 584, endPoint y: 6, distance: 212.0
click at [792, 47] on icon at bounding box center [792, 47] width 5 height 7
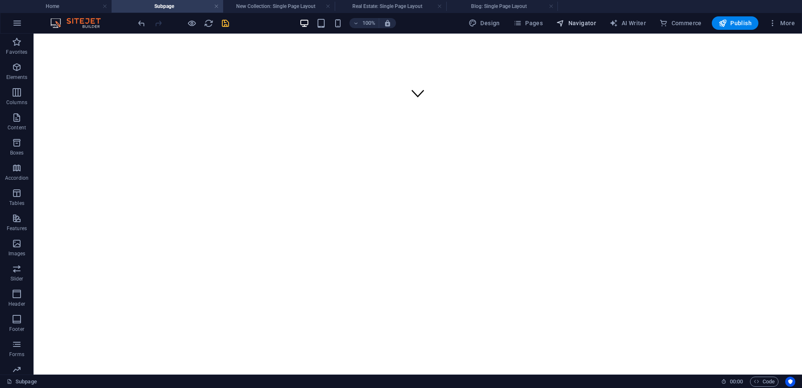
click at [590, 26] on span "Navigator" at bounding box center [576, 23] width 40 height 8
select select "17566740-en"
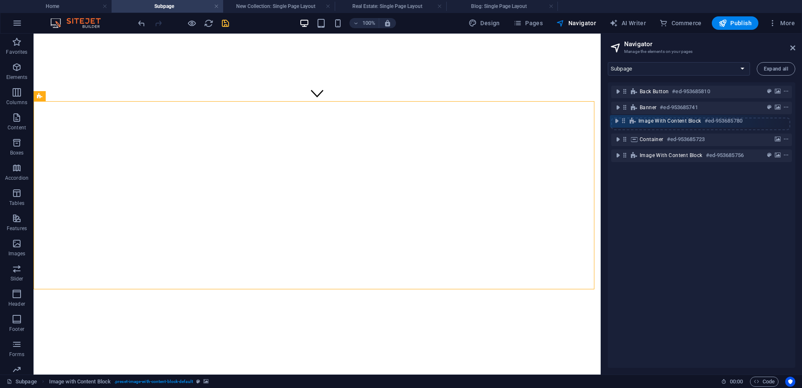
drag, startPoint x: 626, startPoint y: 137, endPoint x: 625, endPoint y: 117, distance: 20.6
click at [625, 117] on div "Back button #ed-953685810 Banner #ed-953685741 Container #ed-953685723 Image wi…" at bounding box center [702, 224] width 188 height 285
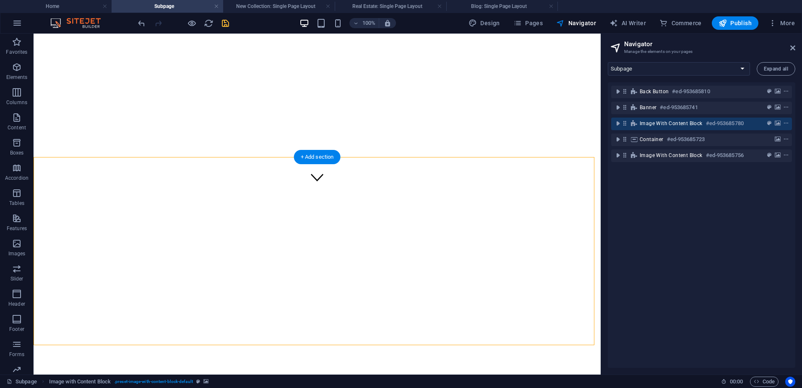
scroll to position [99, 0]
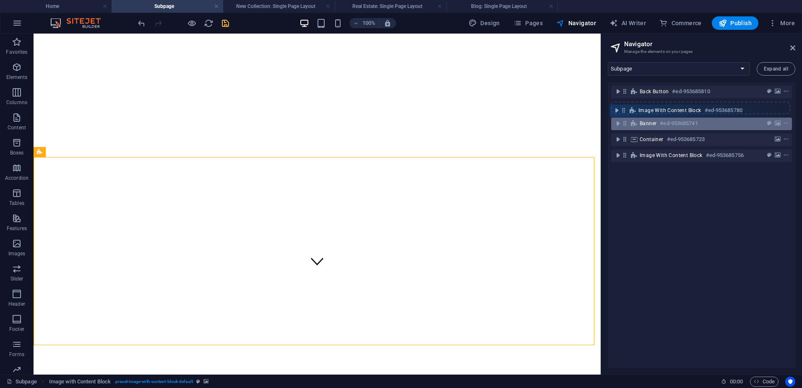
drag, startPoint x: 625, startPoint y: 122, endPoint x: 624, endPoint y: 107, distance: 15.1
click at [624, 107] on div "Back button #ed-953685810 Banner #ed-953685741 Image with Content Block #ed-953…" at bounding box center [702, 224] width 188 height 285
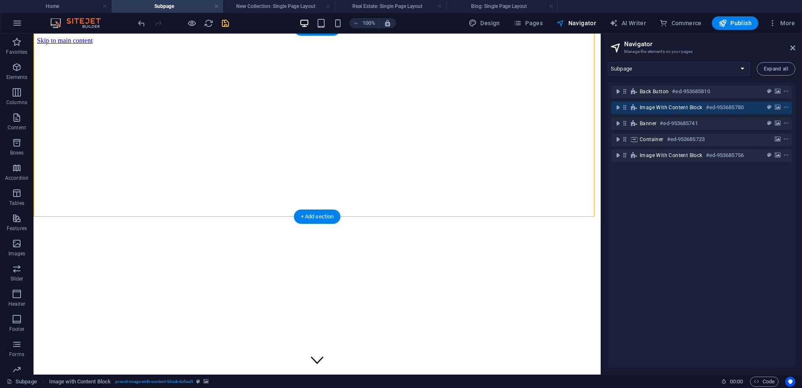
scroll to position [42, 0]
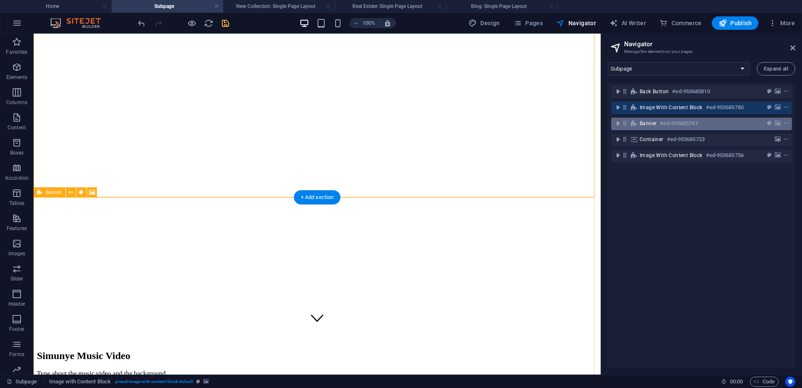
click at [623, 122] on div "Banner #ed-953685741" at bounding box center [701, 123] width 181 height 13
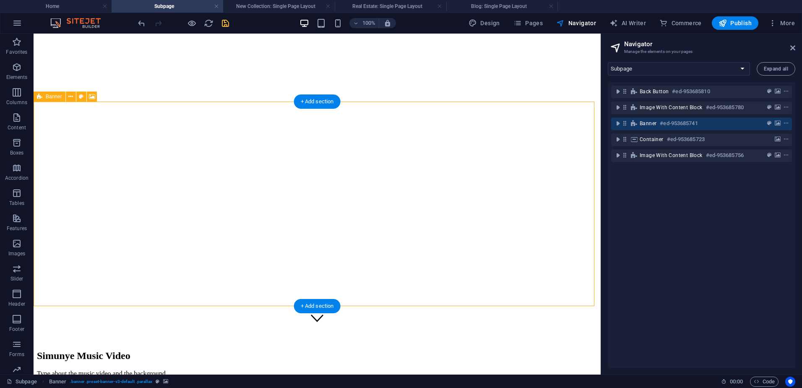
scroll to position [138, 0]
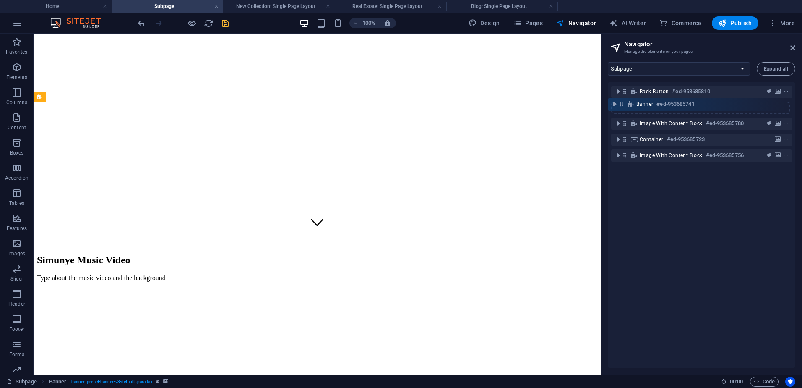
drag, startPoint x: 627, startPoint y: 124, endPoint x: 624, endPoint y: 103, distance: 21.6
click at [624, 103] on div "Back button #ed-953685810 Image with Content Block #ed-953685780 Banner #ed-953…" at bounding box center [702, 224] width 188 height 285
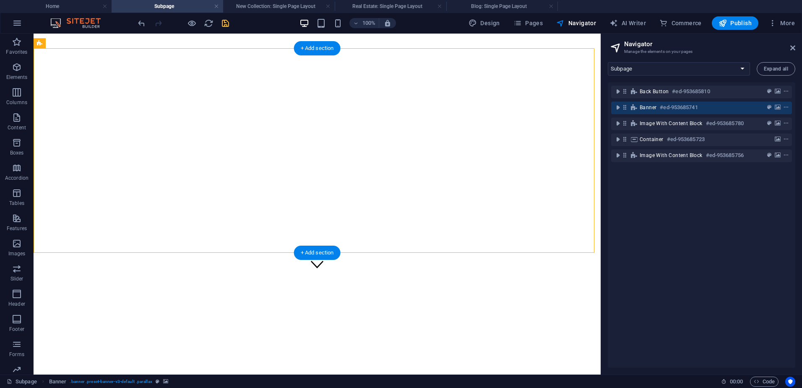
scroll to position [126, 0]
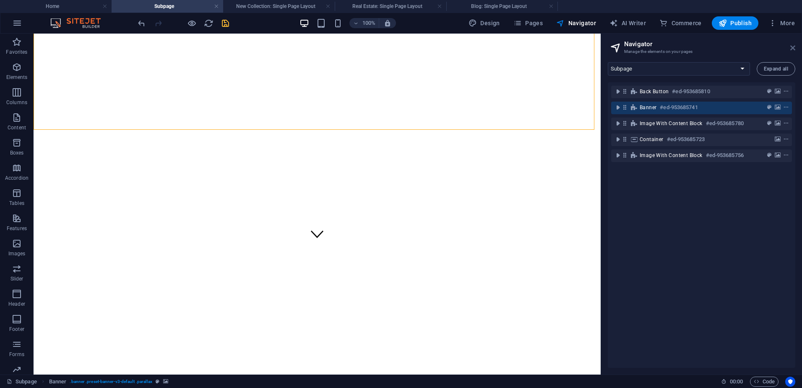
click at [792, 49] on icon at bounding box center [792, 47] width 5 height 7
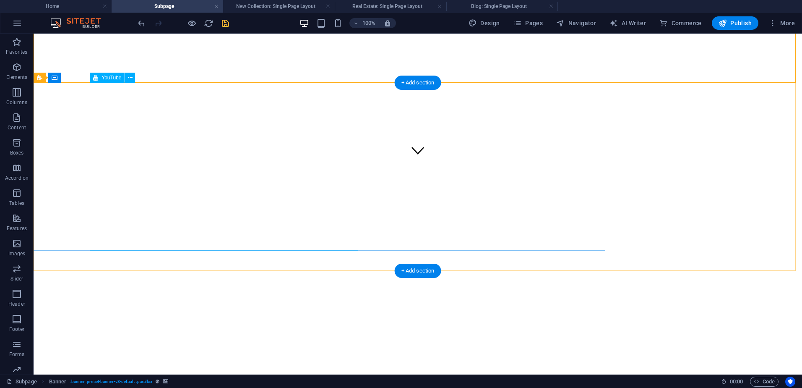
scroll to position [210, 0]
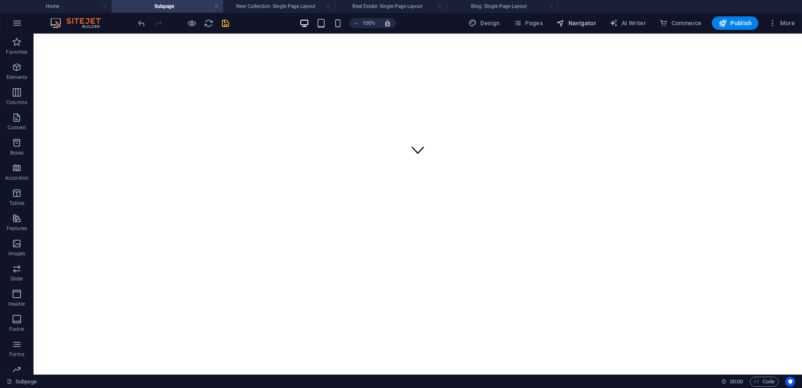
click at [577, 26] on span "Navigator" at bounding box center [576, 23] width 40 height 8
select select "17566740-en"
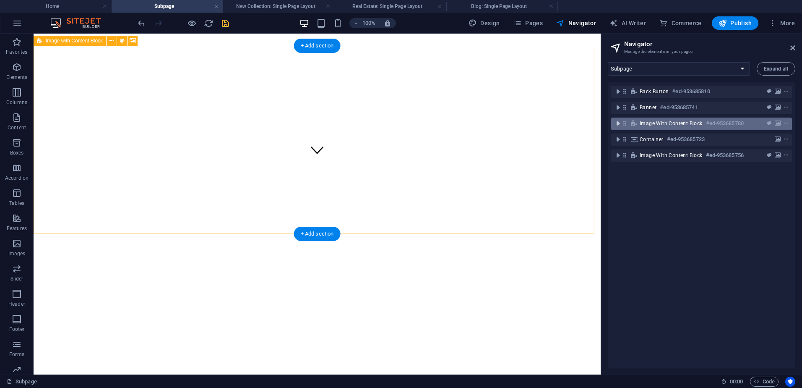
click at [620, 122] on icon "toggle-expand" at bounding box center [618, 123] width 8 height 8
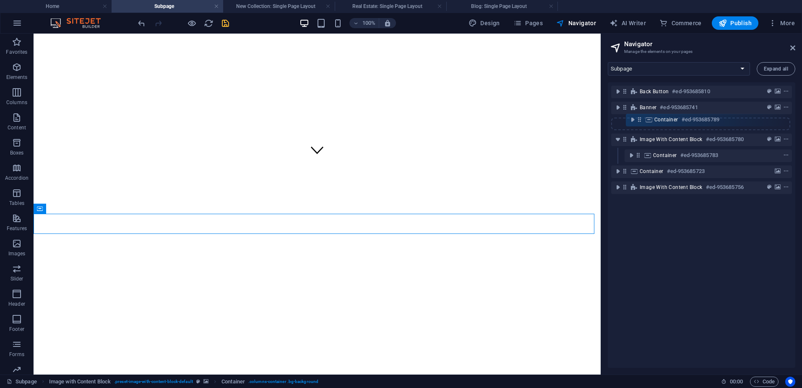
drag, startPoint x: 637, startPoint y: 156, endPoint x: 641, endPoint y: 119, distance: 37.5
click at [641, 119] on div "Back button #ed-953685810 Banner #ed-953685741 Image with Content Block #ed-953…" at bounding box center [702, 224] width 188 height 285
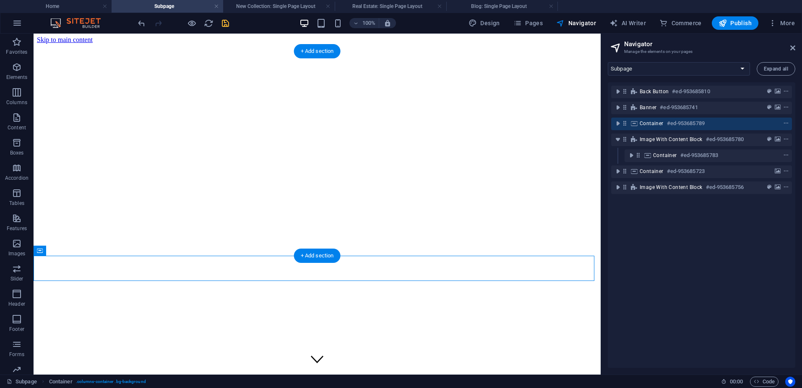
scroll to position [0, 0]
click at [792, 49] on icon at bounding box center [792, 47] width 5 height 7
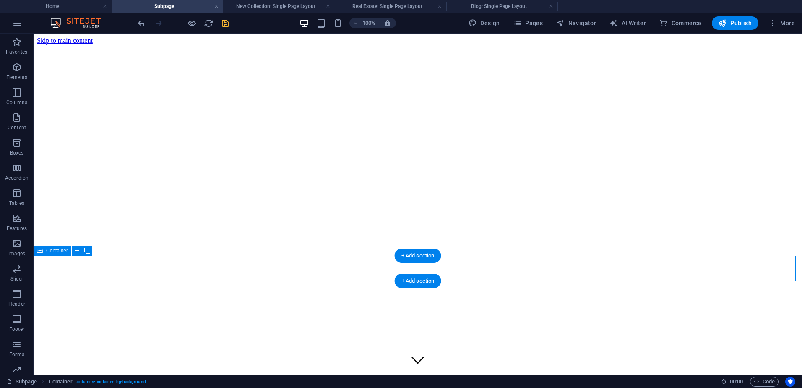
click at [151, 57] on div at bounding box center [418, 57] width 762 height 0
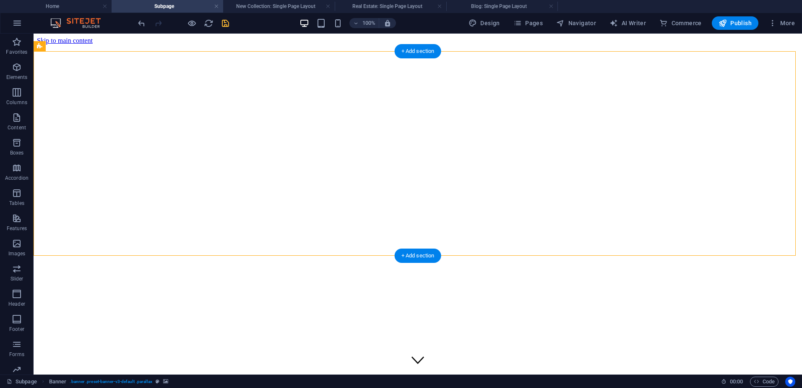
click at [202, 57] on div at bounding box center [418, 57] width 762 height 0
click at [414, 353] on figure at bounding box center [418, 360] width 13 height 14
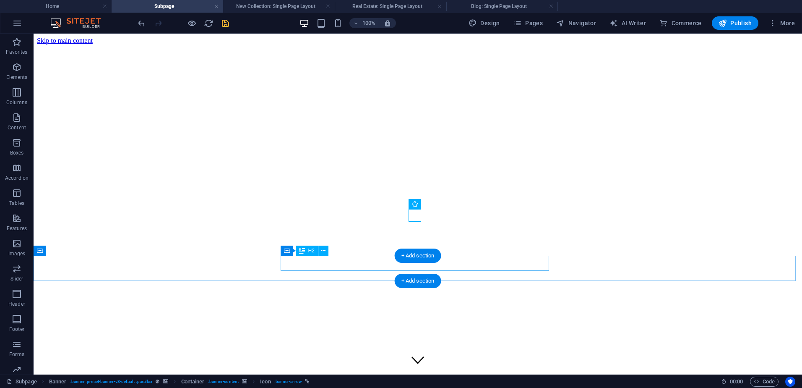
click at [305, 251] on div "H2" at bounding box center [307, 250] width 22 height 10
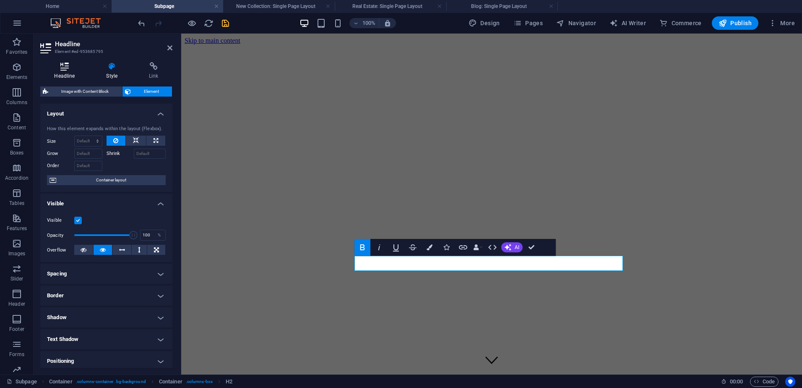
click at [63, 73] on h4 "Headline" at bounding box center [66, 71] width 52 height 18
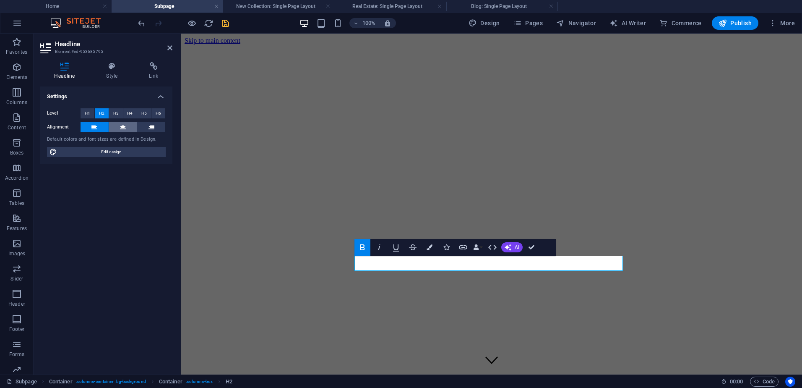
click at [122, 124] on icon at bounding box center [123, 127] width 6 height 10
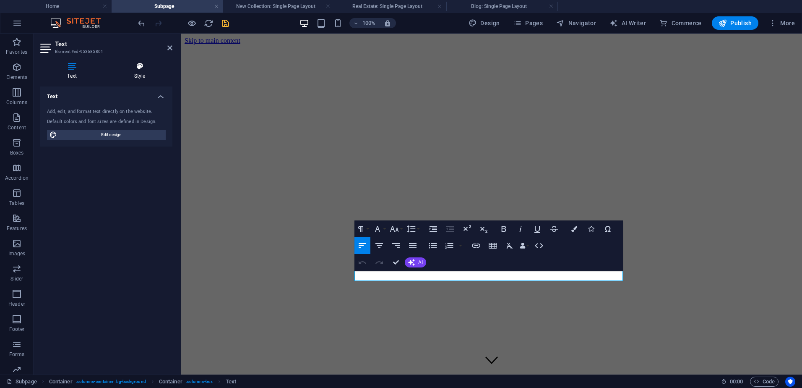
click at [138, 70] on icon at bounding box center [139, 66] width 65 height 8
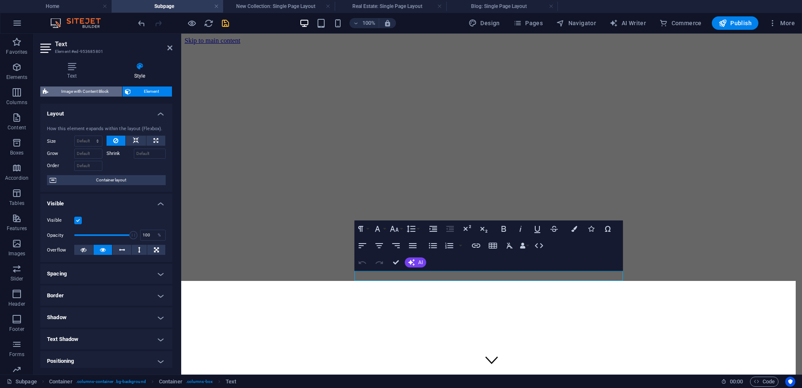
click at [95, 88] on span "Image with Content Block" at bounding box center [85, 91] width 69 height 10
select select "rem"
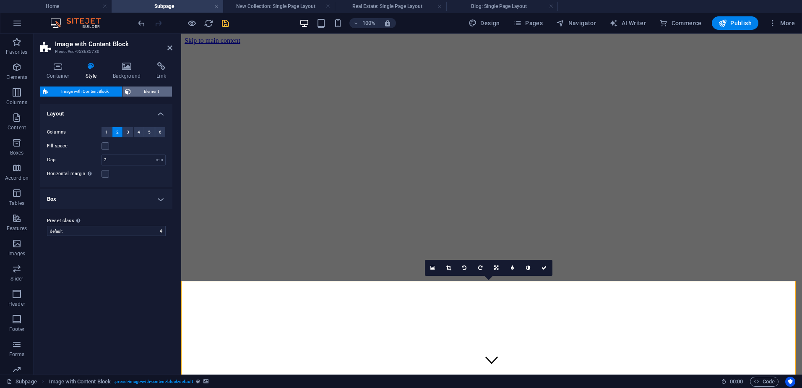
click at [147, 90] on span "Element" at bounding box center [151, 91] width 36 height 10
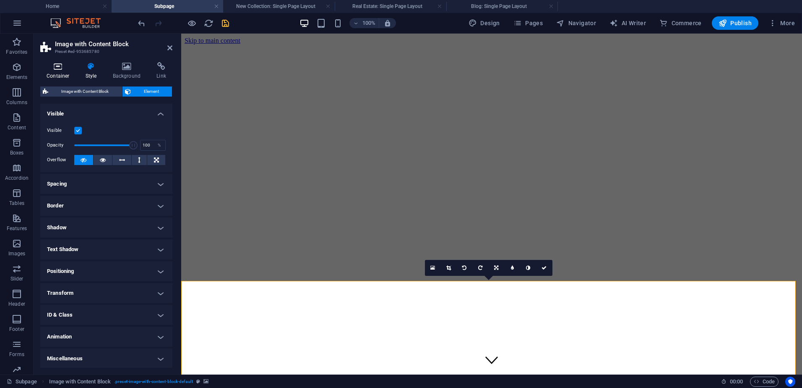
click at [63, 69] on icon at bounding box center [58, 66] width 36 height 8
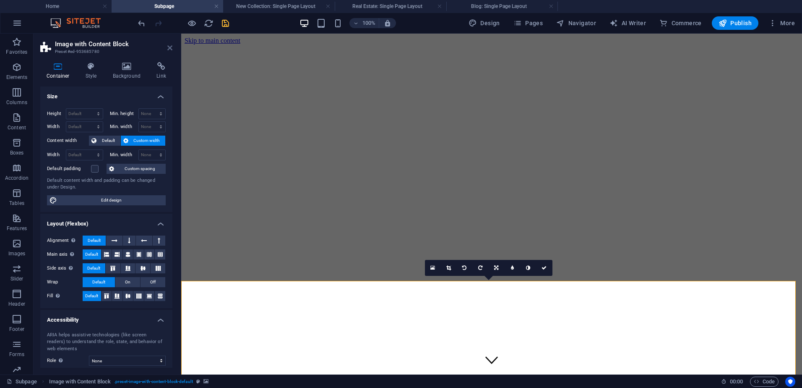
click at [171, 49] on icon at bounding box center [169, 47] width 5 height 7
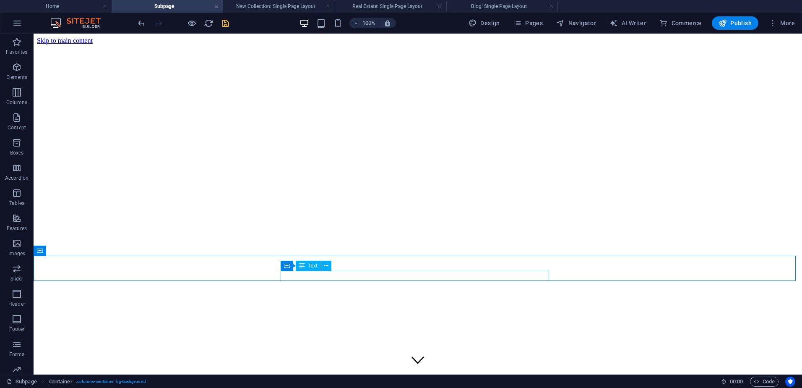
click at [302, 269] on icon at bounding box center [302, 266] width 6 height 10
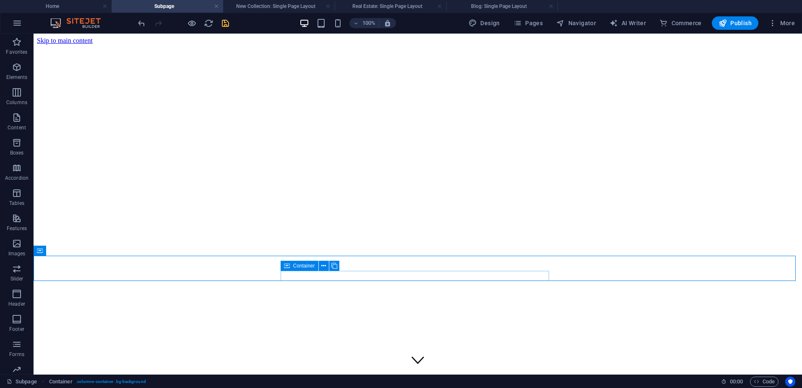
click at [284, 267] on icon at bounding box center [287, 266] width 6 height 10
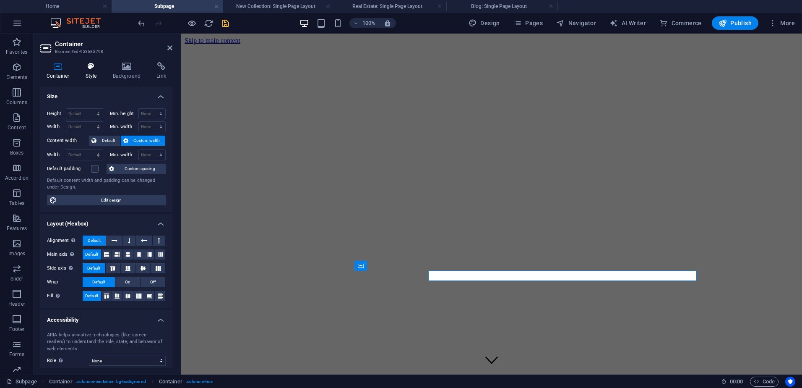
click at [85, 69] on icon at bounding box center [91, 66] width 24 height 8
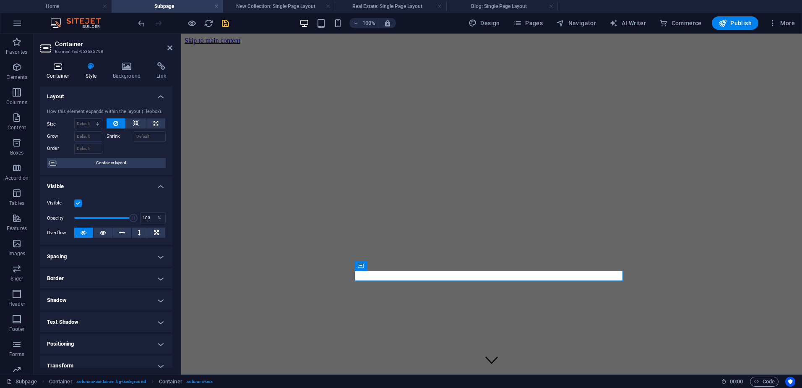
click at [53, 66] on icon at bounding box center [58, 66] width 36 height 8
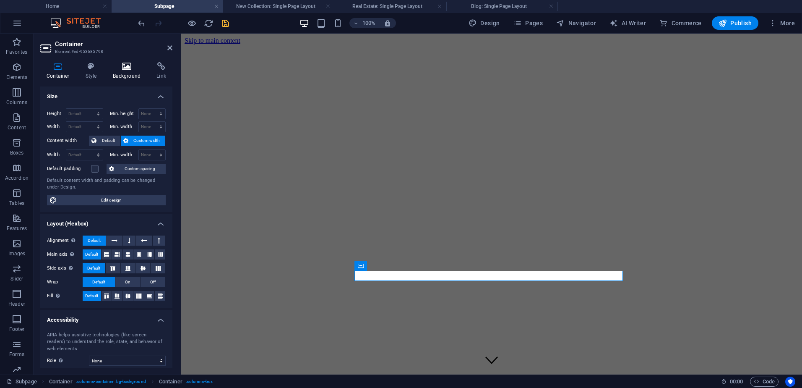
click at [132, 68] on icon at bounding box center [127, 66] width 41 height 8
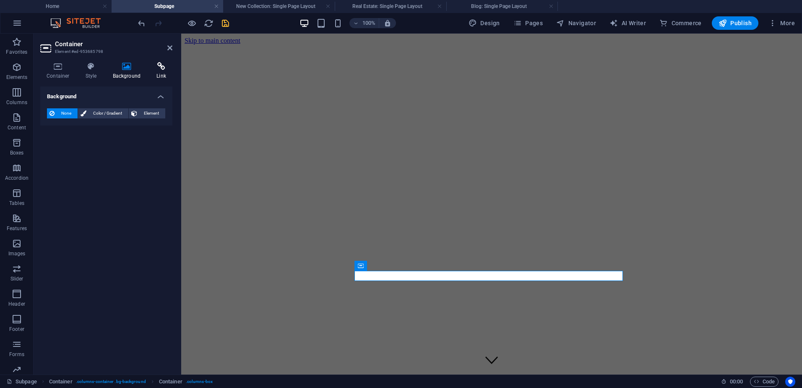
click at [162, 68] on icon at bounding box center [161, 66] width 22 height 8
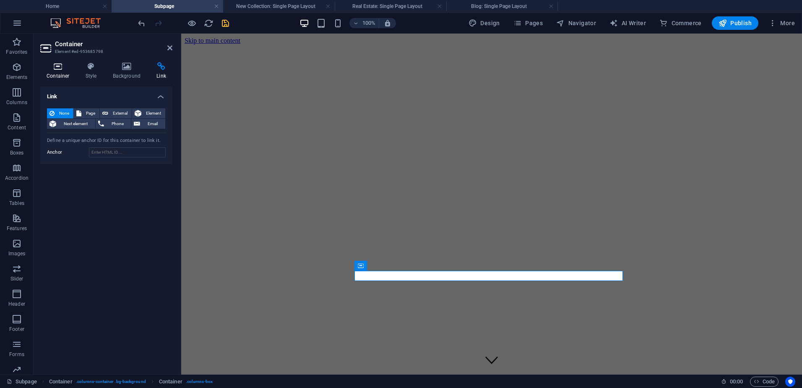
click at [57, 65] on icon at bounding box center [58, 66] width 36 height 8
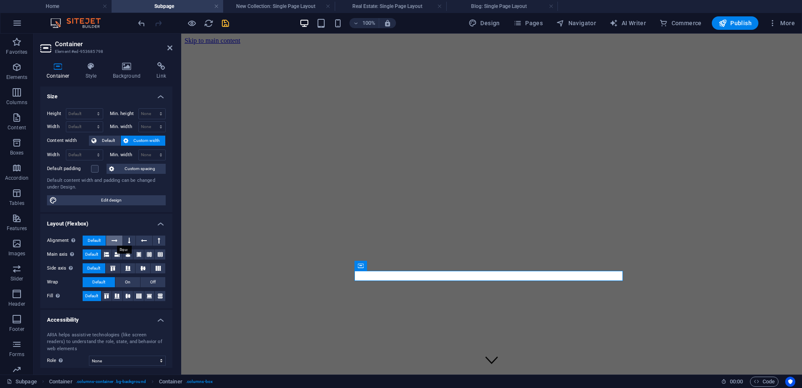
click at [112, 240] on icon at bounding box center [115, 240] width 6 height 10
click at [94, 239] on span "Default" at bounding box center [94, 240] width 13 height 10
click at [167, 49] on icon at bounding box center [169, 47] width 5 height 7
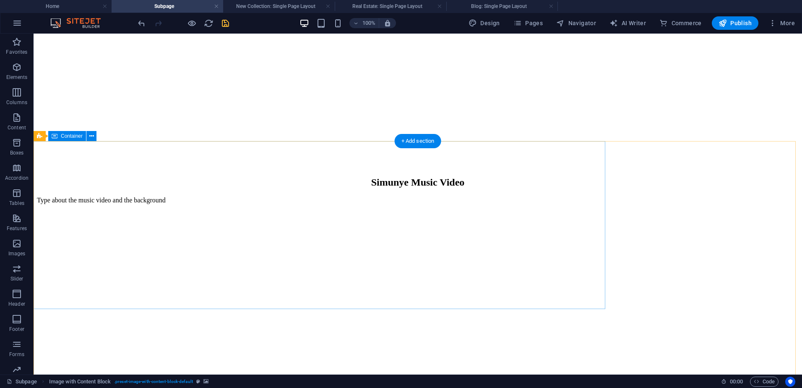
scroll to position [419, 0]
click at [588, 21] on span "Navigator" at bounding box center [576, 23] width 40 height 8
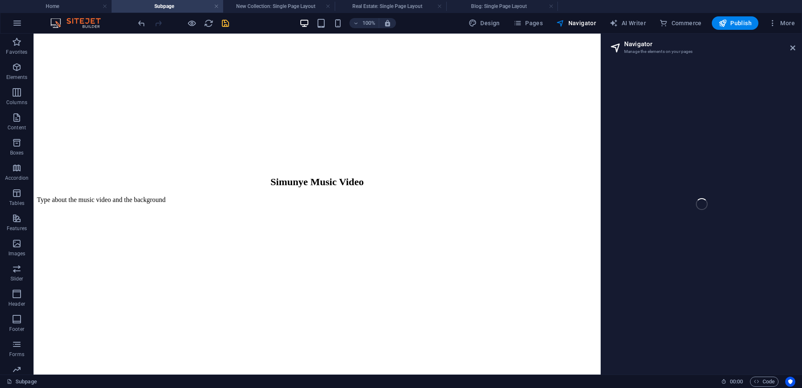
select select "17566740-en"
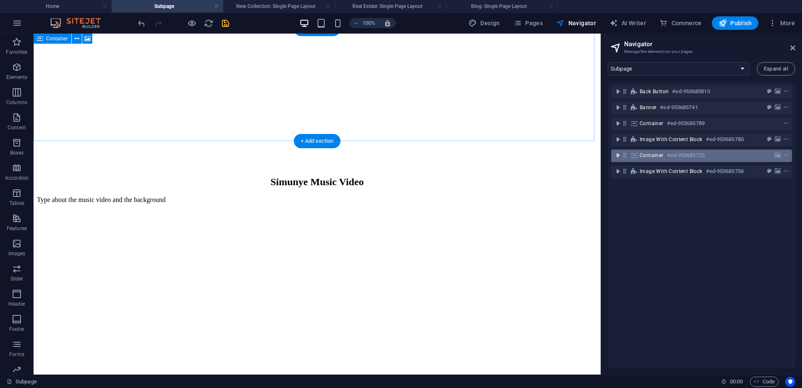
click at [617, 154] on icon "toggle-expand" at bounding box center [618, 155] width 8 height 8
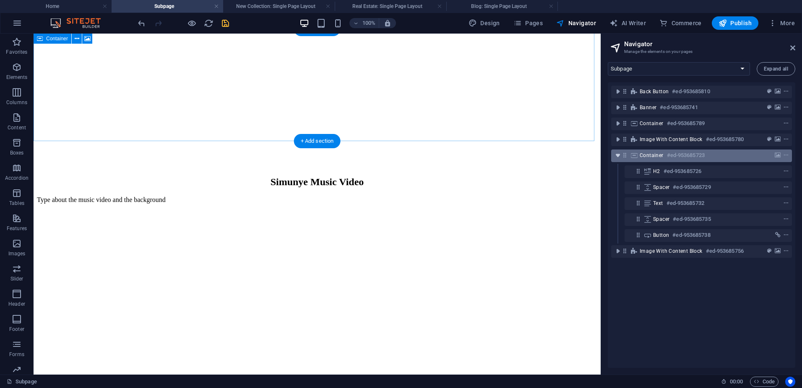
click at [617, 153] on icon "toggle-expand" at bounding box center [618, 155] width 8 height 8
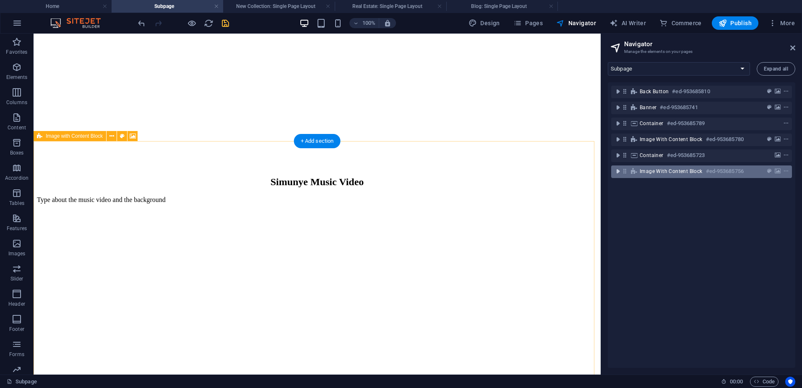
click at [619, 173] on icon "toggle-expand" at bounding box center [618, 171] width 8 height 8
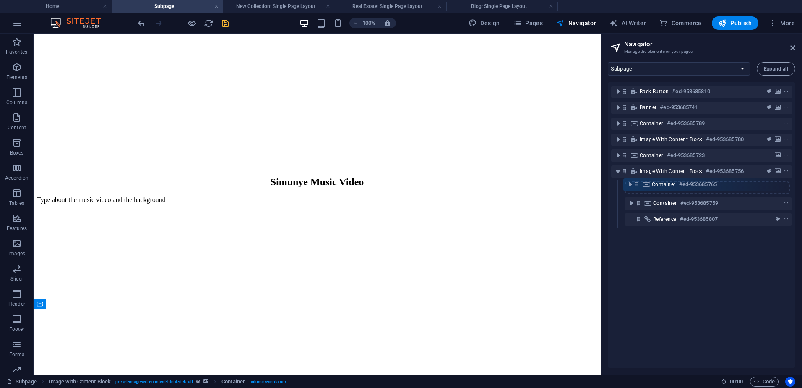
drag, startPoint x: 638, startPoint y: 201, endPoint x: 637, endPoint y: 180, distance: 21.4
click at [637, 180] on div "Back button #ed-953685810 Banner #ed-953685741 Container #ed-953685789 Image wi…" at bounding box center [702, 224] width 188 height 285
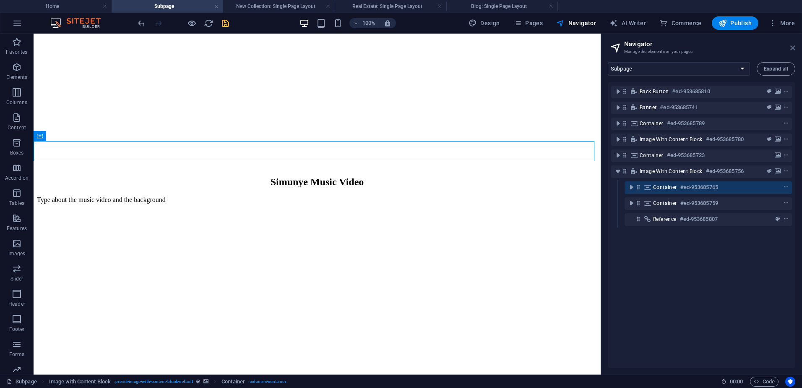
click at [791, 49] on icon at bounding box center [792, 47] width 5 height 7
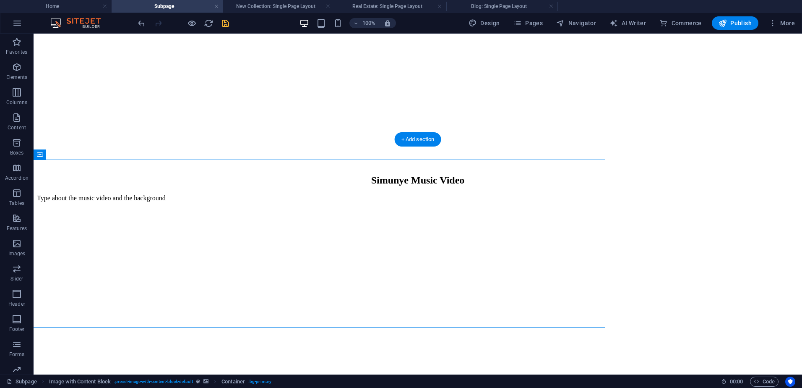
scroll to position [439, 0]
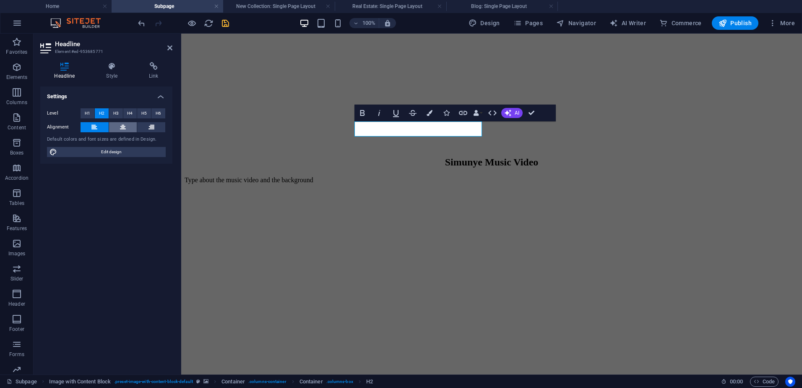
click at [122, 128] on icon at bounding box center [123, 127] width 6 height 10
click at [114, 112] on span "H3" at bounding box center [115, 113] width 5 height 10
click at [89, 112] on span "H1" at bounding box center [87, 113] width 5 height 10
drag, startPoint x: 531, startPoint y: 112, endPoint x: 511, endPoint y: 125, distance: 23.2
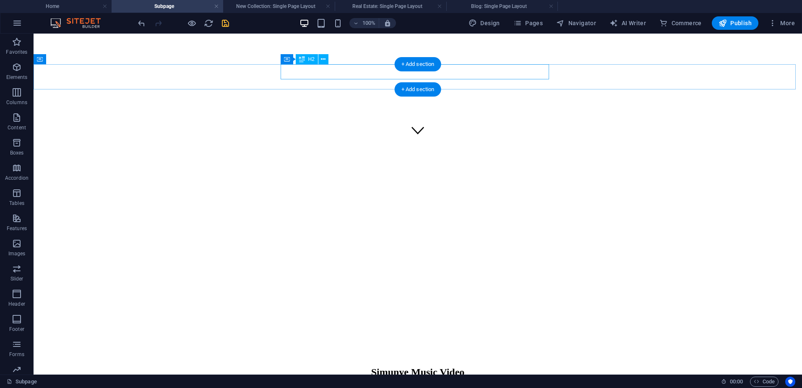
scroll to position [146, 0]
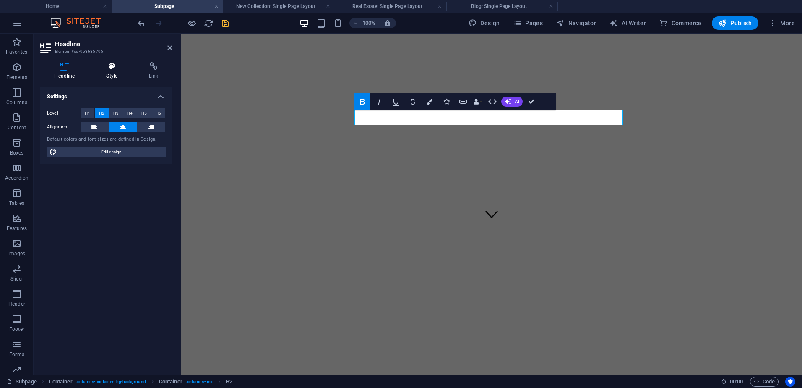
click at [110, 76] on h4 "Style" at bounding box center [113, 71] width 43 height 18
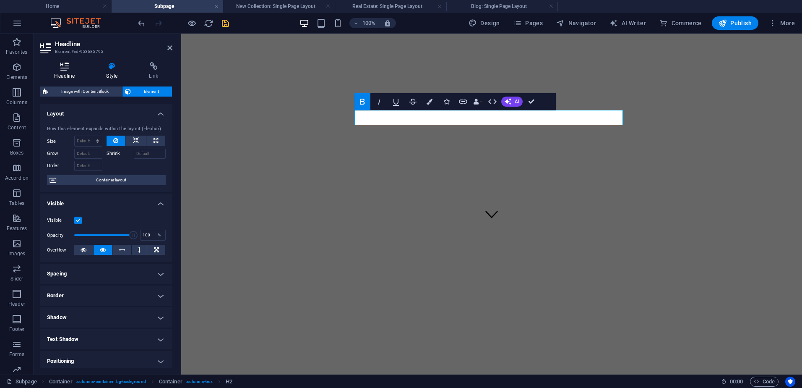
click at [66, 68] on icon at bounding box center [64, 66] width 49 height 8
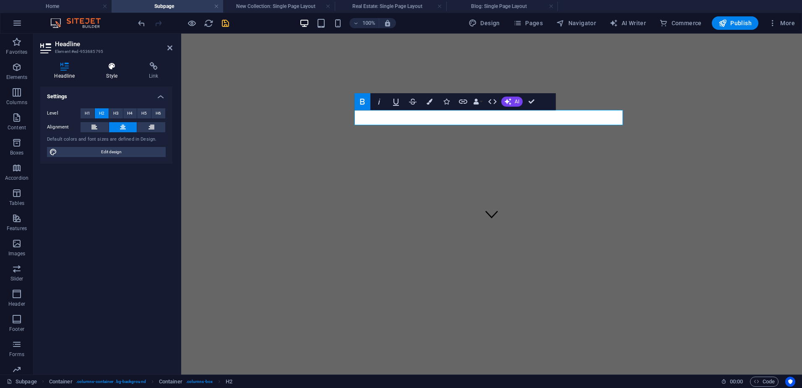
click at [111, 63] on icon at bounding box center [111, 66] width 39 height 8
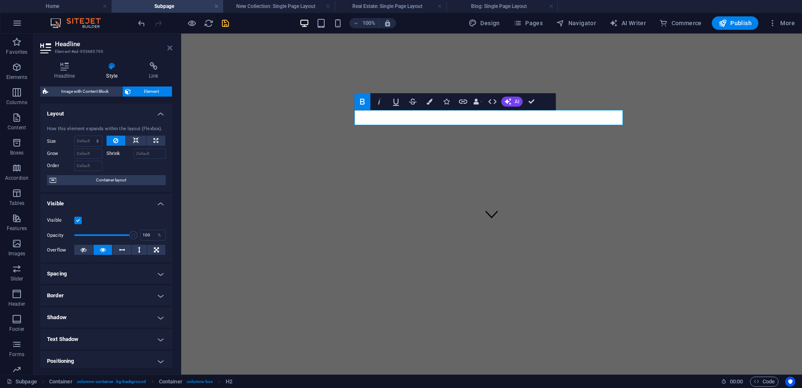
click at [169, 49] on icon at bounding box center [169, 47] width 5 height 7
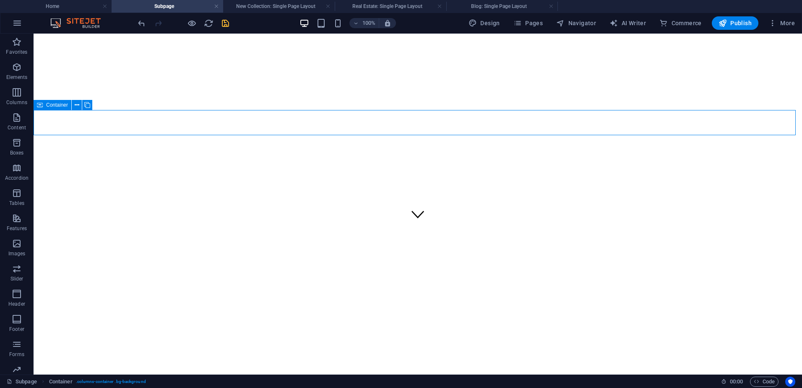
click at [58, 105] on span "Container" at bounding box center [57, 104] width 22 height 5
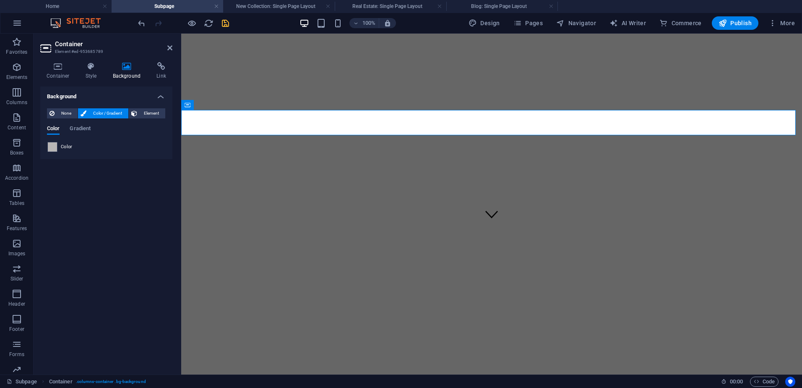
click at [51, 146] on span at bounding box center [52, 146] width 9 height 9
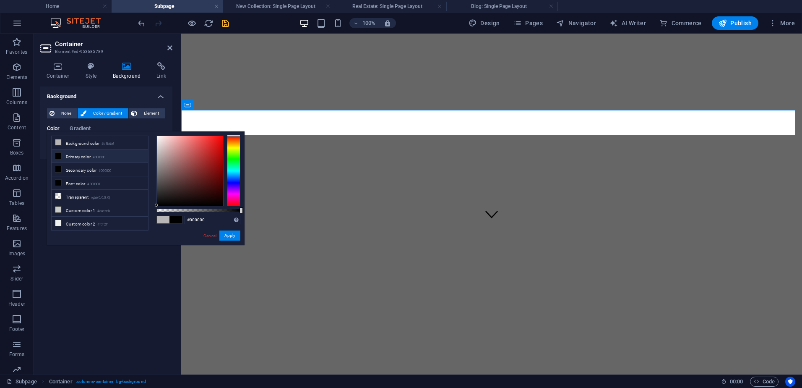
drag, startPoint x: 163, startPoint y: 206, endPoint x: 154, endPoint y: 215, distance: 13.6
click at [154, 215] on div "#000000 Supported formats #0852ed rgb(8, 82, 237) rgba(8, 82, 237, 90%) hsv(221…" at bounding box center [198, 248] width 93 height 235
drag, startPoint x: 239, startPoint y: 211, endPoint x: 219, endPoint y: 212, distance: 20.2
click at [219, 212] on div at bounding box center [198, 209] width 84 height 3
drag, startPoint x: 221, startPoint y: 211, endPoint x: 239, endPoint y: 211, distance: 17.2
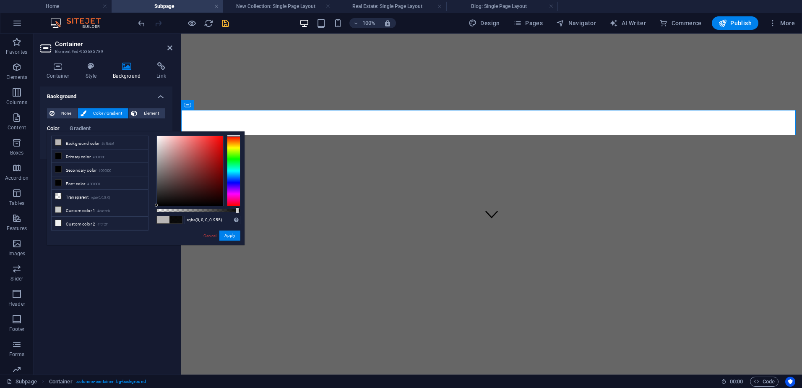
click at [239, 211] on div at bounding box center [198, 209] width 84 height 3
click at [229, 234] on button "Apply" at bounding box center [229, 235] width 21 height 10
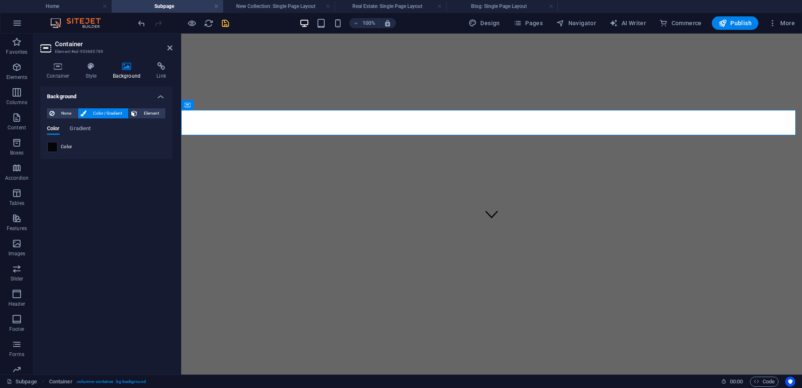
click at [53, 147] on span at bounding box center [52, 146] width 9 height 9
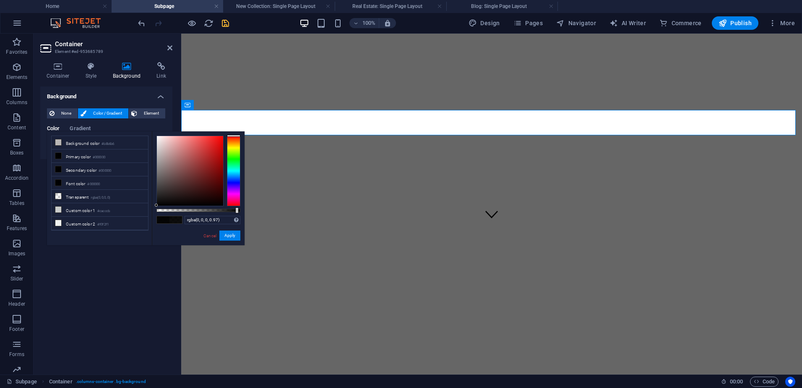
type input "rgba(0, 0, 0, 0.98)"
drag, startPoint x: 219, startPoint y: 209, endPoint x: 239, endPoint y: 212, distance: 19.5
click at [239, 212] on div at bounding box center [198, 209] width 84 height 3
drag, startPoint x: 210, startPoint y: 234, endPoint x: 23, endPoint y: 199, distance: 190.0
click at [210, 234] on link "Cancel" at bounding box center [210, 235] width 15 height 6
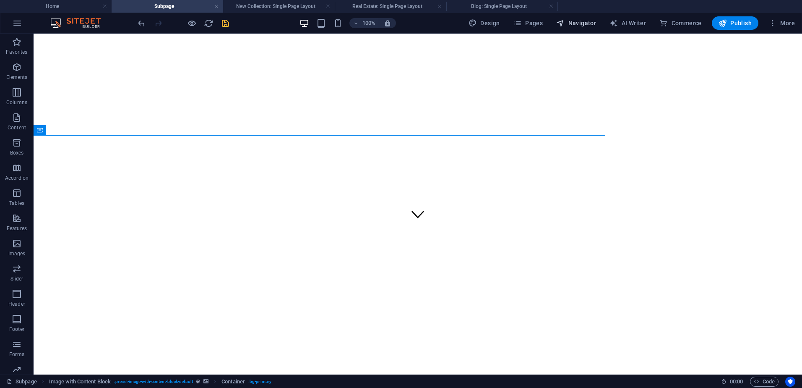
click at [589, 23] on span "Navigator" at bounding box center [576, 23] width 40 height 8
select select "17566740-en"
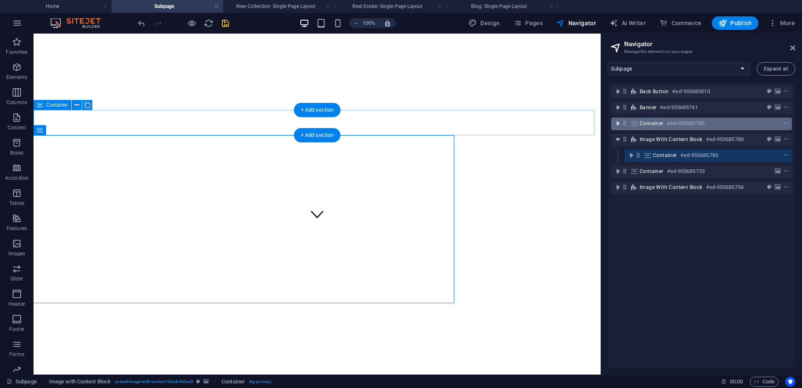
click at [620, 124] on icon "toggle-expand" at bounding box center [618, 123] width 8 height 8
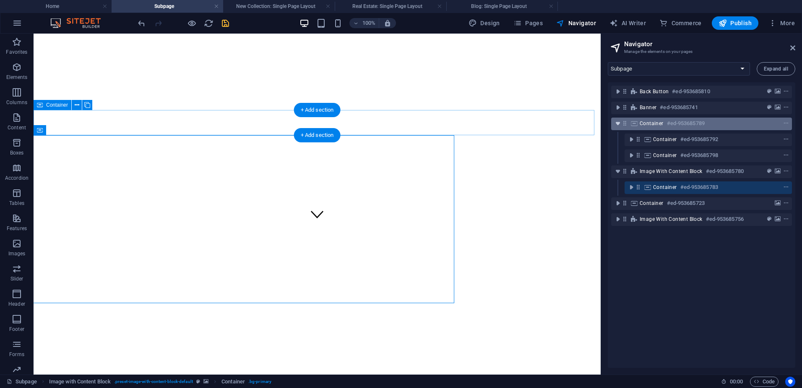
click at [619, 123] on icon "toggle-expand" at bounding box center [618, 123] width 8 height 8
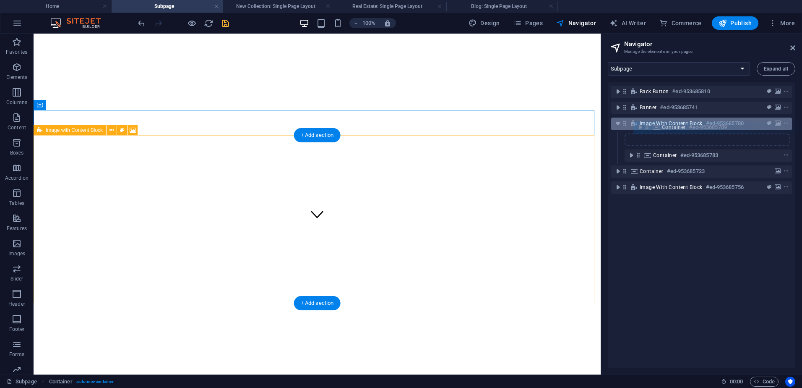
drag, startPoint x: 624, startPoint y: 122, endPoint x: 650, endPoint y: 128, distance: 26.7
click at [650, 128] on div "Back button #ed-953685810 Banner #ed-953685741 Container #ed-953685789 Image wi…" at bounding box center [702, 224] width 188 height 285
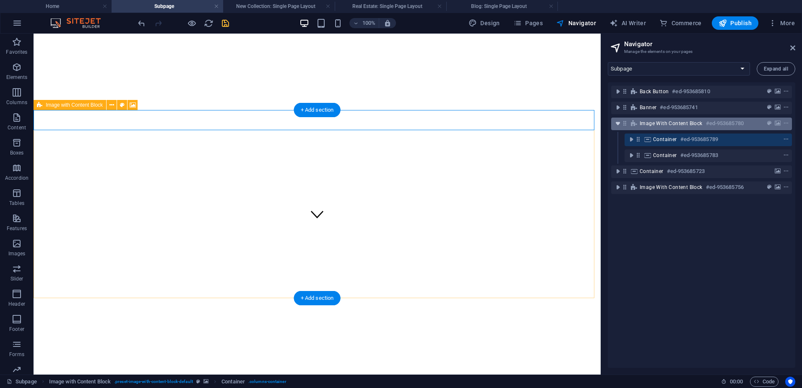
click at [619, 121] on icon "toggle-expand" at bounding box center [618, 123] width 8 height 8
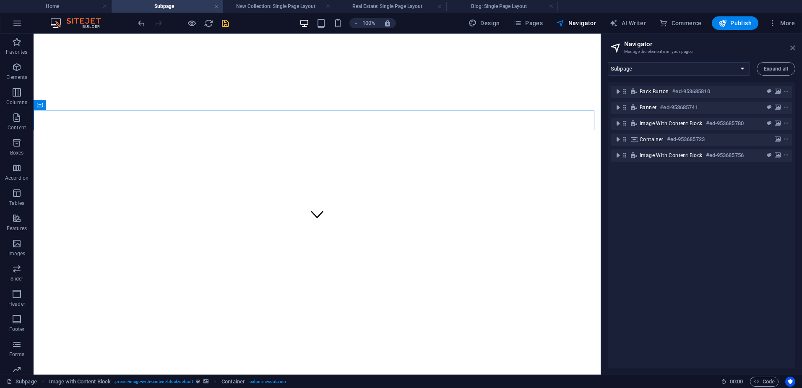
click at [795, 49] on icon at bounding box center [792, 47] width 5 height 7
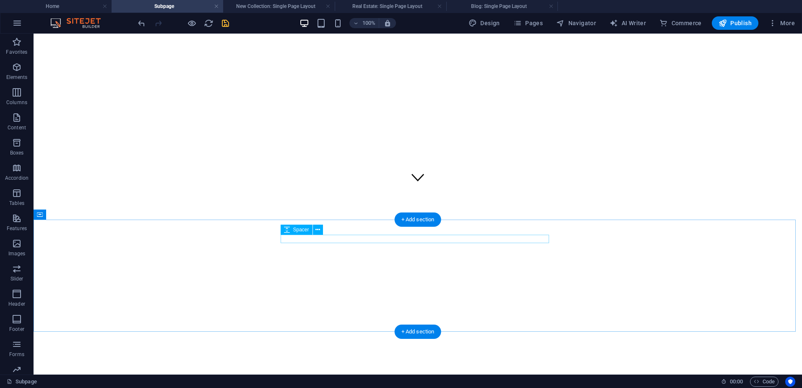
scroll to position [224, 0]
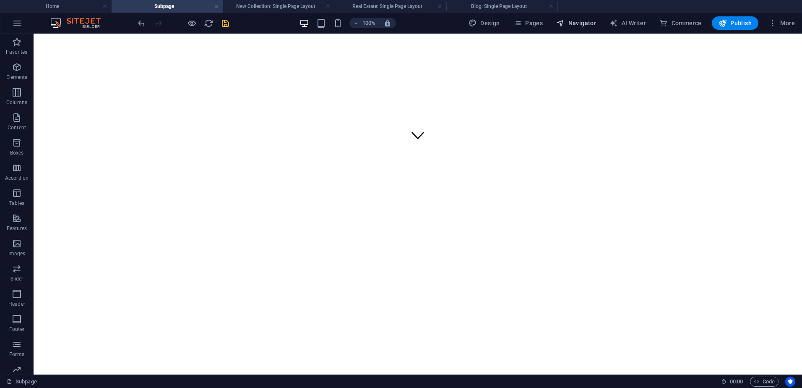
click at [584, 24] on span "Navigator" at bounding box center [576, 23] width 40 height 8
select select "17566740-en"
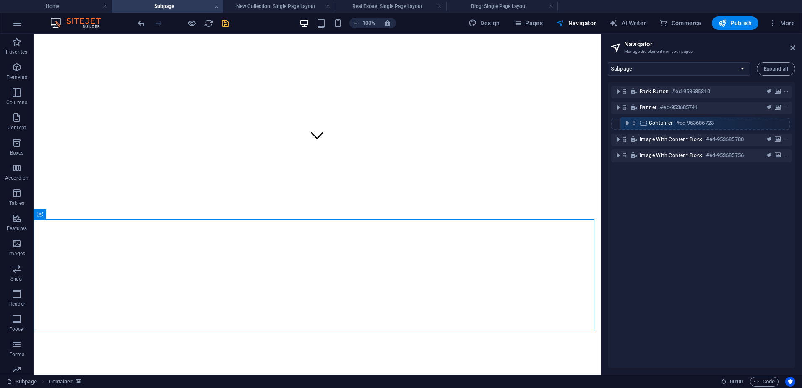
drag, startPoint x: 625, startPoint y: 140, endPoint x: 633, endPoint y: 114, distance: 26.9
click at [633, 114] on div "Back button #ed-953685810 Banner #ed-953685741 Image with Content Block #ed-953…" at bounding box center [702, 224] width 188 height 285
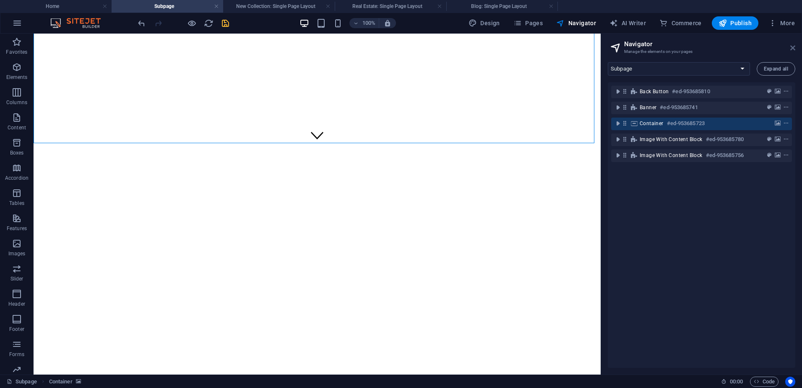
drag, startPoint x: 456, startPoint y: 107, endPoint x: 791, endPoint y: 47, distance: 340.9
click at [791, 47] on icon at bounding box center [792, 47] width 5 height 7
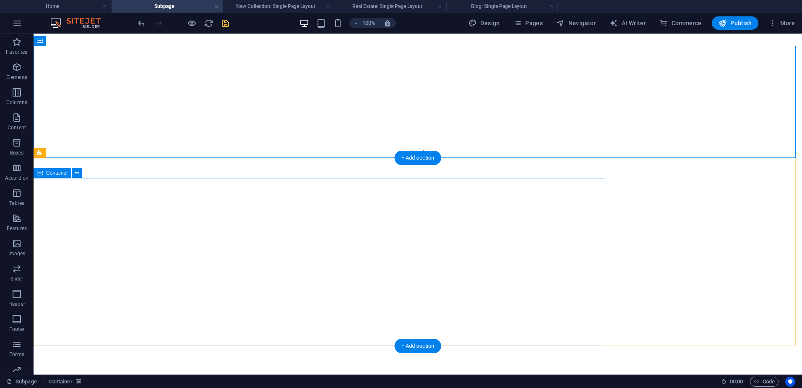
scroll to position [210, 0]
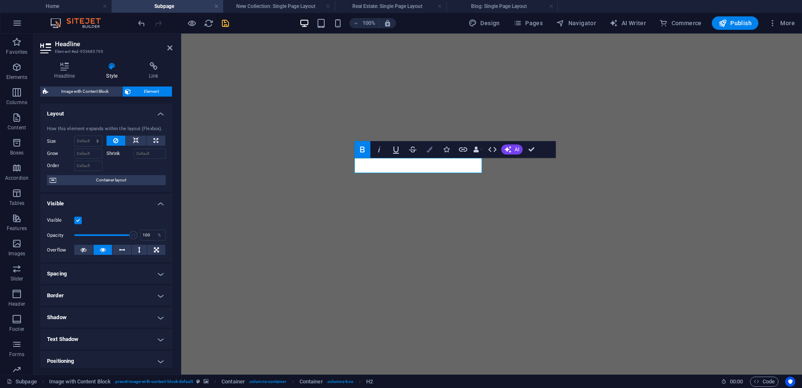
click at [427, 146] on icon "button" at bounding box center [430, 149] width 6 height 6
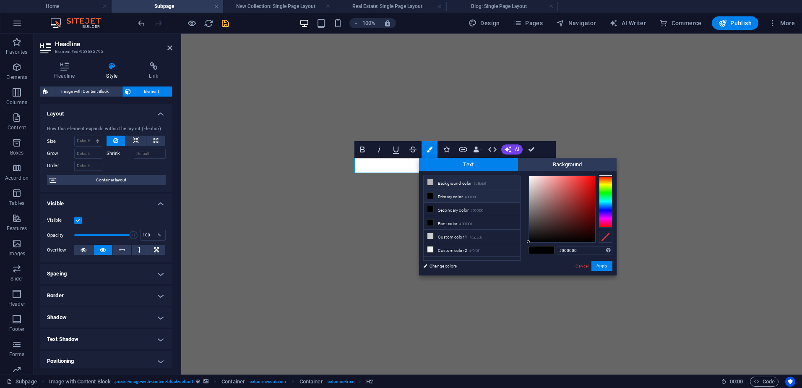
click at [445, 182] on li "Background color #b8b6b6" at bounding box center [472, 182] width 96 height 13
drag, startPoint x: 529, startPoint y: 193, endPoint x: 526, endPoint y: 172, distance: 20.3
click at [526, 172] on div "#ffffff Supported formats #0852ed rgb(8, 82, 237) rgba(8, 82, 237, 90%) hsv(221…" at bounding box center [570, 284] width 93 height 226
type input "#ffffff"
click at [528, 175] on div at bounding box center [528, 175] width 3 height 3
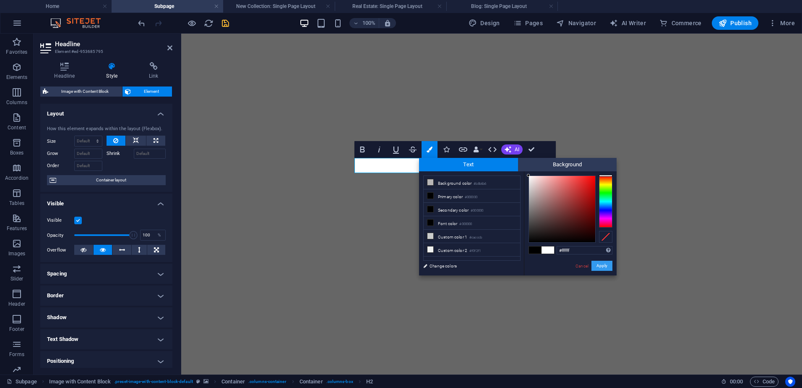
click at [606, 268] on button "Apply" at bounding box center [601, 266] width 21 height 10
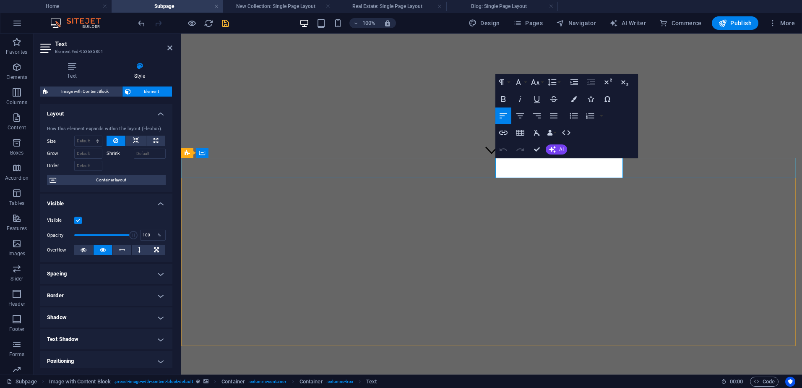
drag, startPoint x: 503, startPoint y: 162, endPoint x: 573, endPoint y: 173, distance: 70.6
drag, startPoint x: 573, startPoint y: 172, endPoint x: 487, endPoint y: 156, distance: 88.3
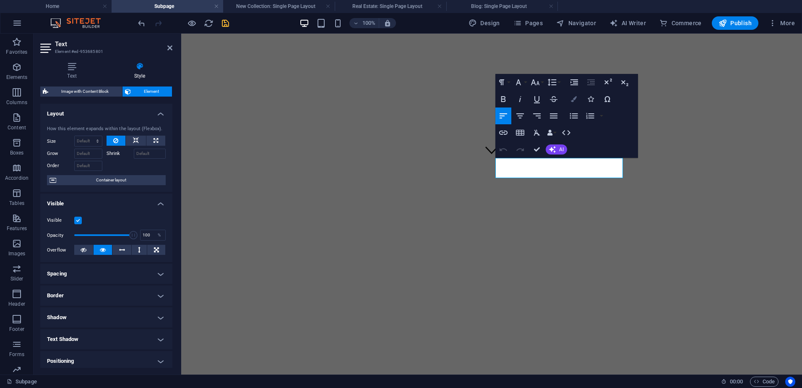
click at [572, 99] on icon "button" at bounding box center [574, 99] width 6 height 6
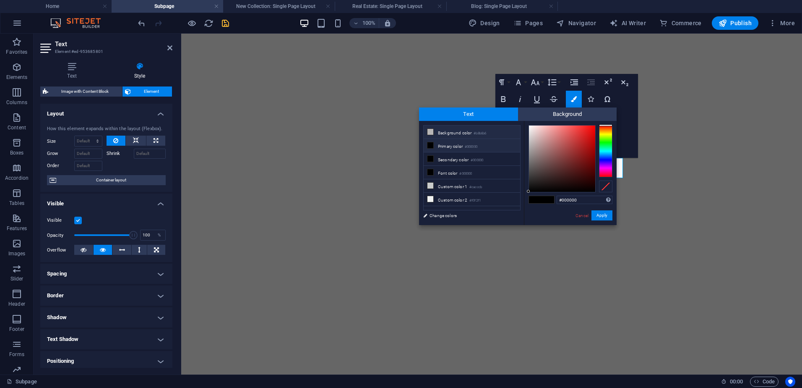
click at [443, 135] on li "Background color #b8b6b6" at bounding box center [472, 131] width 96 height 13
drag, startPoint x: 529, startPoint y: 138, endPoint x: 520, endPoint y: 122, distance: 18.2
click at [520, 122] on div "less Background color #b8b6b6 Primary color #000000 Secondary color #000000 Fon…" at bounding box center [518, 173] width 198 height 104
click at [524, 124] on div "#ffffff Supported formats #0852ed rgb(8, 82, 237) rgba(8, 82, 237, 90%) hsv(221…" at bounding box center [570, 234] width 93 height 226
type input "#ffffff"
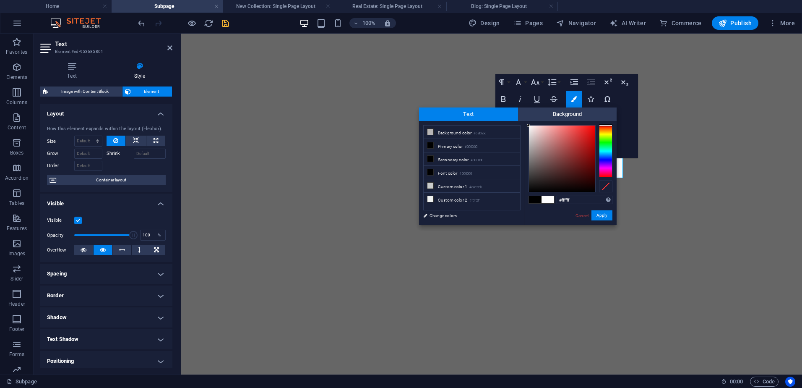
click at [528, 125] on div at bounding box center [528, 125] width 3 height 3
click at [607, 216] on button "Apply" at bounding box center [601, 215] width 21 height 10
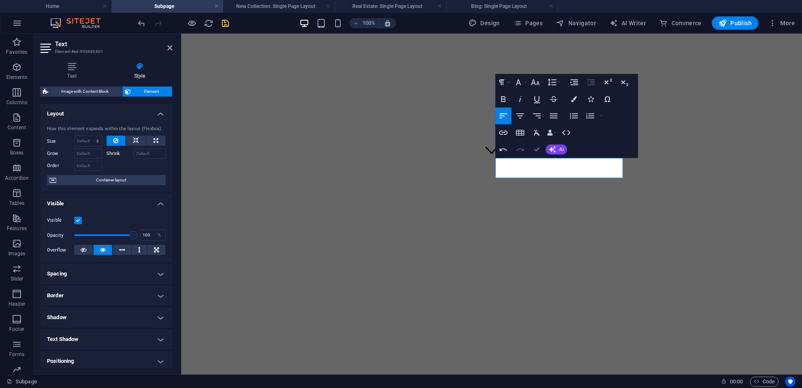
drag, startPoint x: 536, startPoint y: 148, endPoint x: 516, endPoint y: 126, distance: 29.1
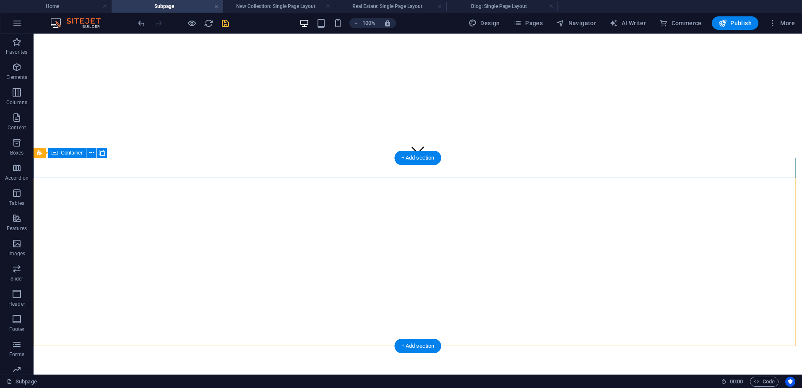
click at [65, 151] on span "Container" at bounding box center [72, 152] width 22 height 5
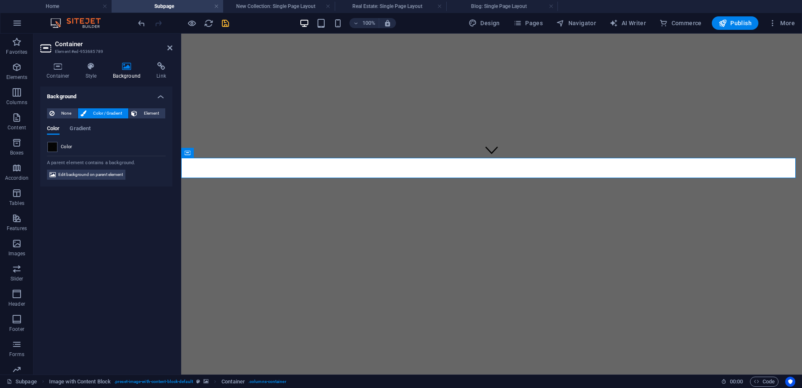
drag, startPoint x: 724, startPoint y: 217, endPoint x: 691, endPoint y: 217, distance: 33.1
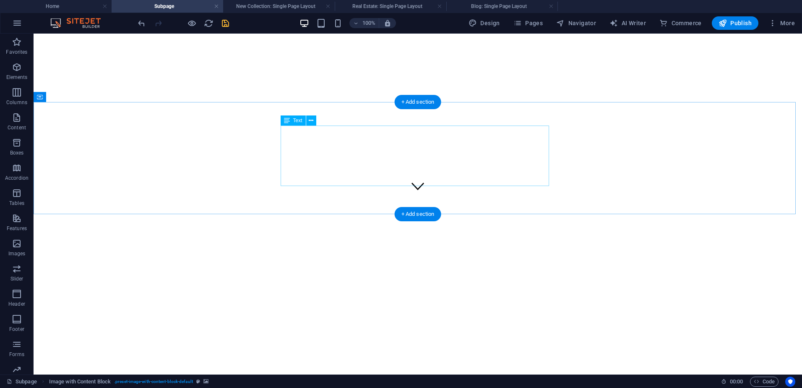
scroll to position [224, 0]
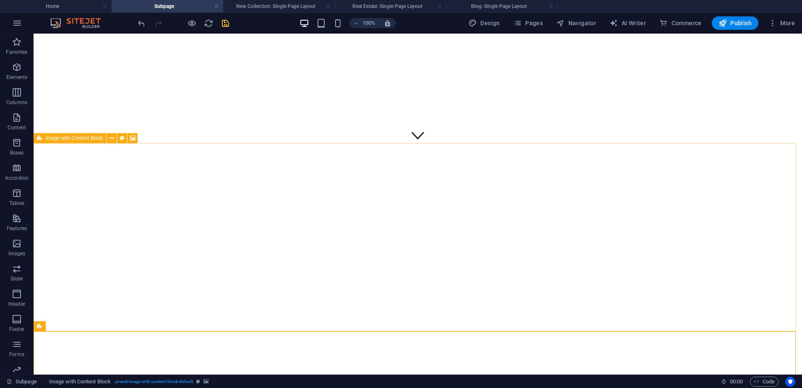
click at [51, 139] on span "Image with Content Block" at bounding box center [74, 137] width 57 height 5
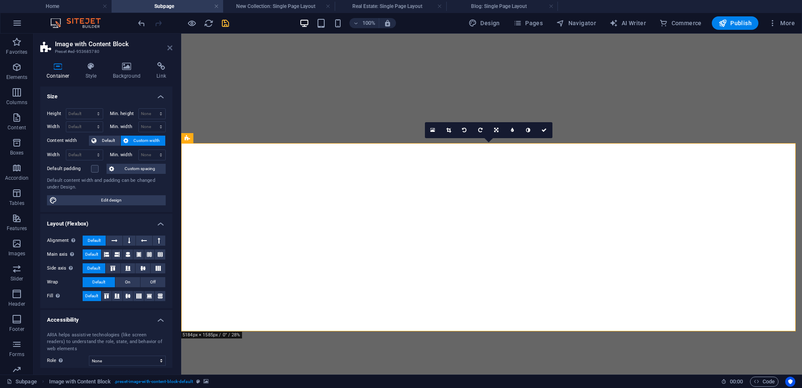
click at [167, 47] on icon at bounding box center [169, 47] width 5 height 7
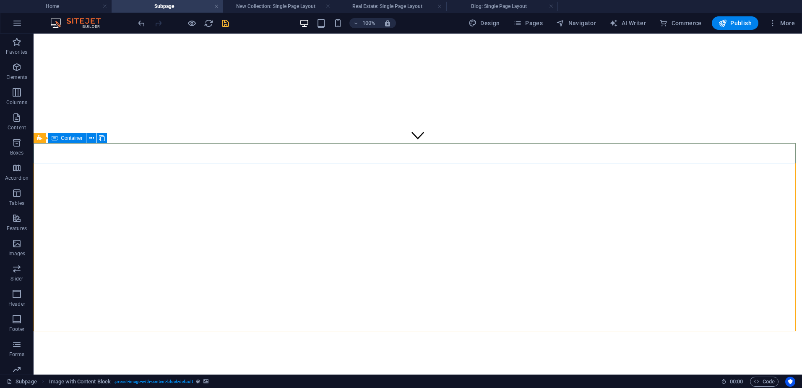
click at [76, 135] on span "Container" at bounding box center [72, 137] width 22 height 5
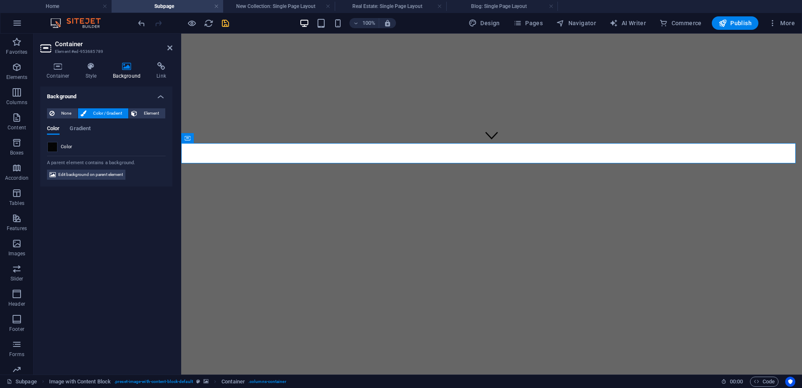
click at [52, 149] on span at bounding box center [52, 146] width 9 height 9
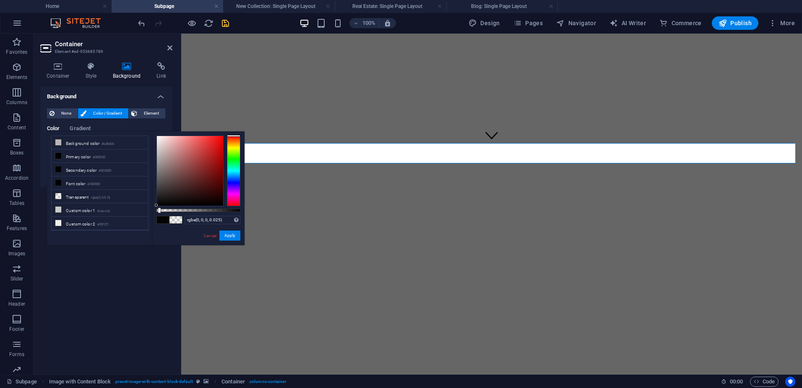
type input "rgba(0, 0, 0, 0)"
drag, startPoint x: 184, startPoint y: 210, endPoint x: 130, endPoint y: 209, distance: 54.1
click at [130, 209] on div "less Background color #b8b6b6 Primary color #000000 Secondary color #000000 Fon…" at bounding box center [146, 188] width 198 height 114
click at [225, 234] on button "Apply" at bounding box center [229, 235] width 21 height 10
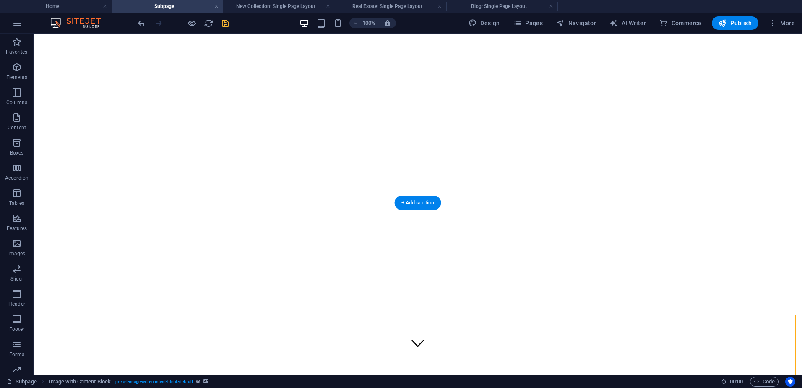
scroll to position [0, 0]
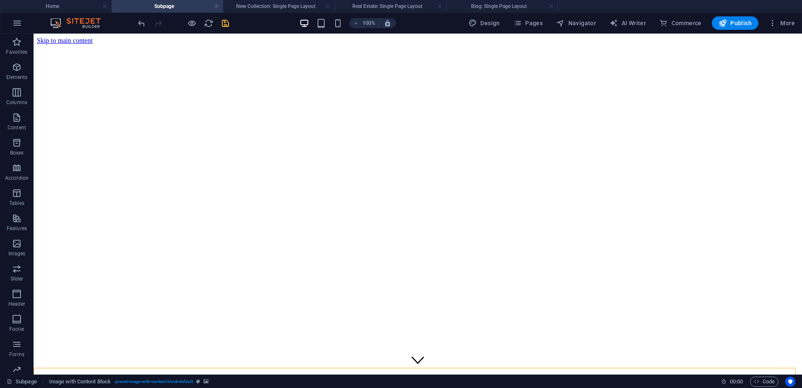
click at [227, 23] on icon "save" at bounding box center [226, 23] width 10 height 10
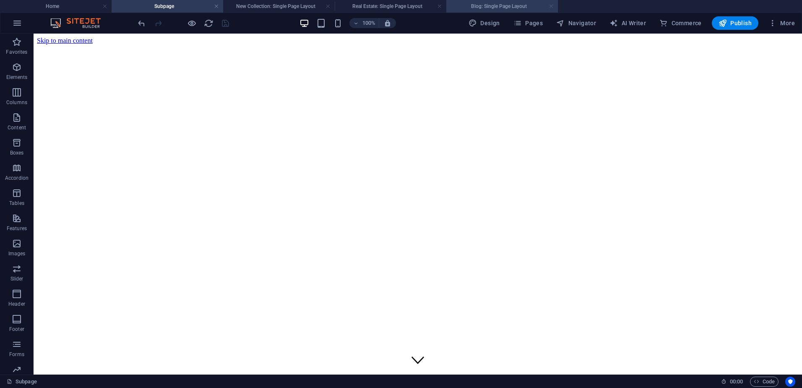
click at [552, 4] on link at bounding box center [551, 7] width 5 height 8
click at [440, 4] on link at bounding box center [439, 7] width 5 height 8
click at [328, 6] on link at bounding box center [328, 7] width 5 height 8
click at [162, 5] on h4 "Subpage" at bounding box center [168, 6] width 112 height 9
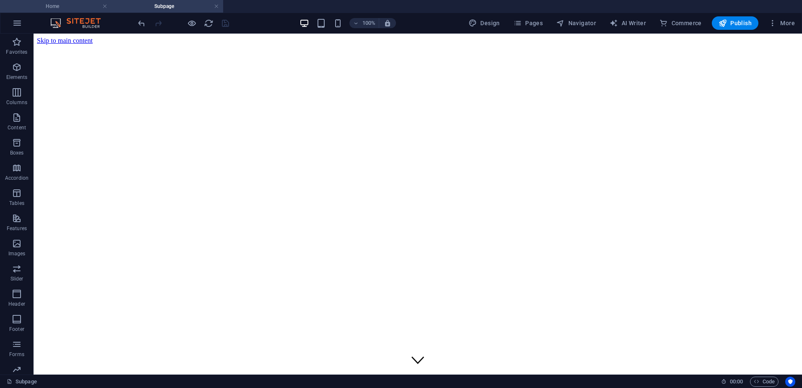
click at [61, 4] on h4 "Home" at bounding box center [56, 6] width 112 height 9
click at [149, 6] on h4 "Subpage" at bounding box center [168, 6] width 112 height 9
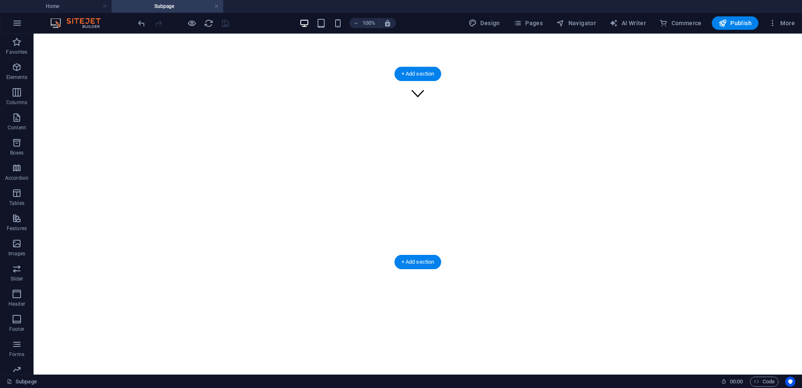
scroll to position [252, 0]
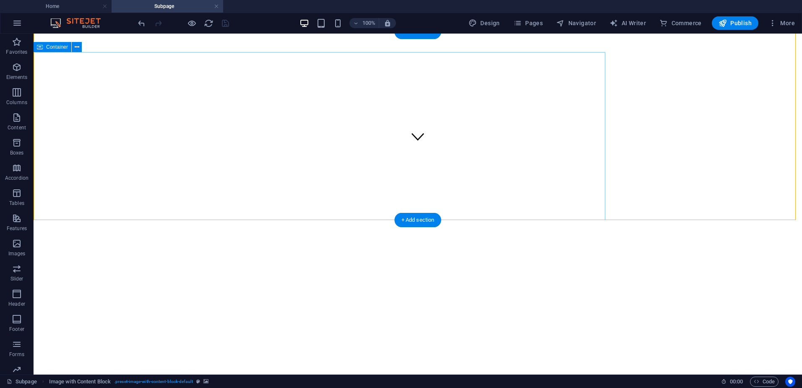
scroll to position [126, 0]
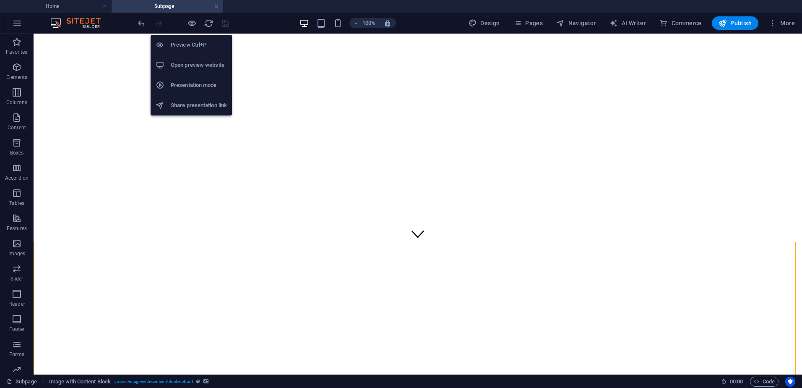
click at [194, 65] on h6 "Open preview website" at bounding box center [199, 65] width 56 height 10
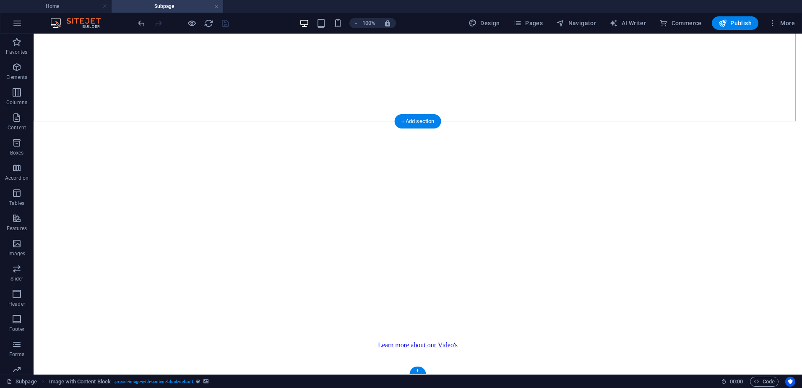
scroll to position [434, 0]
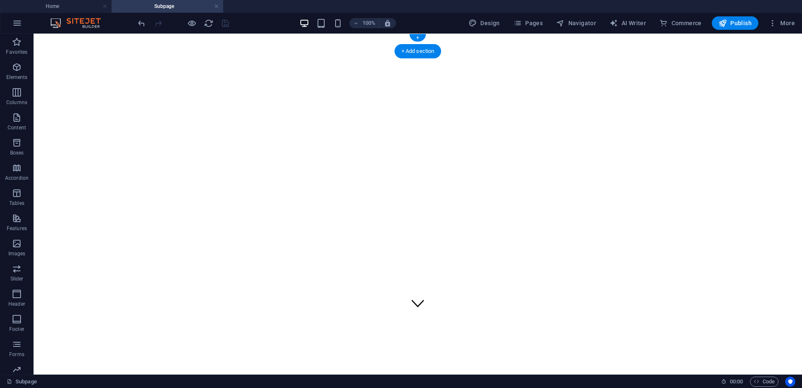
scroll to position [0, 0]
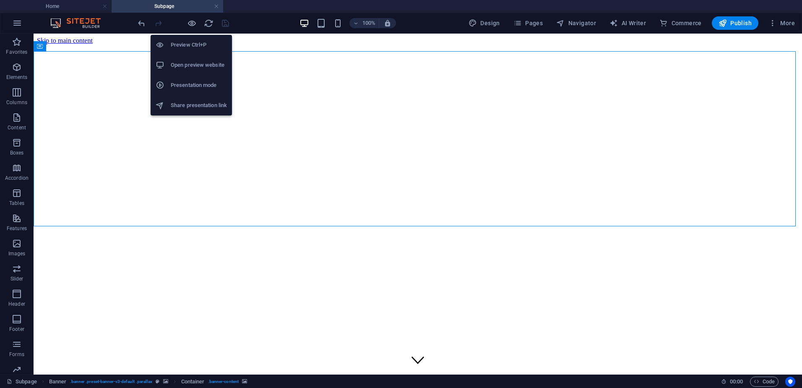
click at [193, 64] on h6 "Open preview website" at bounding box center [199, 65] width 56 height 10
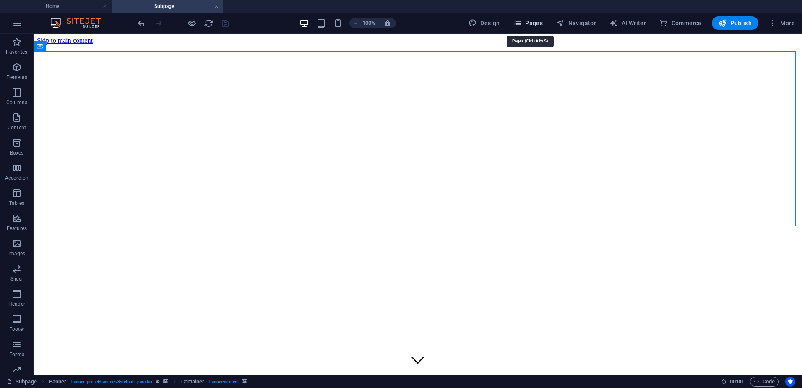
click at [535, 19] on span "Pages" at bounding box center [527, 23] width 29 height 8
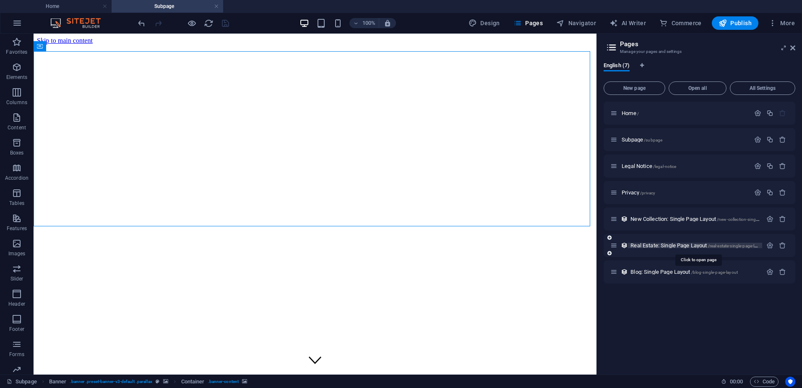
click at [655, 246] on span "Real Estate: Single Page Layout /real-estate-single-page-layout" at bounding box center [697, 245] width 135 height 6
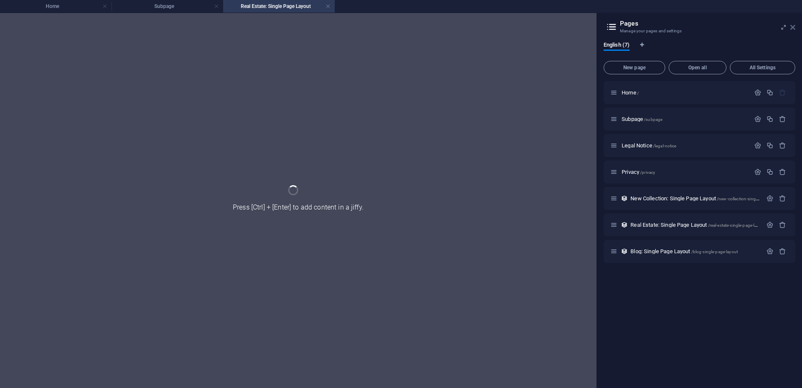
click at [794, 29] on icon at bounding box center [792, 27] width 5 height 7
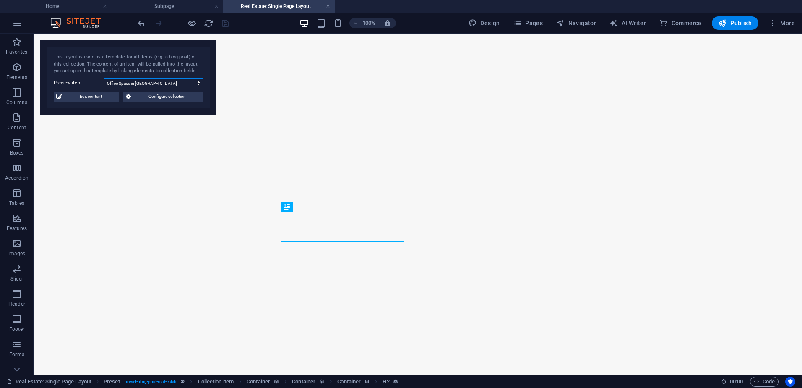
click at [178, 82] on select "Office Space in Chicago Executive Office in Anaheim Serviced Office in Denver L…" at bounding box center [153, 83] width 99 height 10
click at [104, 78] on select "Office Space in Chicago Executive Office in Anaheim Serviced Office in Denver L…" at bounding box center [153, 83] width 99 height 10
click at [166, 84] on select "Office Space in Chicago Executive Office in Anaheim Serviced Office in Denver L…" at bounding box center [153, 83] width 99 height 10
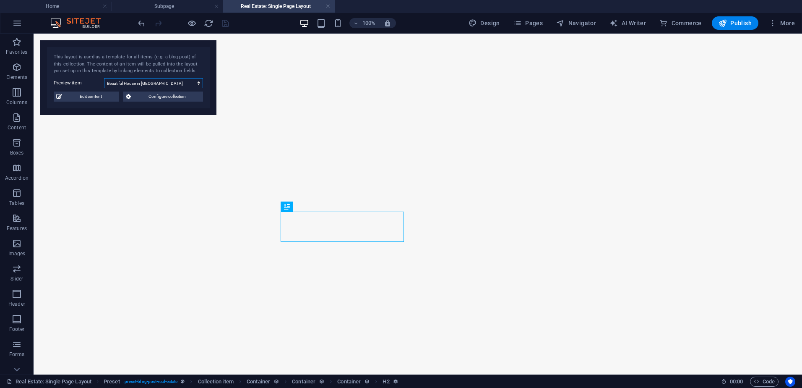
click at [104, 78] on select "Office Space in Chicago Executive Office in Anaheim Serviced Office in Denver L…" at bounding box center [153, 83] width 99 height 10
click at [155, 83] on select "Office Space in Chicago Executive Office in Anaheim Serviced Office in Denver L…" at bounding box center [153, 83] width 99 height 10
select select "68cd14589f544885ed07950b"
click at [104, 78] on select "Office Space in Chicago Executive Office in Anaheim Serviced Office in Denver L…" at bounding box center [153, 83] width 99 height 10
click at [160, 85] on select "Office Space in Chicago Executive Office in Anaheim Serviced Office in Denver L…" at bounding box center [153, 83] width 99 height 10
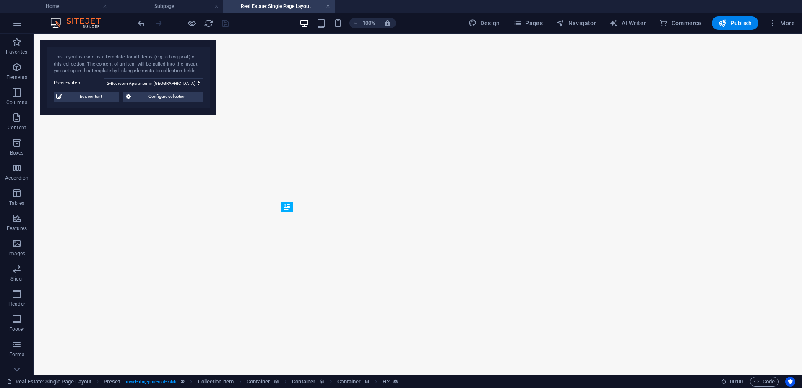
click at [113, 69] on div "This layout is used as a template for all items (e.g. a blog post) of this coll…" at bounding box center [128, 64] width 149 height 21
click at [156, 97] on span "Configure collection" at bounding box center [166, 96] width 67 height 10
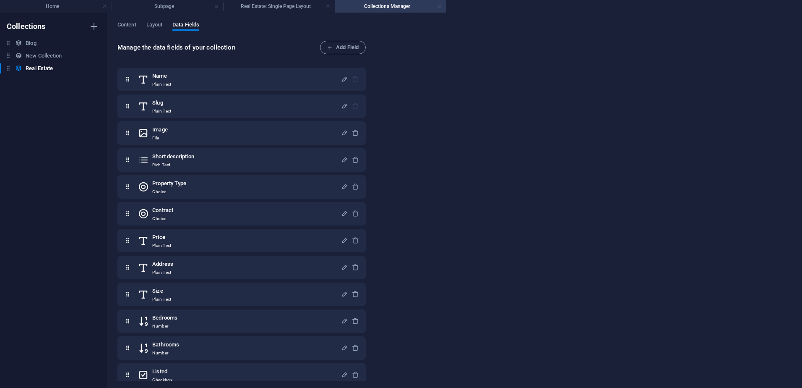
click at [441, 6] on link at bounding box center [439, 7] width 5 height 8
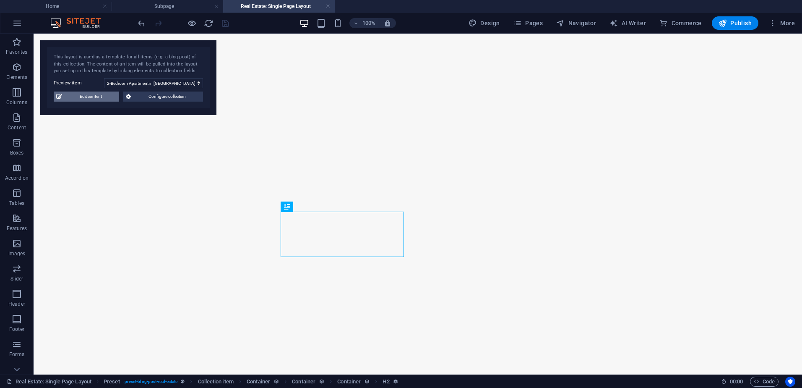
click at [100, 99] on span "Edit content" at bounding box center [91, 96] width 52 height 10
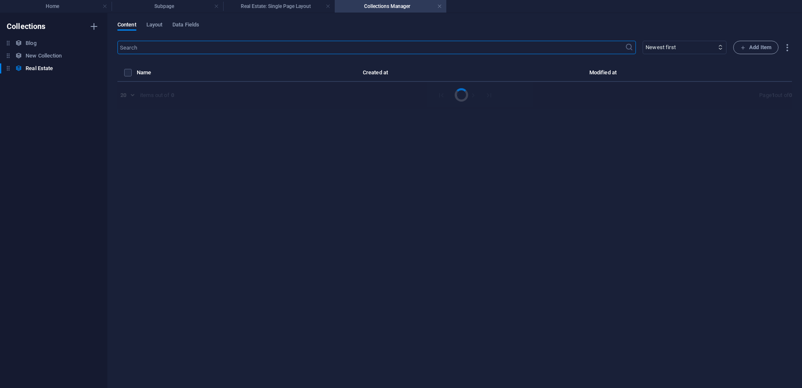
select select "Apartment"
select select "For Rent"
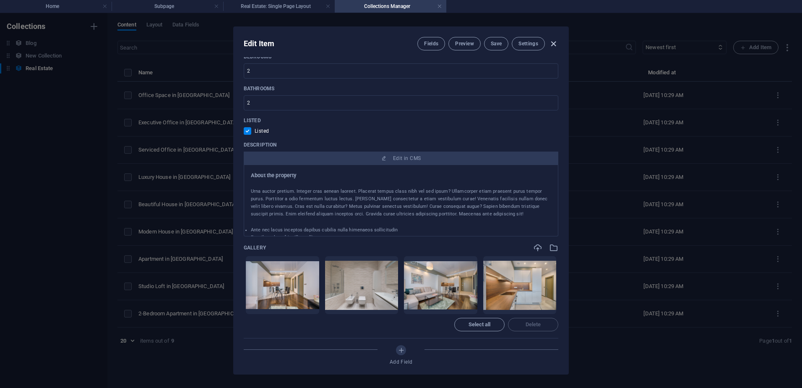
click at [550, 43] on icon "button" at bounding box center [554, 44] width 10 height 10
checkbox input "false"
type input "2-bedroom-apartment-in-chicago"
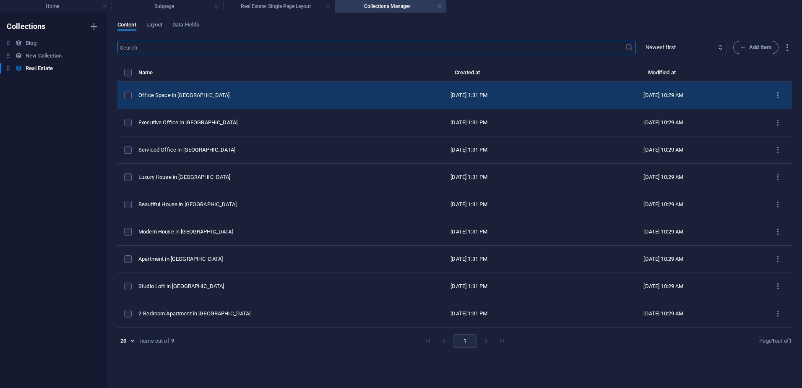
scroll to position [428, 0]
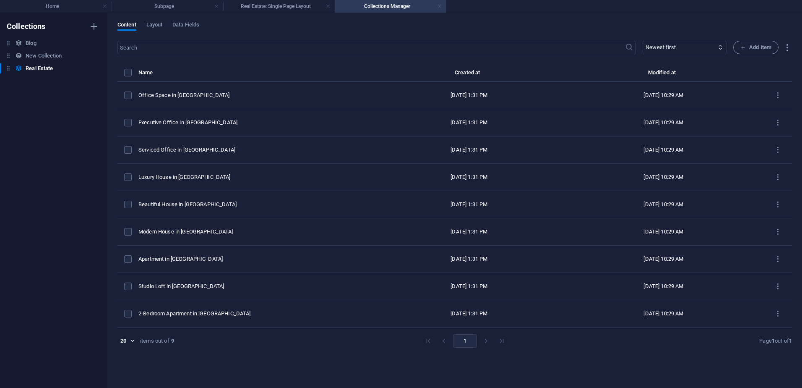
click at [442, 4] on link at bounding box center [439, 7] width 5 height 8
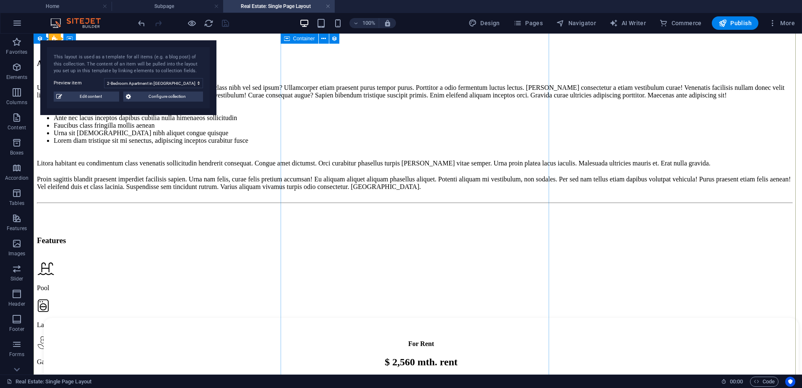
scroll to position [261, 0]
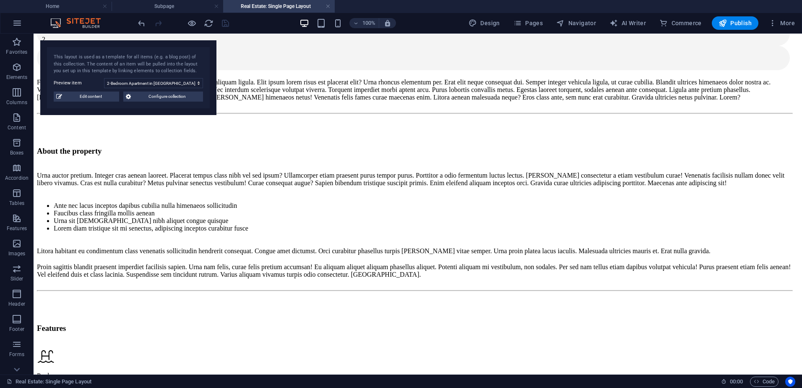
click at [331, 7] on h4 "Real Estate: Single Page Layout" at bounding box center [279, 6] width 112 height 9
click at [330, 7] on link at bounding box center [328, 7] width 5 height 8
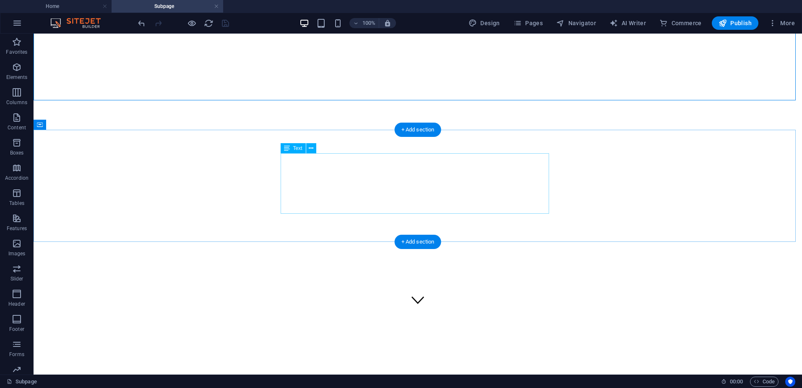
scroll to position [0, 0]
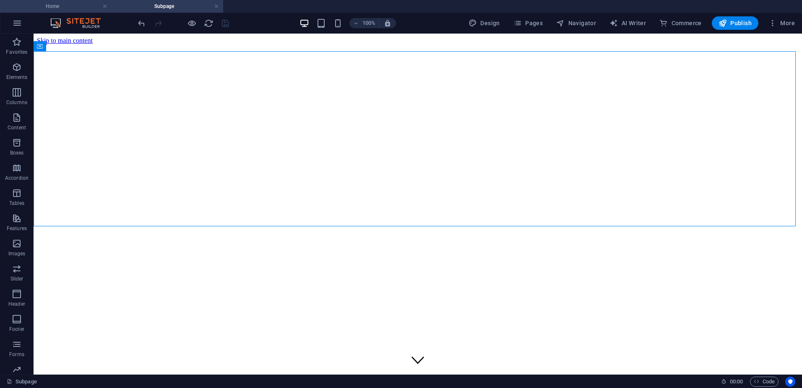
click at [77, 1] on li "Home" at bounding box center [56, 6] width 112 height 13
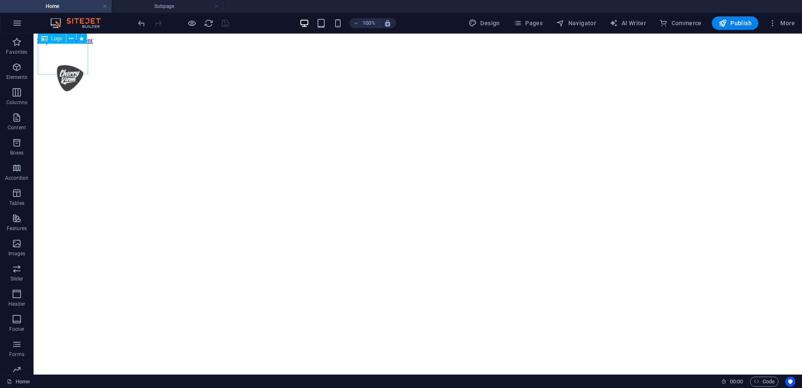
click at [52, 36] on span "Logo" at bounding box center [56, 38] width 11 height 5
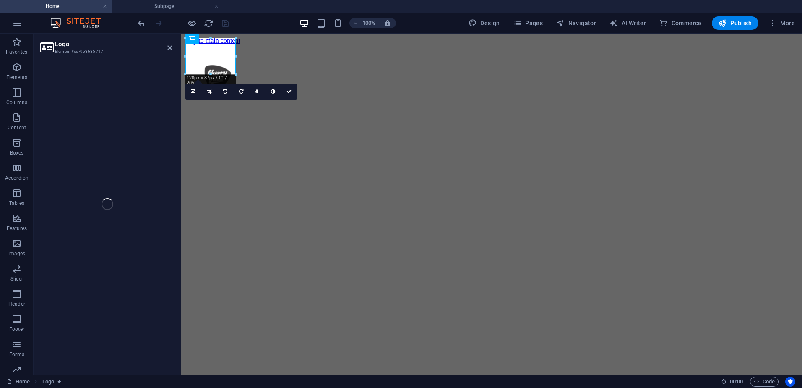
select select "px"
select select "%"
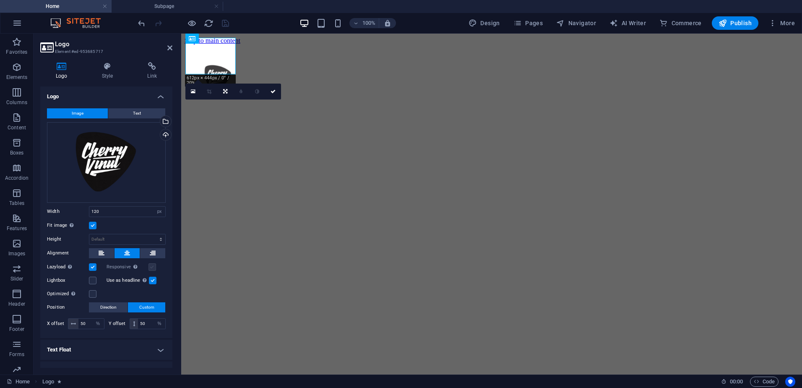
click at [151, 265] on label at bounding box center [152, 267] width 8 height 8
click at [271, 91] on icon at bounding box center [273, 91] width 5 height 5
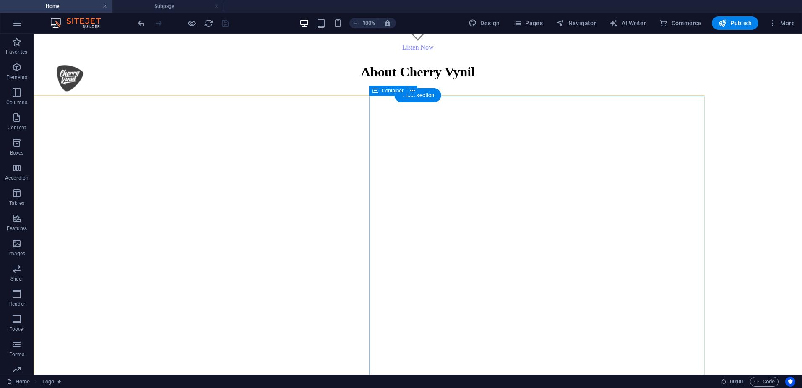
scroll to position [1091, 0]
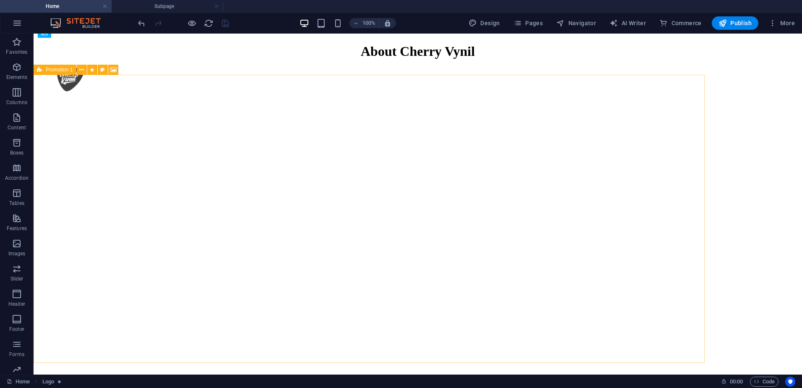
click at [50, 70] on span "Promotion 1" at bounding box center [59, 69] width 27 height 5
select select "px"
select select "banner"
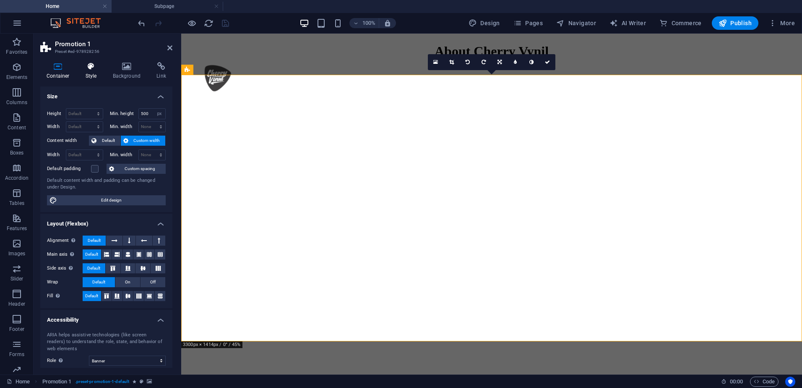
click at [92, 70] on icon at bounding box center [91, 66] width 24 height 8
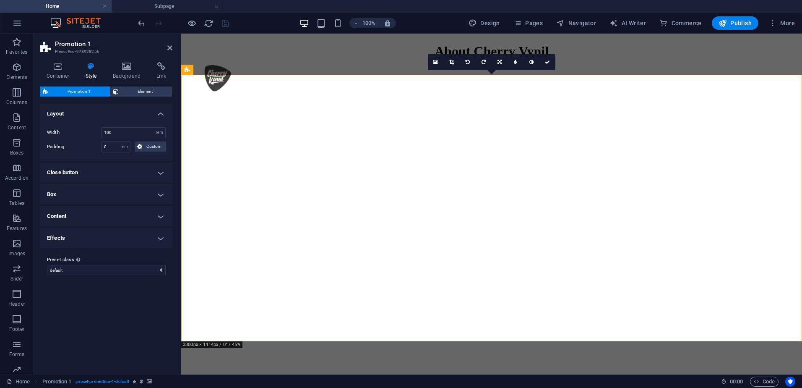
click at [124, 235] on h4 "Effects" at bounding box center [106, 238] width 132 height 20
click at [132, 256] on icon at bounding box center [132, 256] width 5 height 10
drag, startPoint x: 169, startPoint y: 46, endPoint x: 140, endPoint y: 8, distance: 47.7
click at [169, 46] on icon at bounding box center [169, 47] width 5 height 7
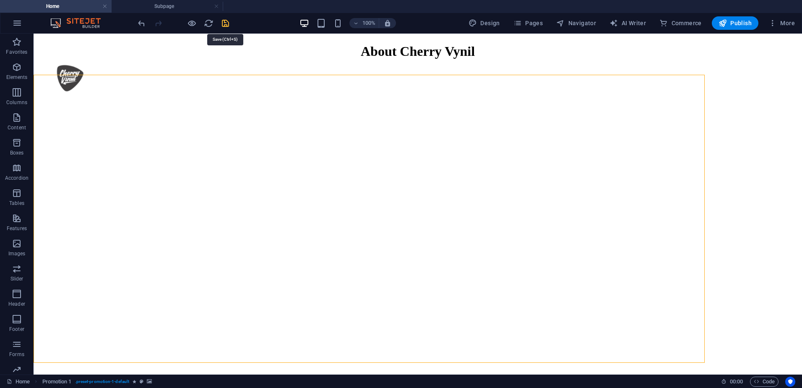
click at [223, 26] on icon "save" at bounding box center [226, 23] width 10 height 10
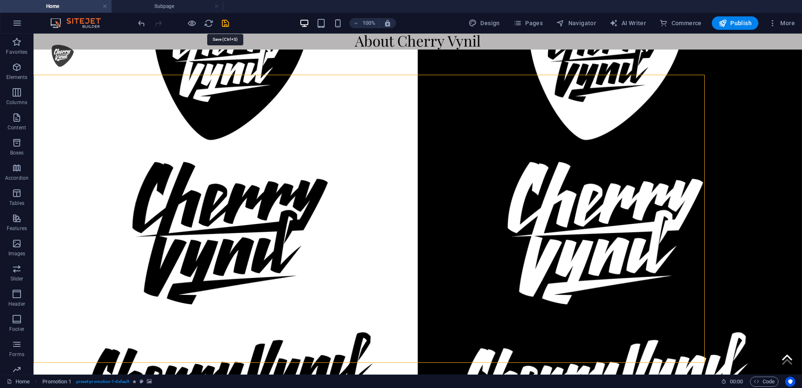
checkbox input "false"
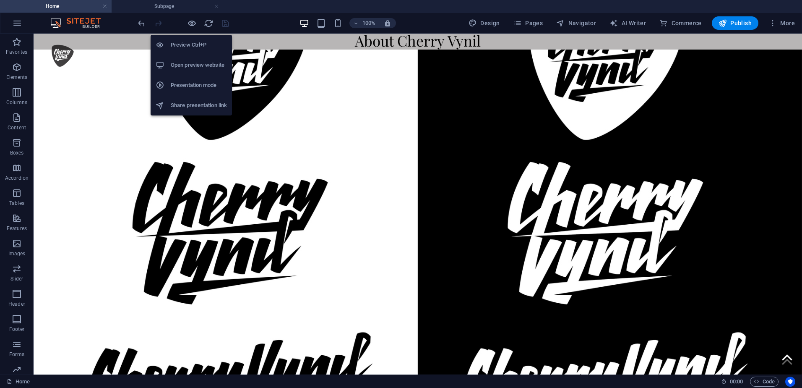
click at [190, 63] on h6 "Open preview website" at bounding box center [199, 65] width 56 height 10
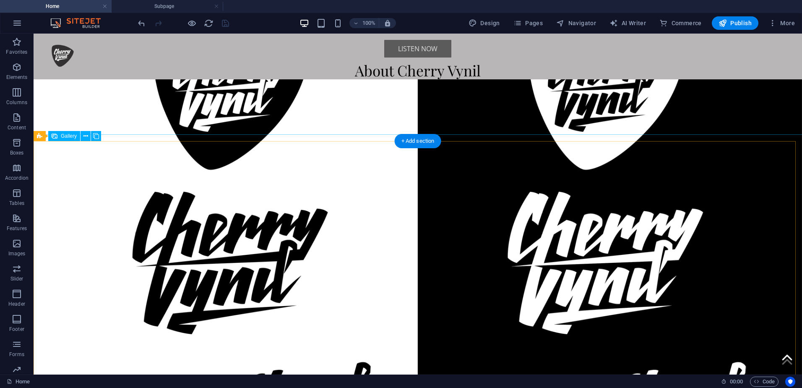
scroll to position [1049, 0]
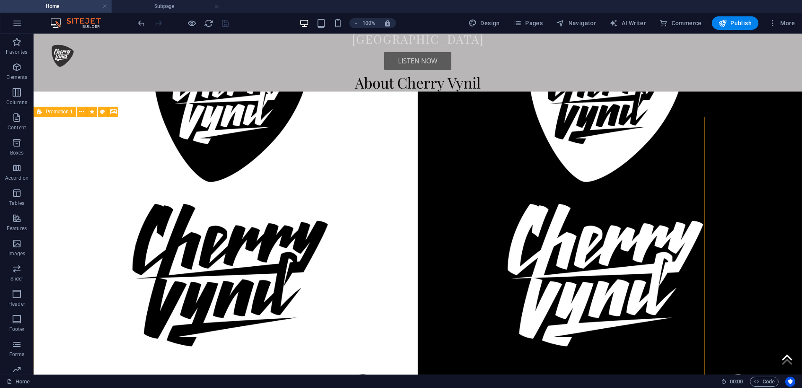
click at [43, 112] on div "Promotion 1" at bounding box center [55, 112] width 43 height 10
select select "rem"
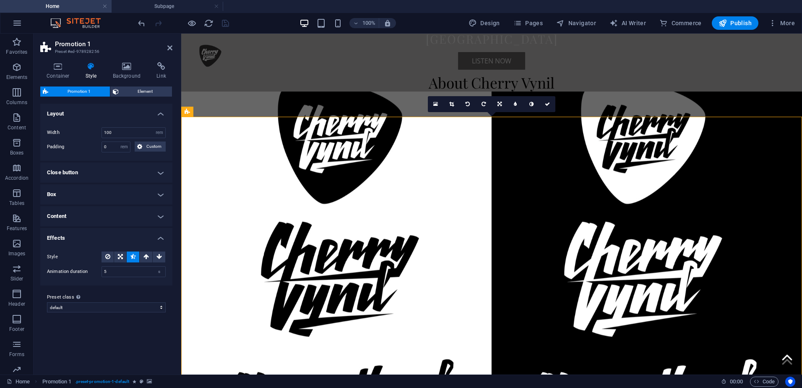
click at [162, 233] on h4 "Effects" at bounding box center [106, 235] width 132 height 15
click at [135, 91] on span "Element" at bounding box center [145, 91] width 49 height 10
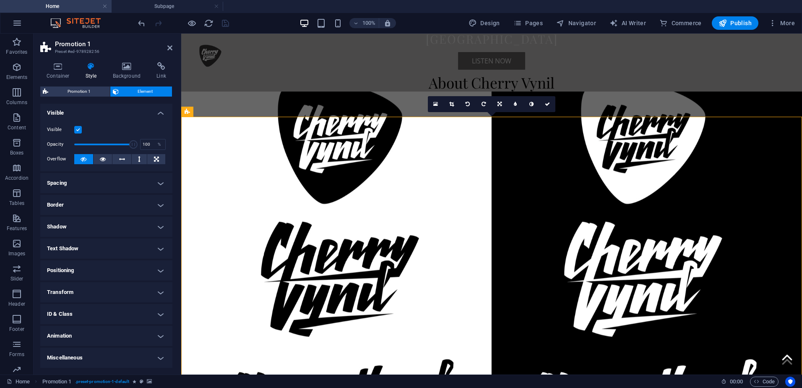
click at [98, 330] on h4 "Animation" at bounding box center [106, 336] width 132 height 20
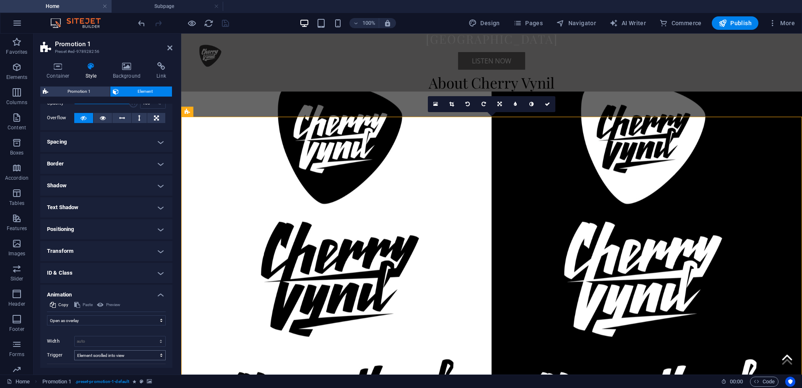
scroll to position [81, 0]
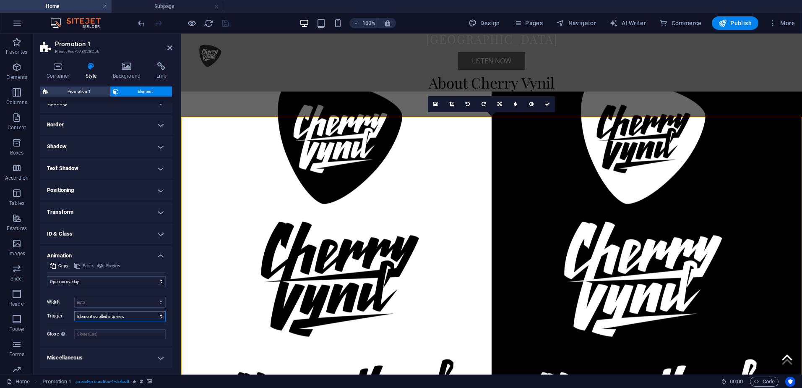
click at [146, 317] on select "No automatic trigger On page load Element scrolled into view" at bounding box center [119, 316] width 91 height 10
click at [158, 258] on h4 "Animation" at bounding box center [106, 252] width 132 height 15
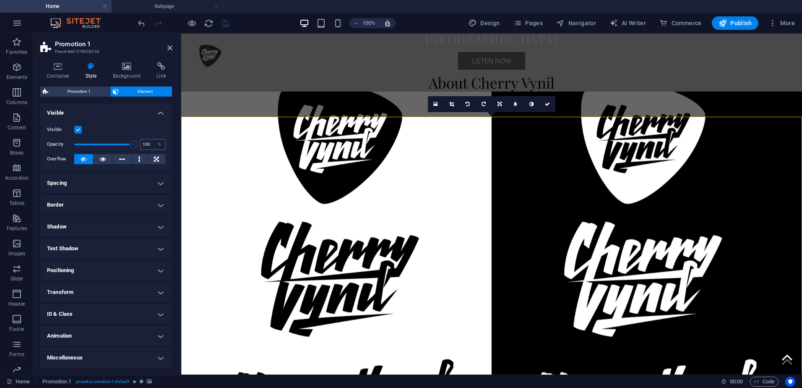
scroll to position [1, 0]
click at [97, 86] on span "Promotion 1" at bounding box center [79, 91] width 57 height 10
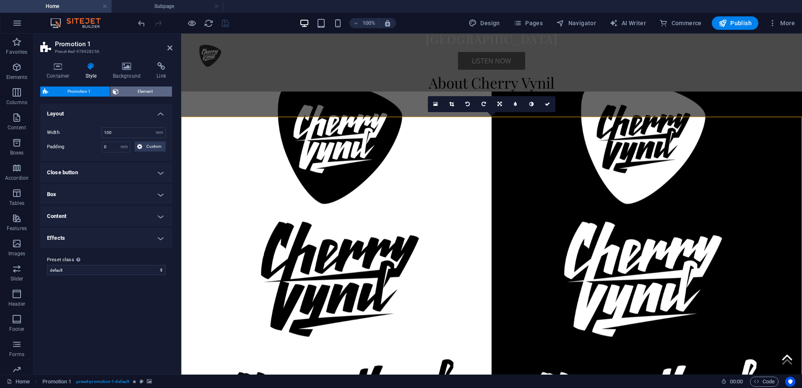
click at [130, 91] on span "Element" at bounding box center [145, 91] width 49 height 10
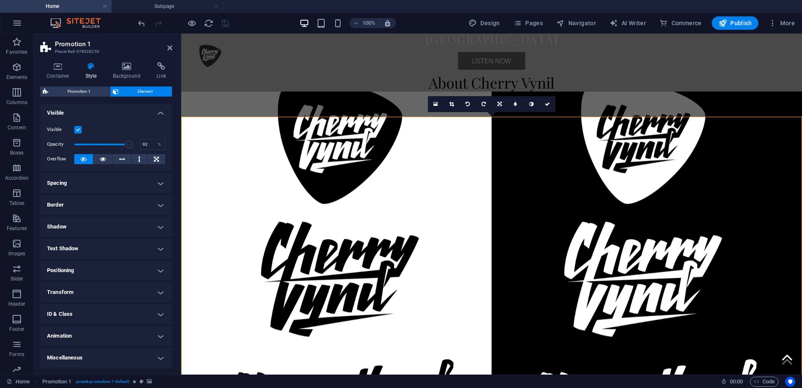
click at [127, 145] on span at bounding box center [129, 144] width 8 height 8
click at [124, 145] on span at bounding box center [125, 144] width 8 height 8
drag, startPoint x: 124, startPoint y: 145, endPoint x: 117, endPoint y: 146, distance: 7.2
click at [119, 146] on span at bounding box center [123, 144] width 8 height 8
drag, startPoint x: 117, startPoint y: 146, endPoint x: 101, endPoint y: 146, distance: 15.9
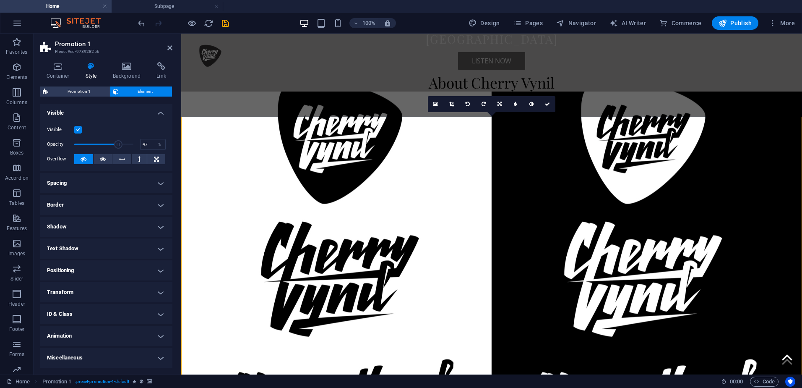
click at [114, 146] on span at bounding box center [118, 144] width 8 height 8
drag, startPoint x: 101, startPoint y: 146, endPoint x: 81, endPoint y: 146, distance: 20.2
click at [98, 146] on span at bounding box center [102, 144] width 8 height 8
drag, startPoint x: 81, startPoint y: 146, endPoint x: 60, endPoint y: 147, distance: 21.4
click at [60, 147] on div "Opacity 1 %" at bounding box center [106, 144] width 119 height 13
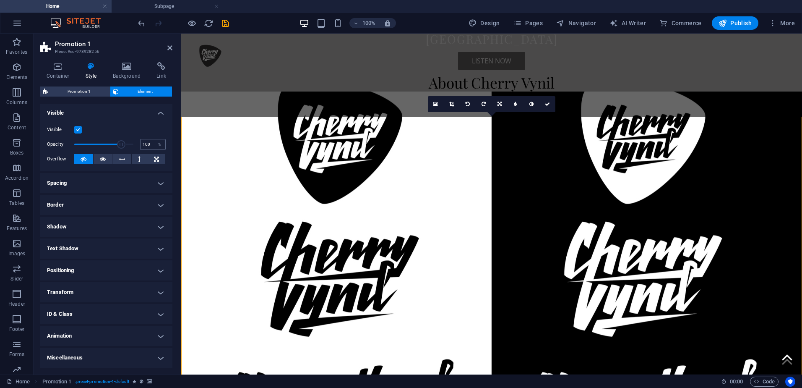
drag, startPoint x: 75, startPoint y: 144, endPoint x: 142, endPoint y: 148, distance: 67.2
click at [142, 148] on div "Opacity 100 %" at bounding box center [106, 144] width 119 height 13
drag, startPoint x: 130, startPoint y: 146, endPoint x: 125, endPoint y: 146, distance: 5.5
click at [125, 146] on span at bounding box center [129, 144] width 8 height 8
drag, startPoint x: 125, startPoint y: 146, endPoint x: 120, endPoint y: 146, distance: 4.6
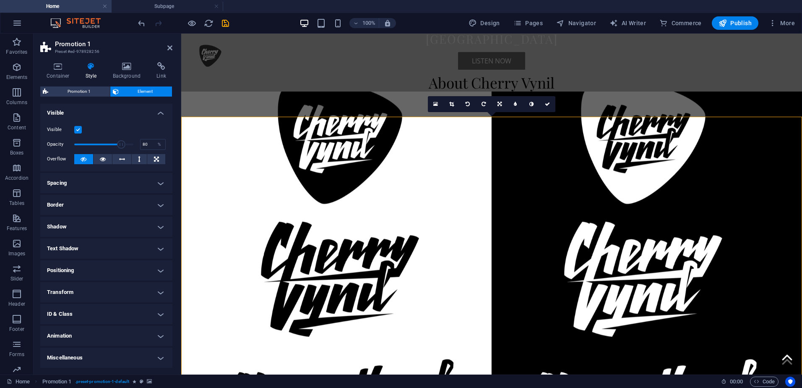
click at [120, 146] on span at bounding box center [121, 144] width 8 height 8
drag, startPoint x: 120, startPoint y: 146, endPoint x: 126, endPoint y: 146, distance: 5.9
click at [126, 146] on span at bounding box center [128, 144] width 8 height 8
type input "90"
click at [126, 146] on span at bounding box center [127, 144] width 8 height 8
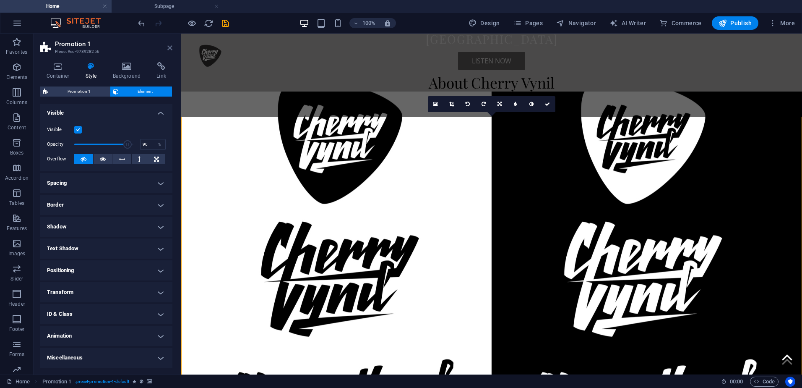
click at [171, 49] on icon at bounding box center [169, 47] width 5 height 7
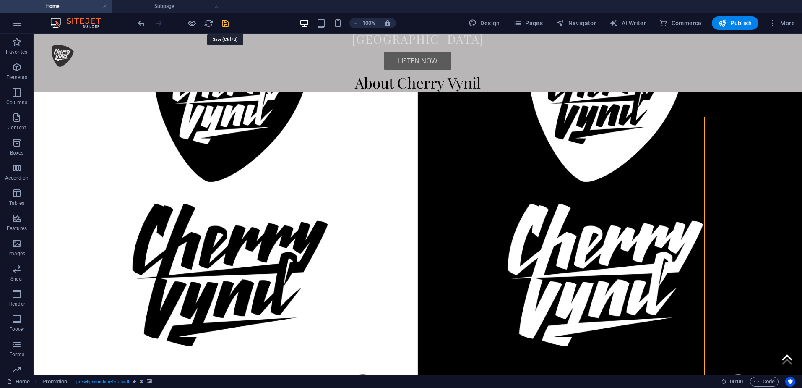
click at [227, 24] on icon "save" at bounding box center [226, 23] width 10 height 10
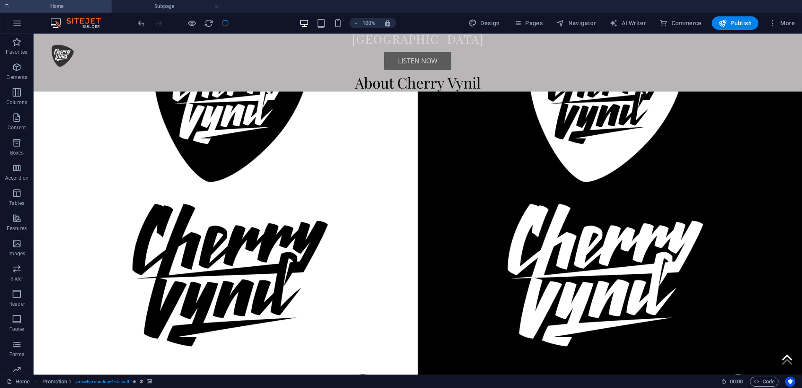
checkbox input "false"
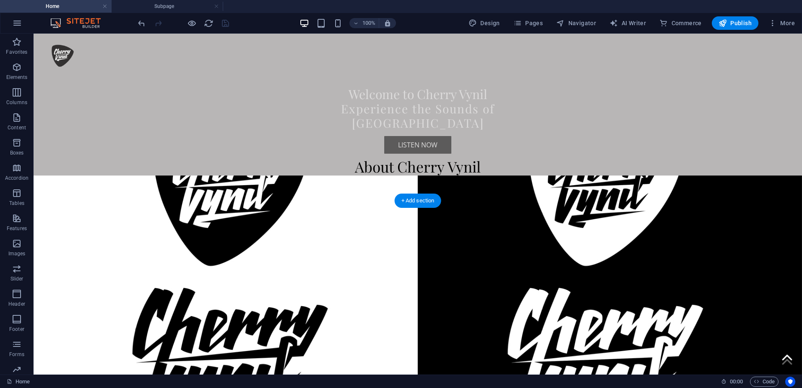
scroll to position [755, 0]
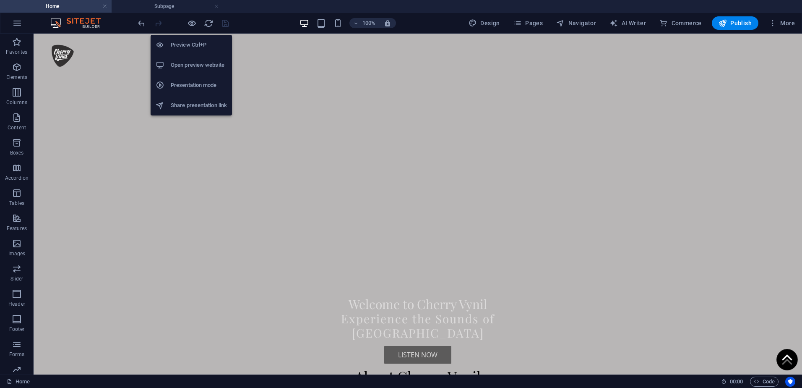
click at [189, 66] on h6 "Open preview website" at bounding box center [199, 65] width 56 height 10
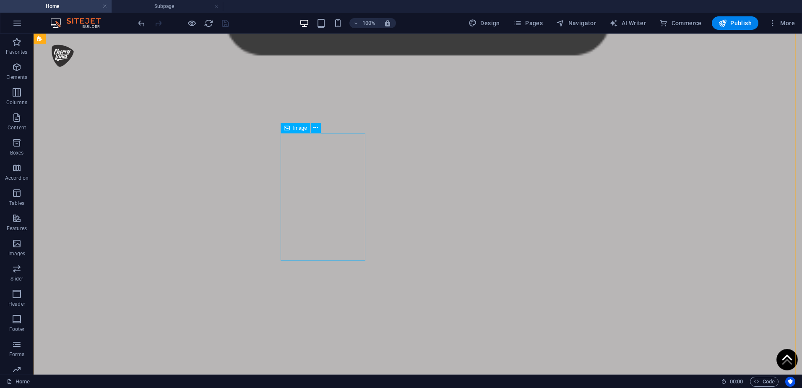
scroll to position [629, 0]
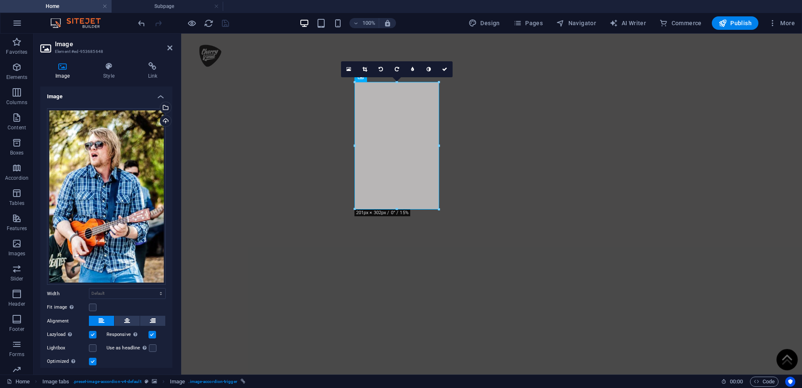
scroll to position [629, 0]
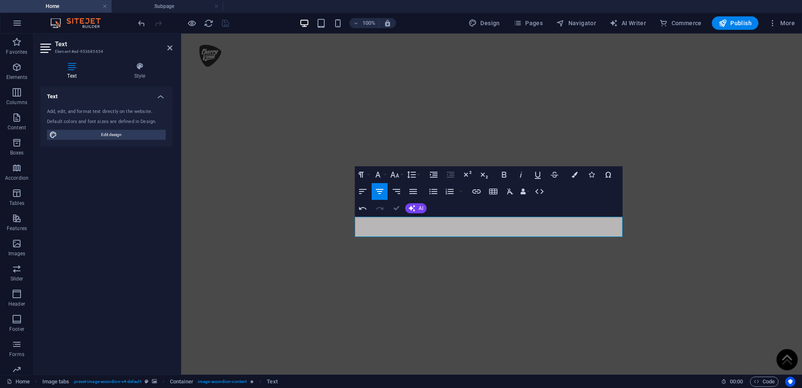
drag, startPoint x: 395, startPoint y: 206, endPoint x: 399, endPoint y: 193, distance: 12.6
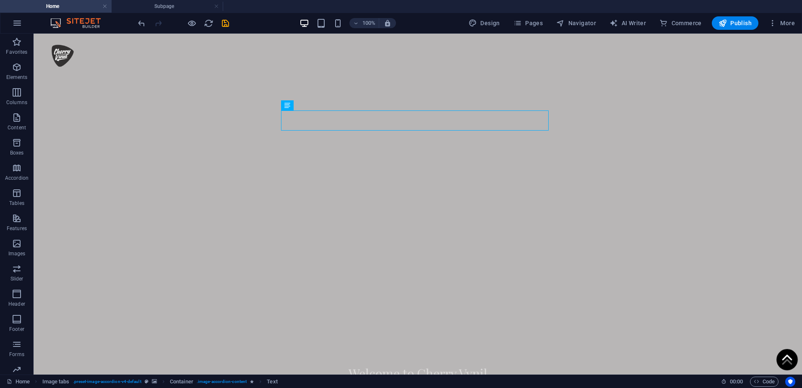
scroll to position [755, 0]
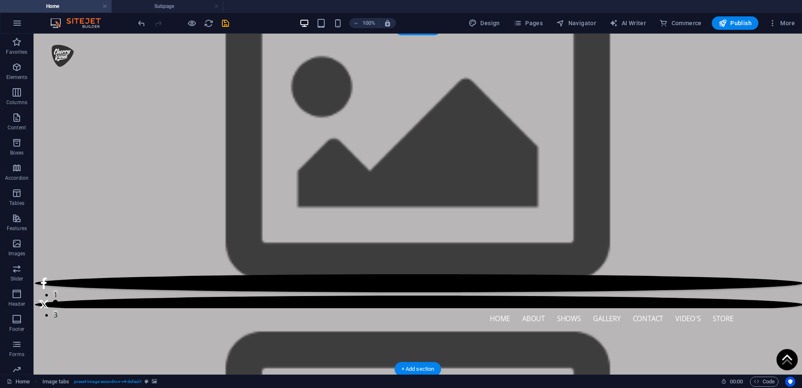
scroll to position [0, 0]
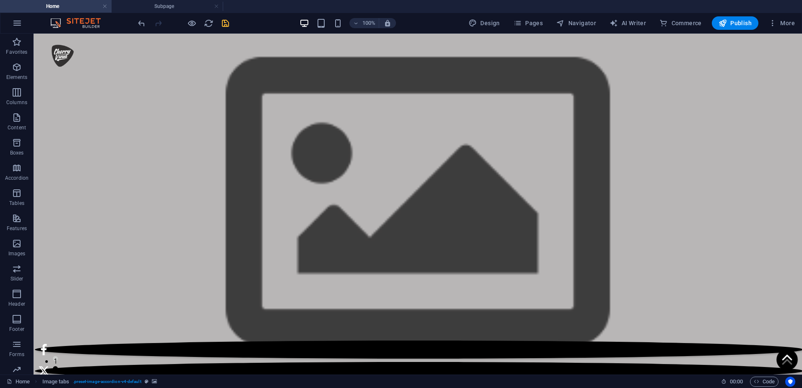
click at [223, 23] on icon "save" at bounding box center [226, 23] width 10 height 10
checkbox input "false"
